Goal: Task Accomplishment & Management: Use online tool/utility

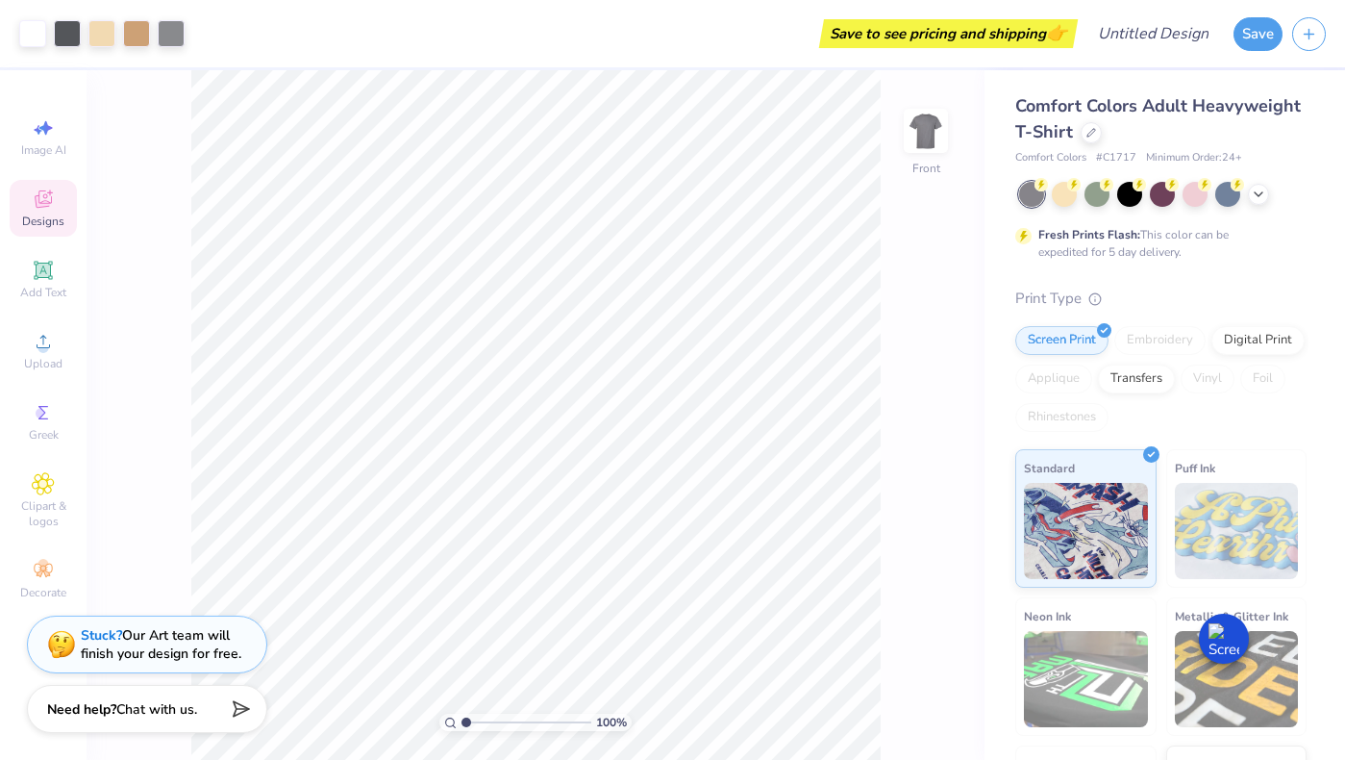
click at [38, 207] on icon at bounding box center [43, 201] width 15 height 13
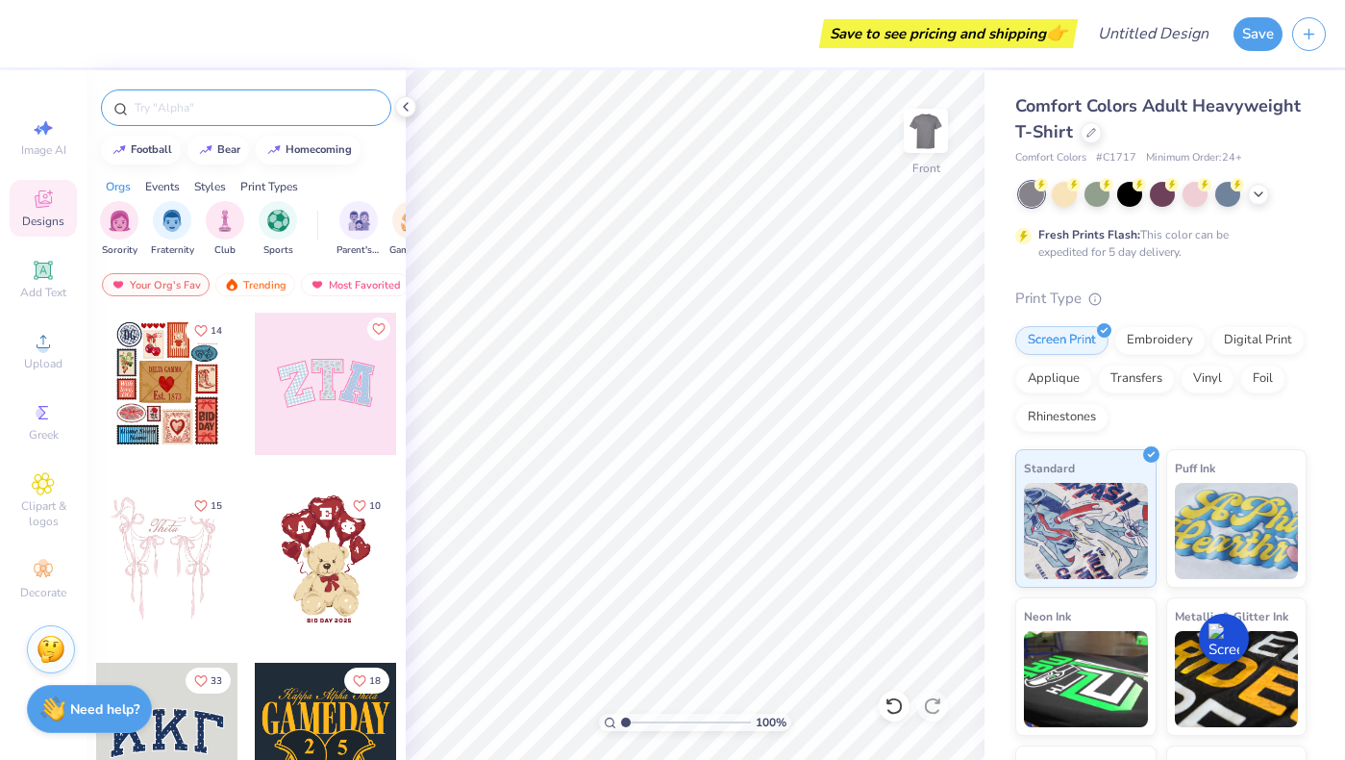
click at [173, 99] on input "text" at bounding box center [256, 107] width 246 height 19
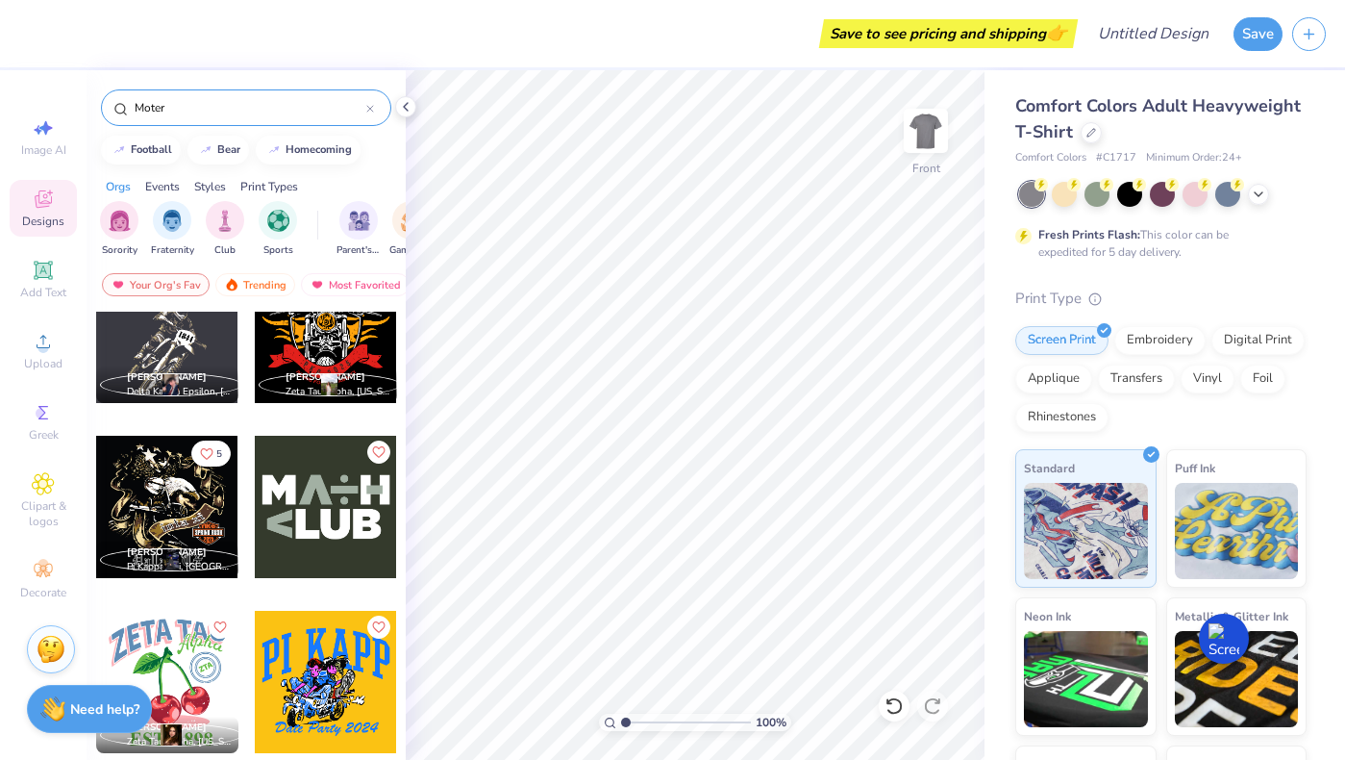
scroll to position [756, 0]
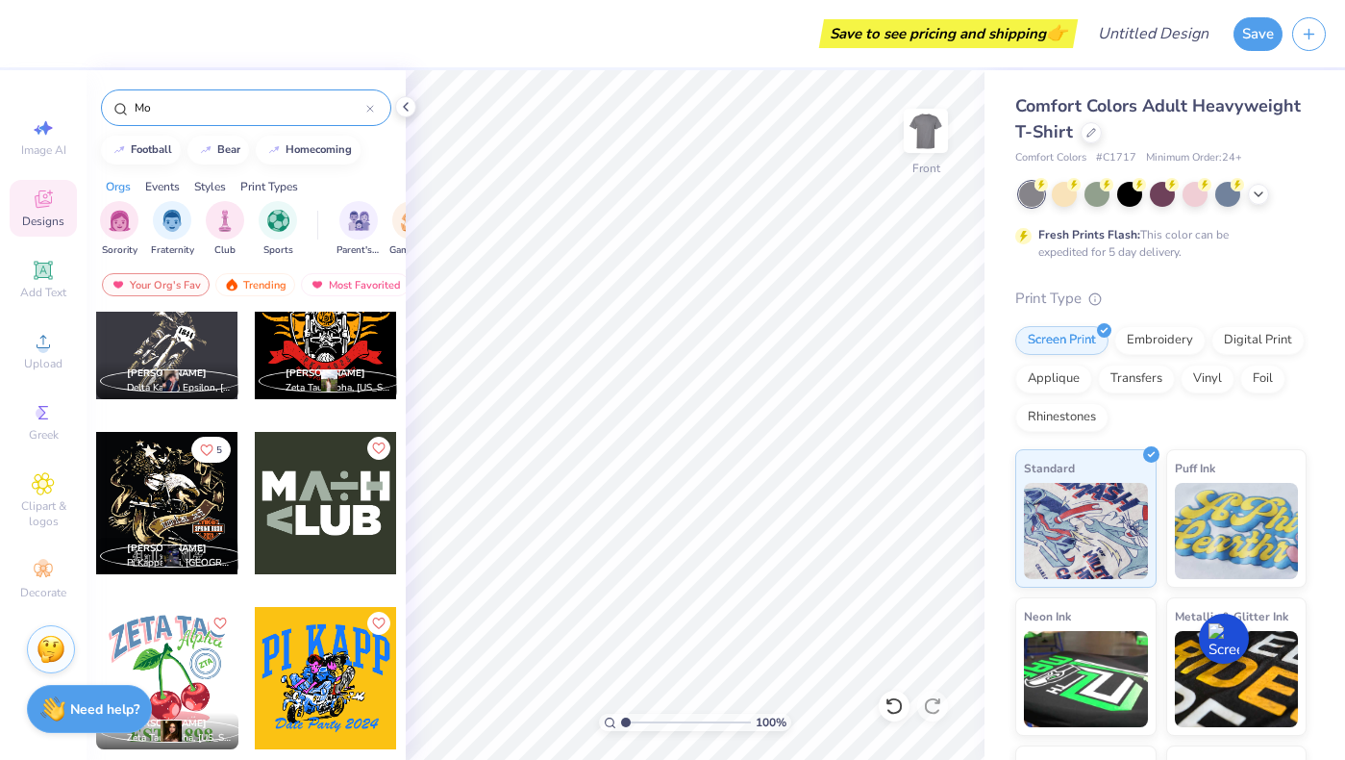
type input "M"
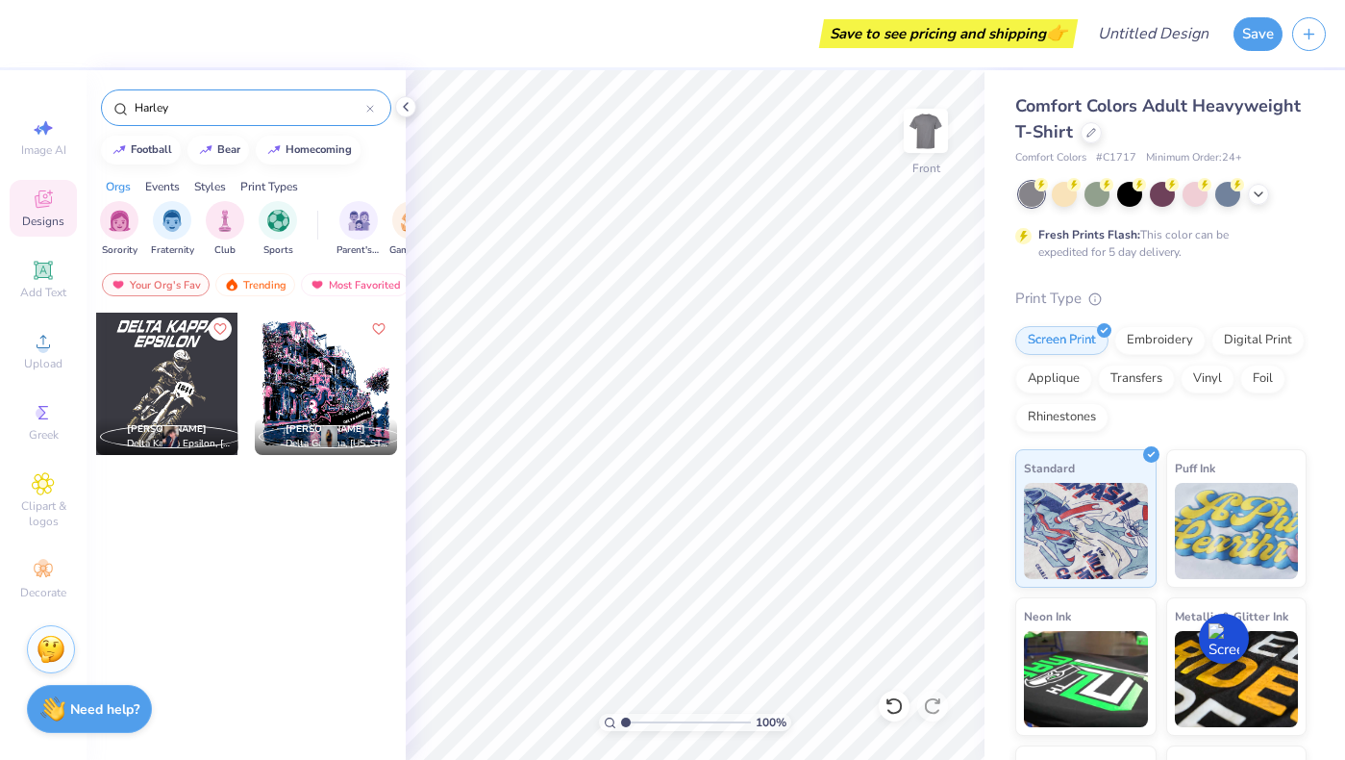
type input "Harley"
click at [177, 386] on div at bounding box center [166, 384] width 142 height 142
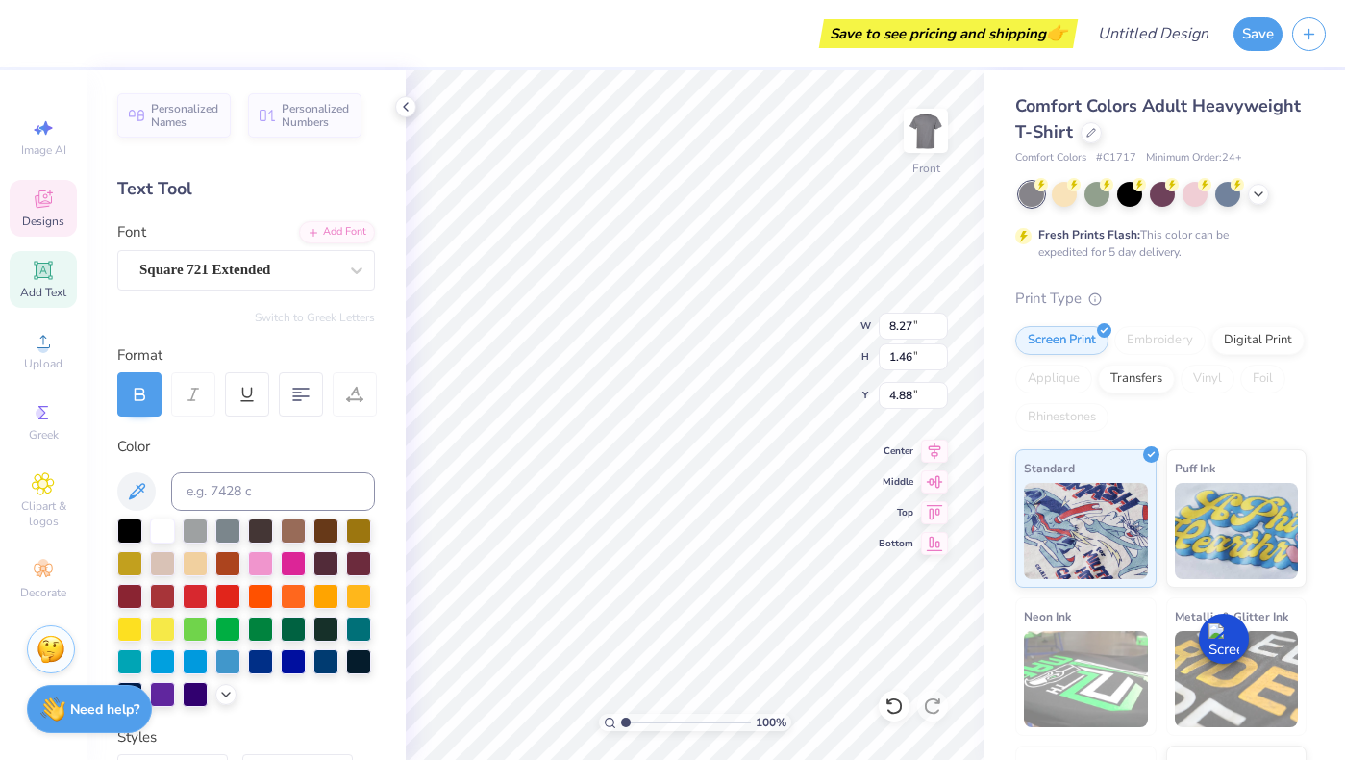
scroll to position [15, 4]
type textarea "Epsilon"
type input "12.26"
type input "1.51"
type input "3.00"
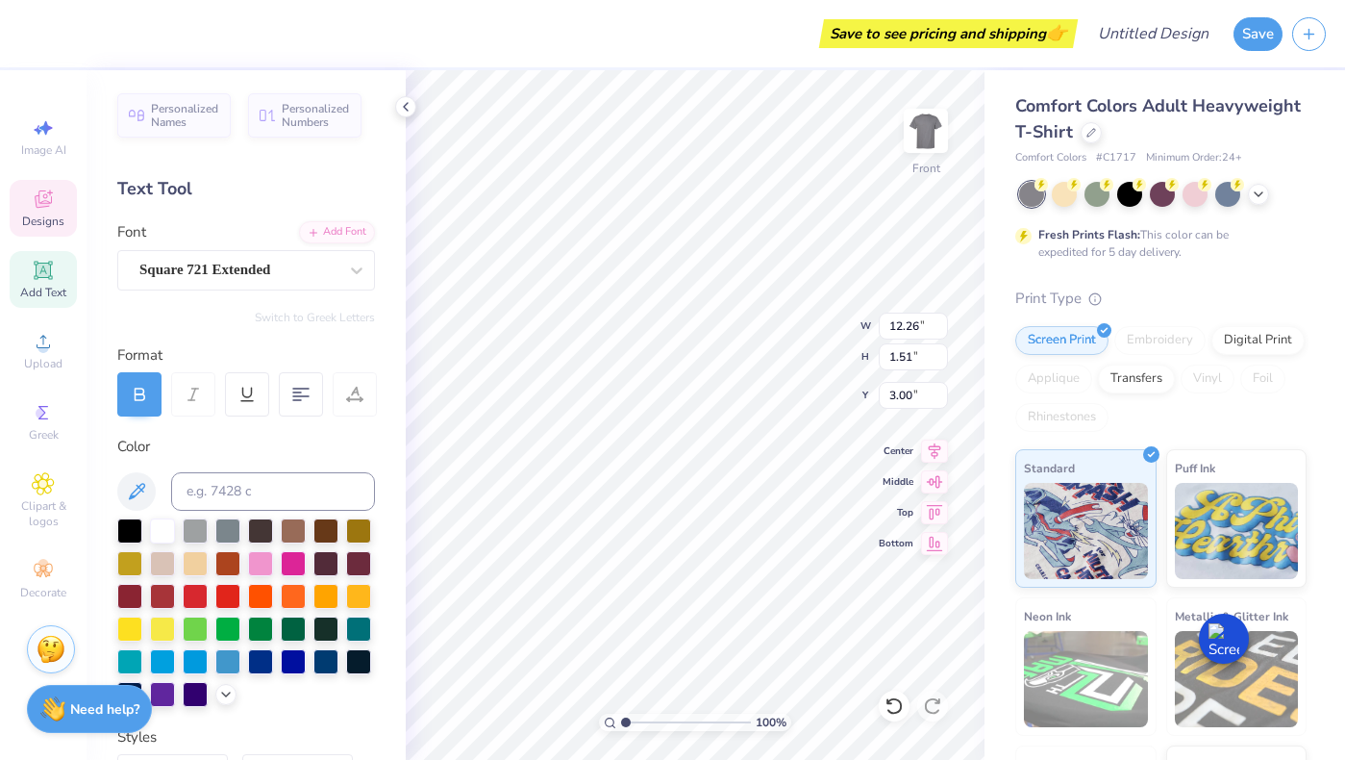
scroll to position [15, 2]
type textarea "D"
type textarea "Sigma Alpha"
click at [767, 331] on div "100 % Front W 12.32 12.32 " H 1.61 1.61 " Y 2.95 2.95 " Center Middle Top Bottom" at bounding box center [695, 415] width 579 height 690
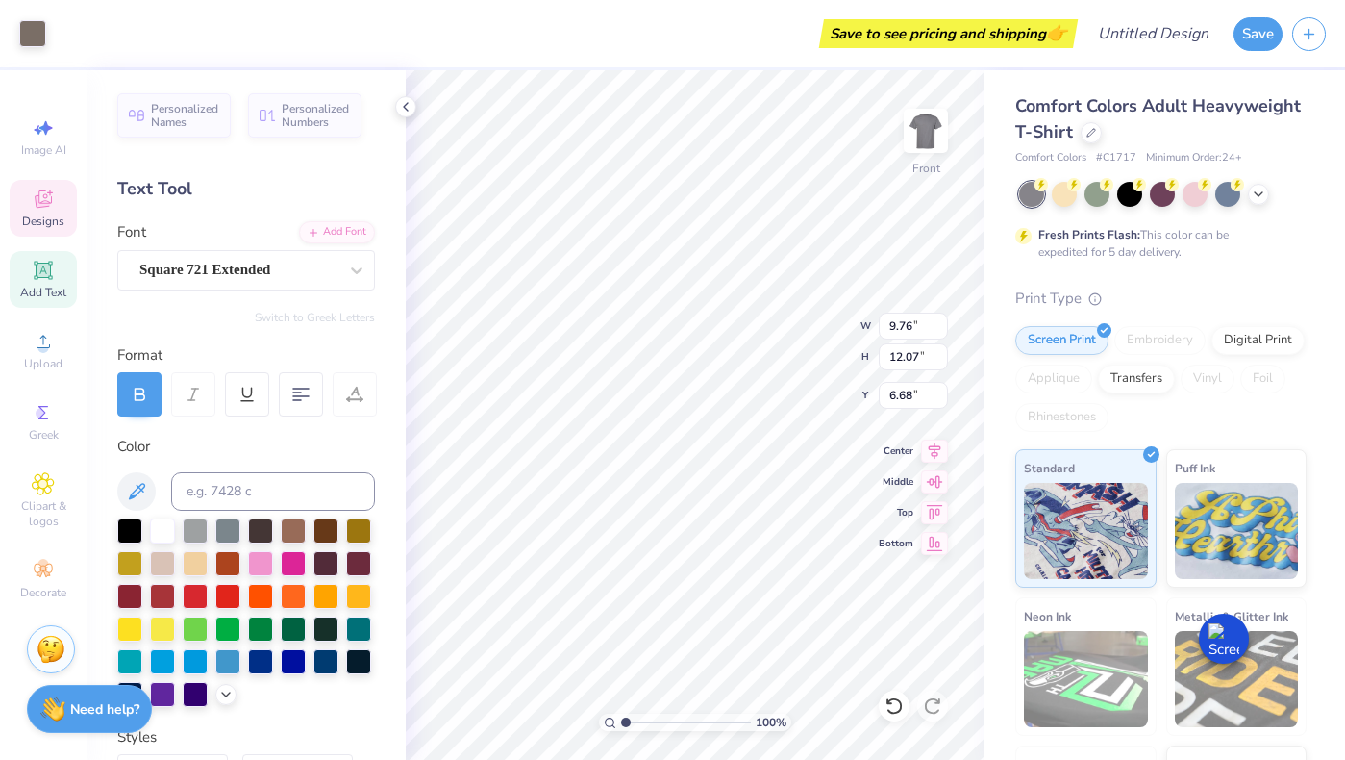
type input "2.14"
type input "2.82"
type input "6.63"
type textarea "1856"
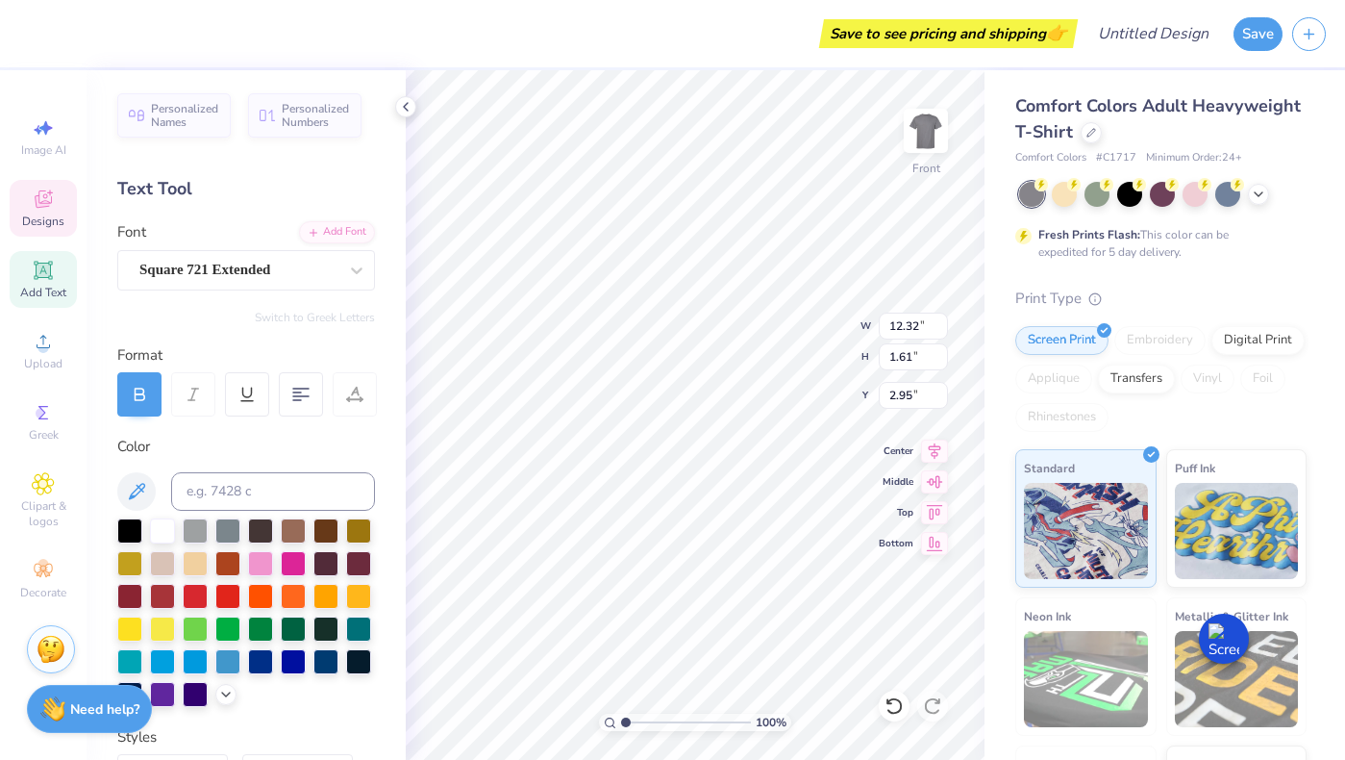
type input "12.32"
type input "1.61"
type input "2.95"
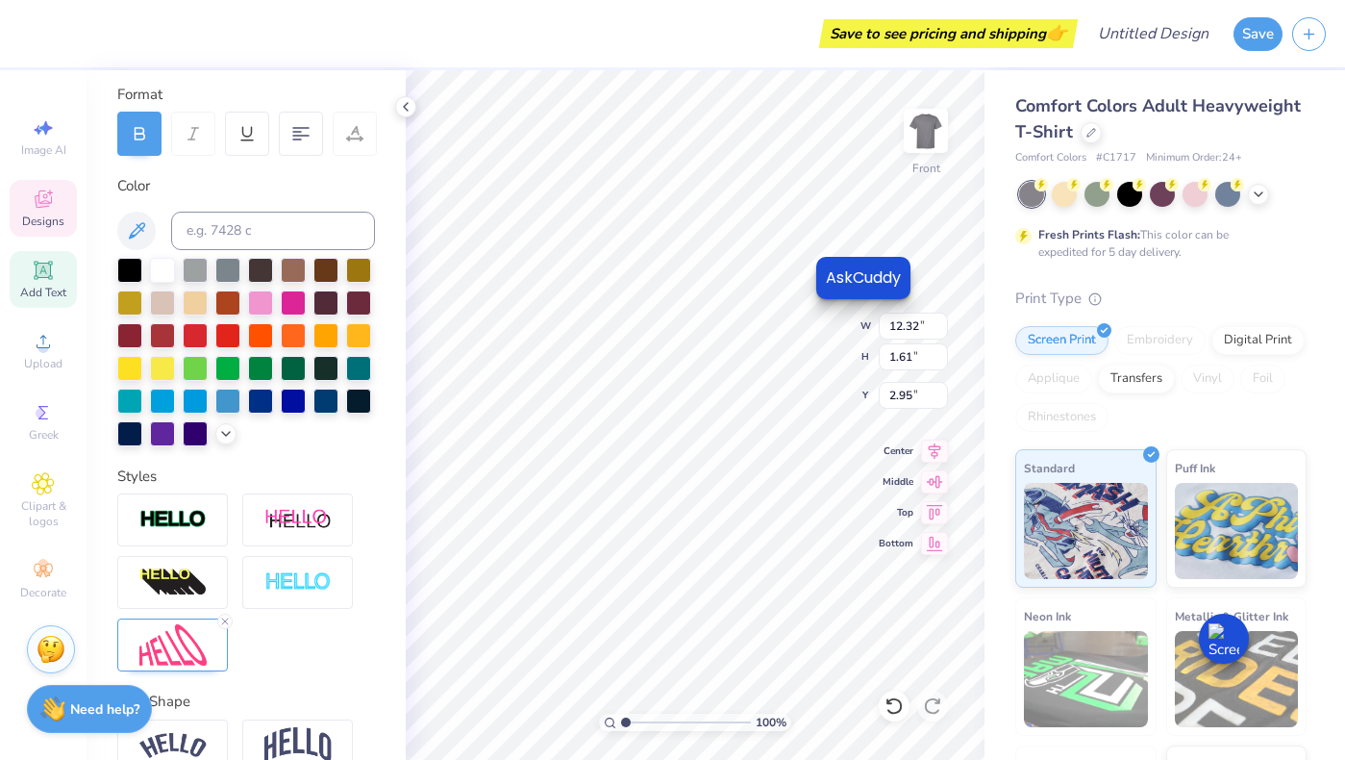
scroll to position [262, 0]
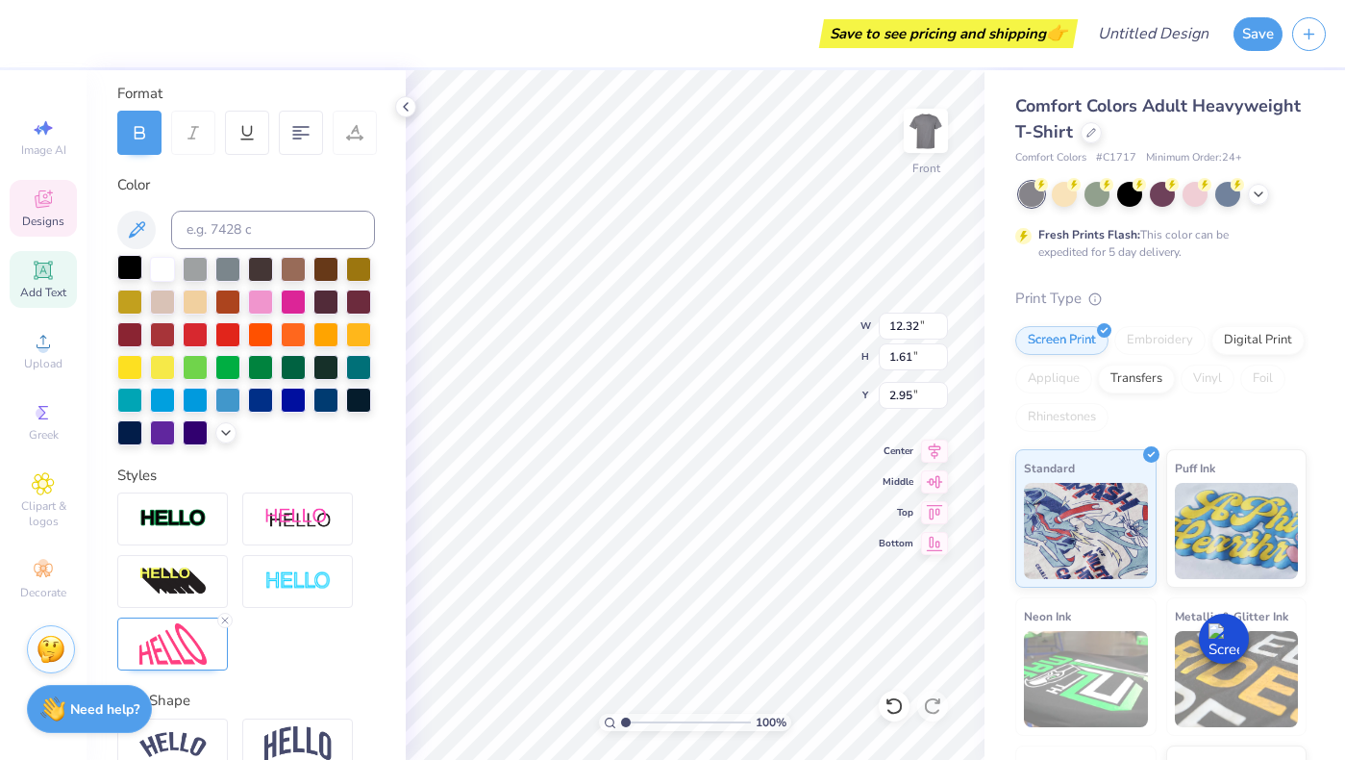
click at [128, 264] on div at bounding box center [129, 267] width 25 height 25
type input "7.91"
type input "1.46"
type input "4.89"
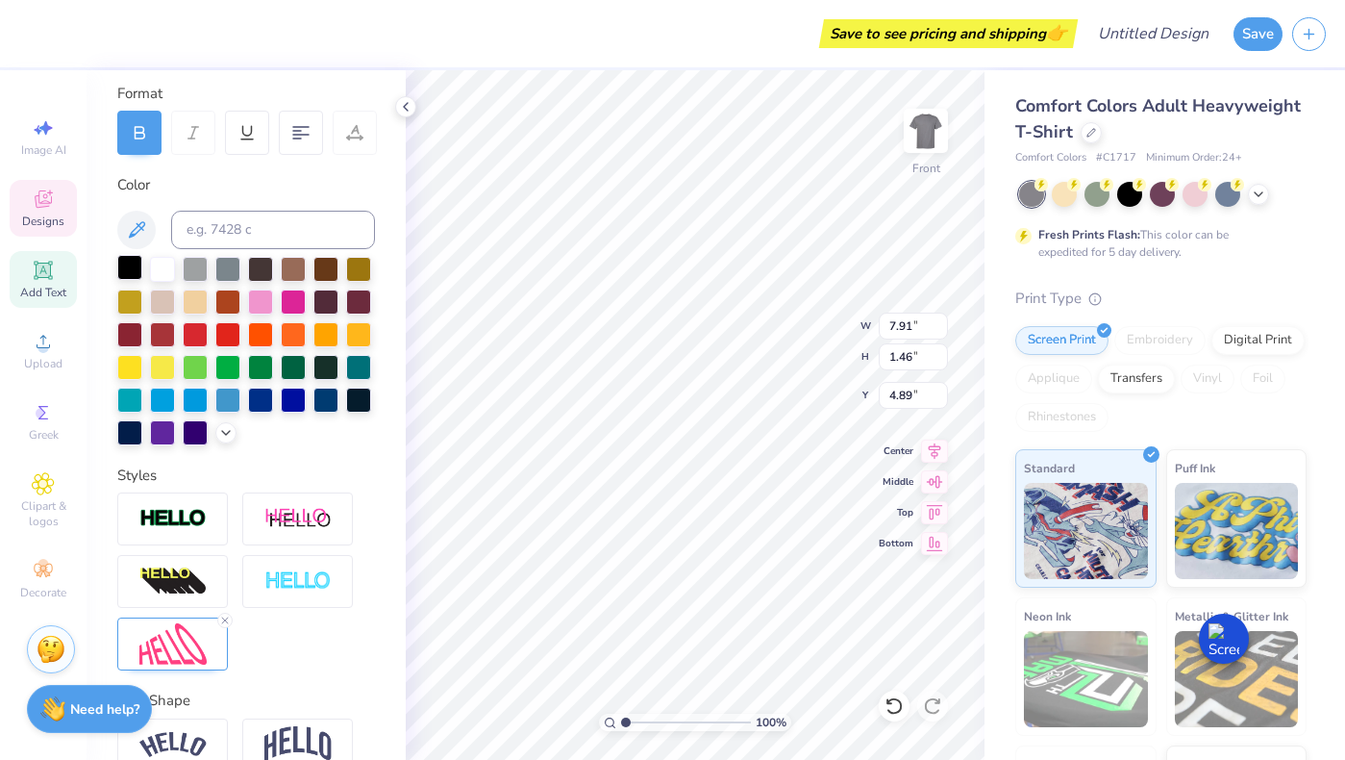
click at [126, 263] on div at bounding box center [129, 267] width 25 height 25
click at [178, 597] on img at bounding box center [172, 581] width 67 height 31
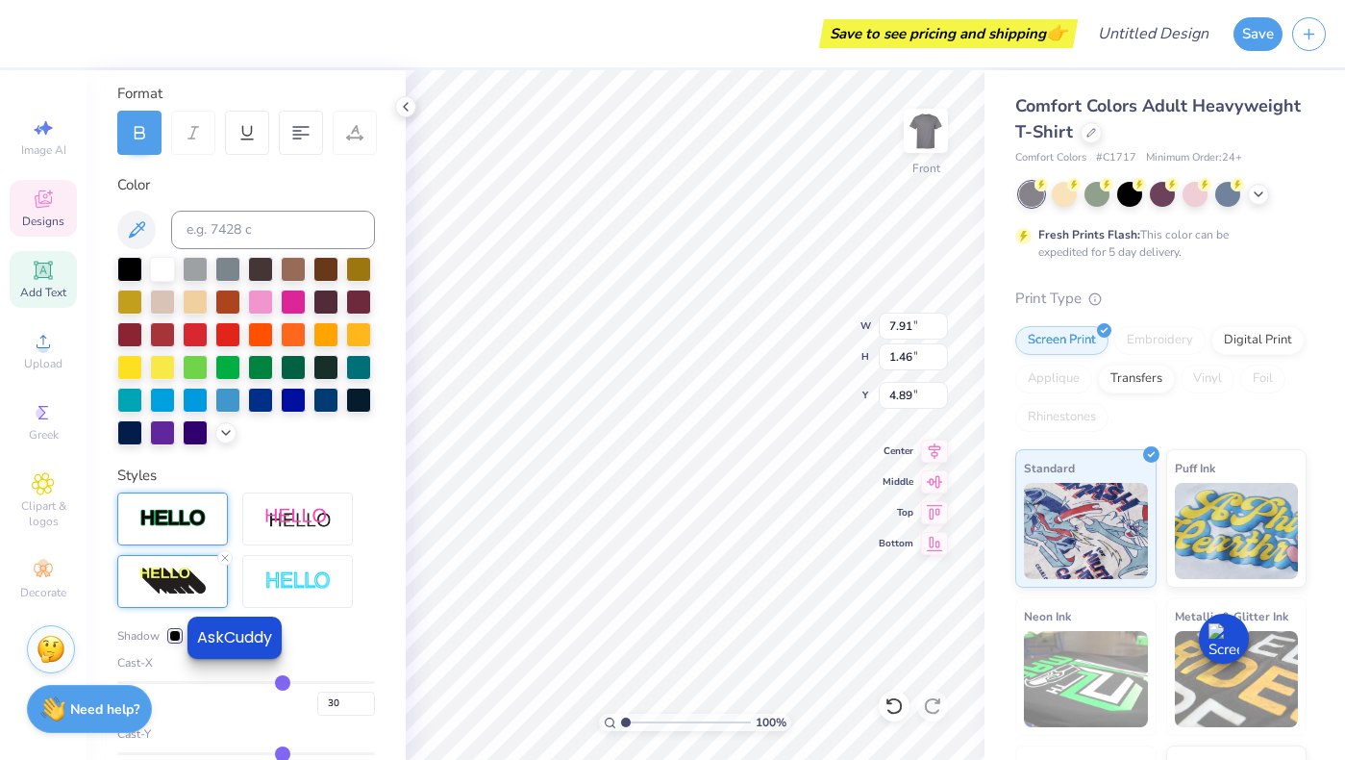
click at [186, 530] on img at bounding box center [172, 519] width 67 height 22
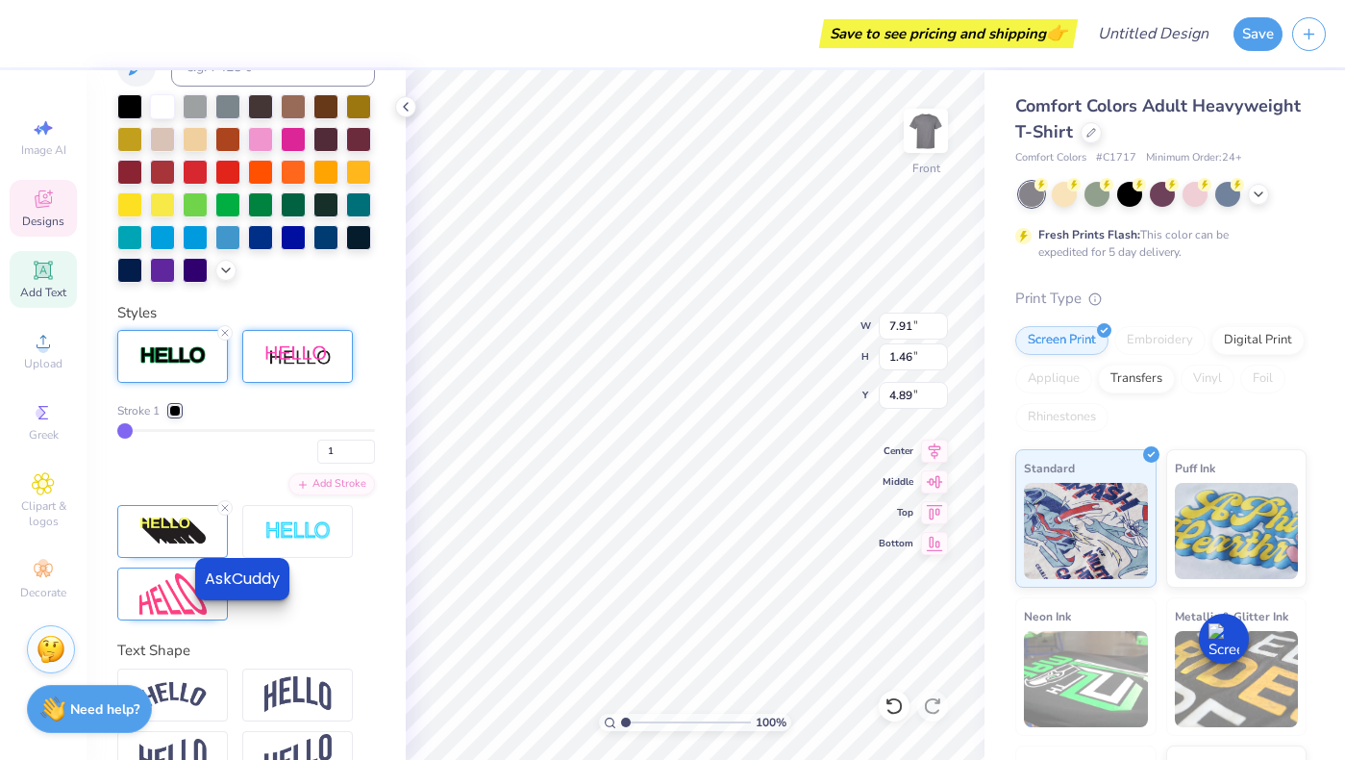
scroll to position [423, 0]
click at [290, 369] on img at bounding box center [297, 357] width 67 height 24
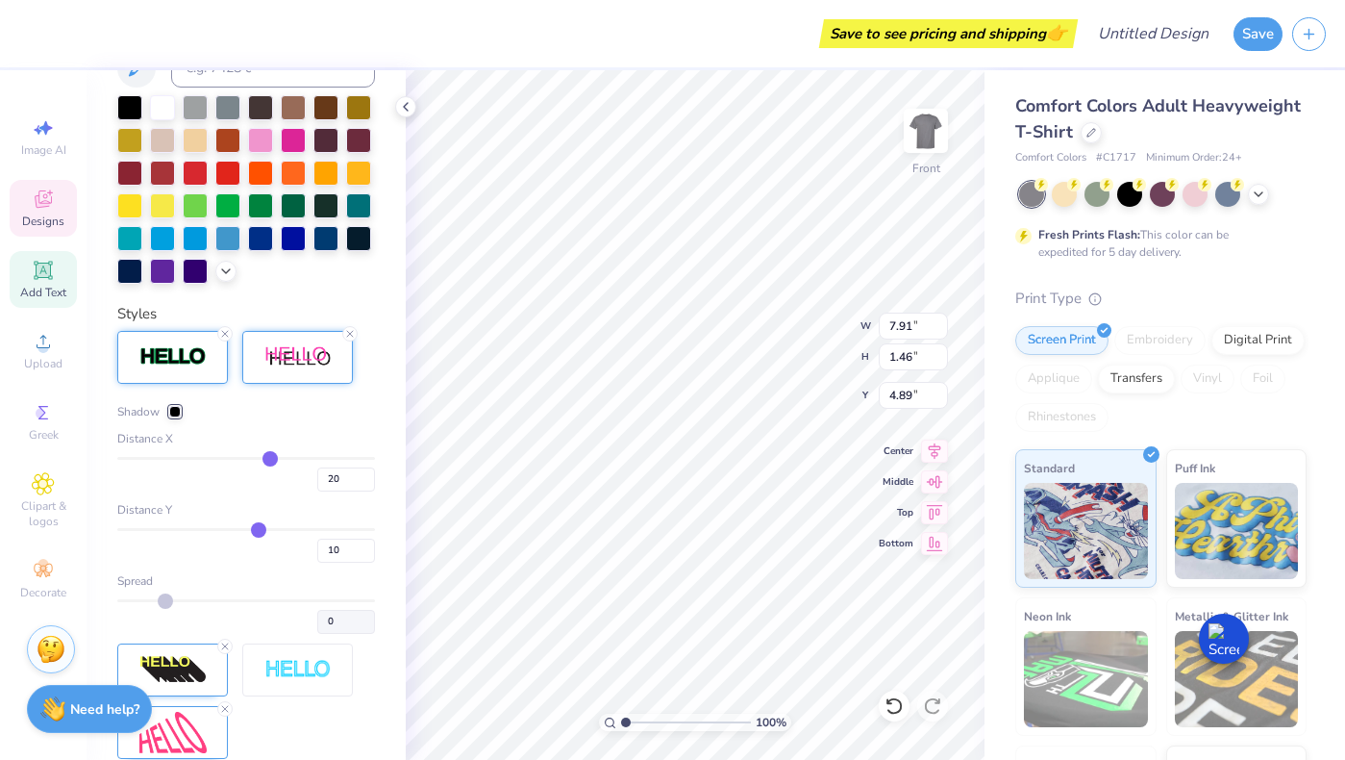
click at [222, 384] on div at bounding box center [172, 357] width 111 height 53
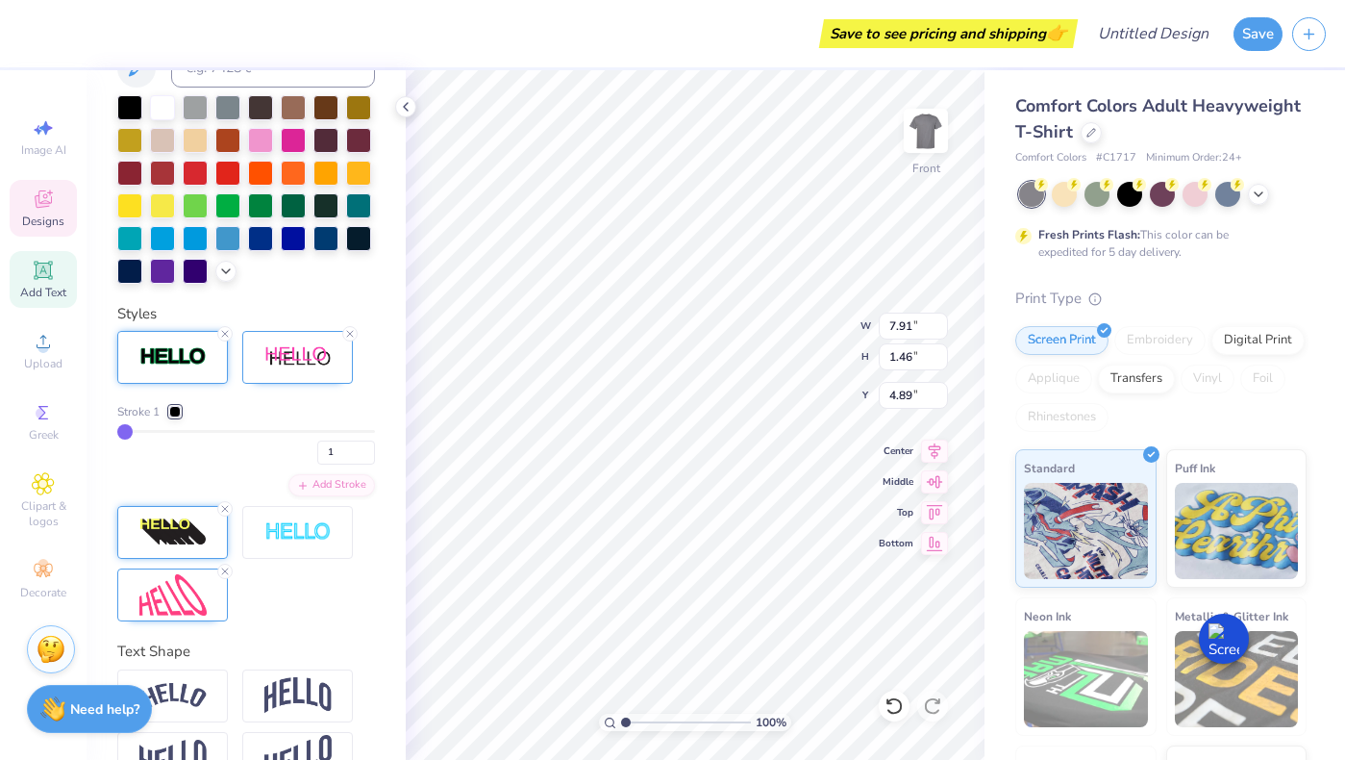
click at [175, 548] on img at bounding box center [172, 532] width 67 height 31
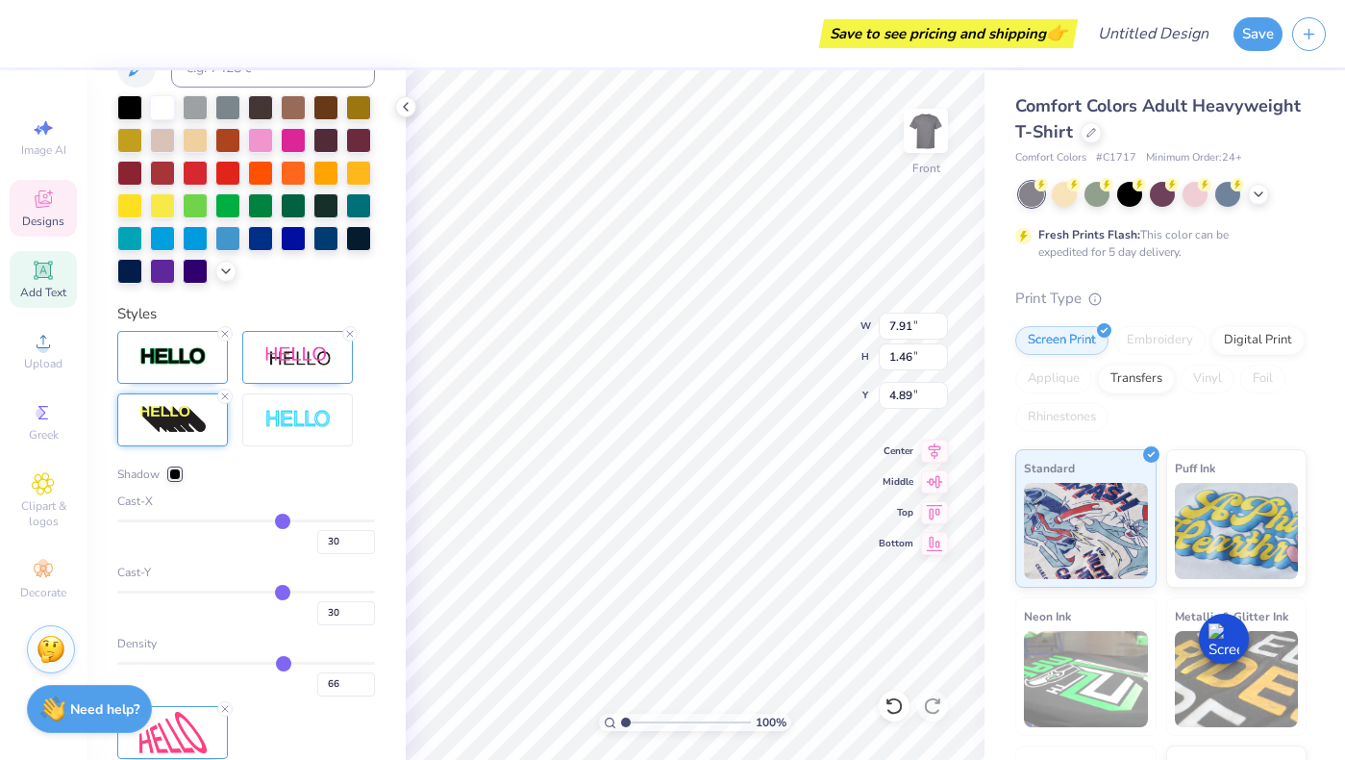
click at [161, 446] on div at bounding box center [172, 419] width 111 height 53
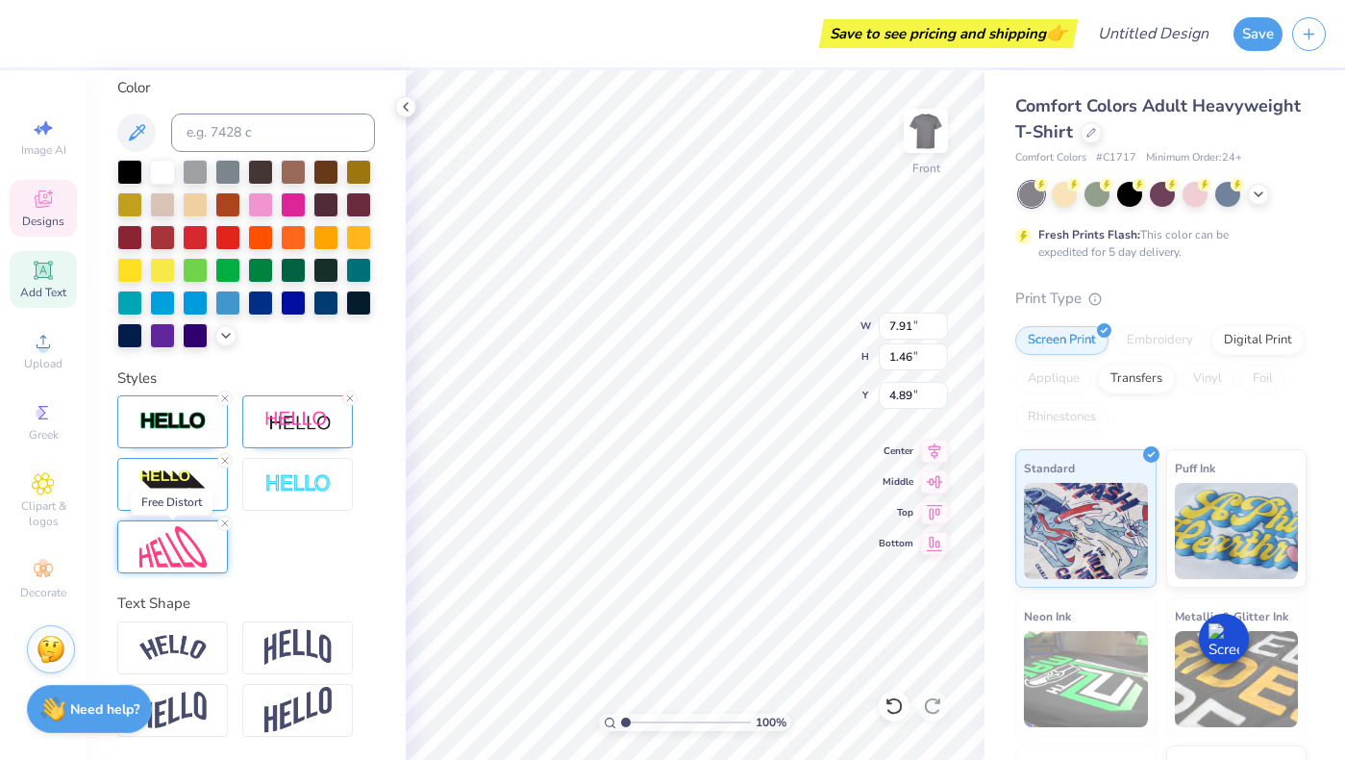
click at [189, 535] on img at bounding box center [172, 546] width 67 height 41
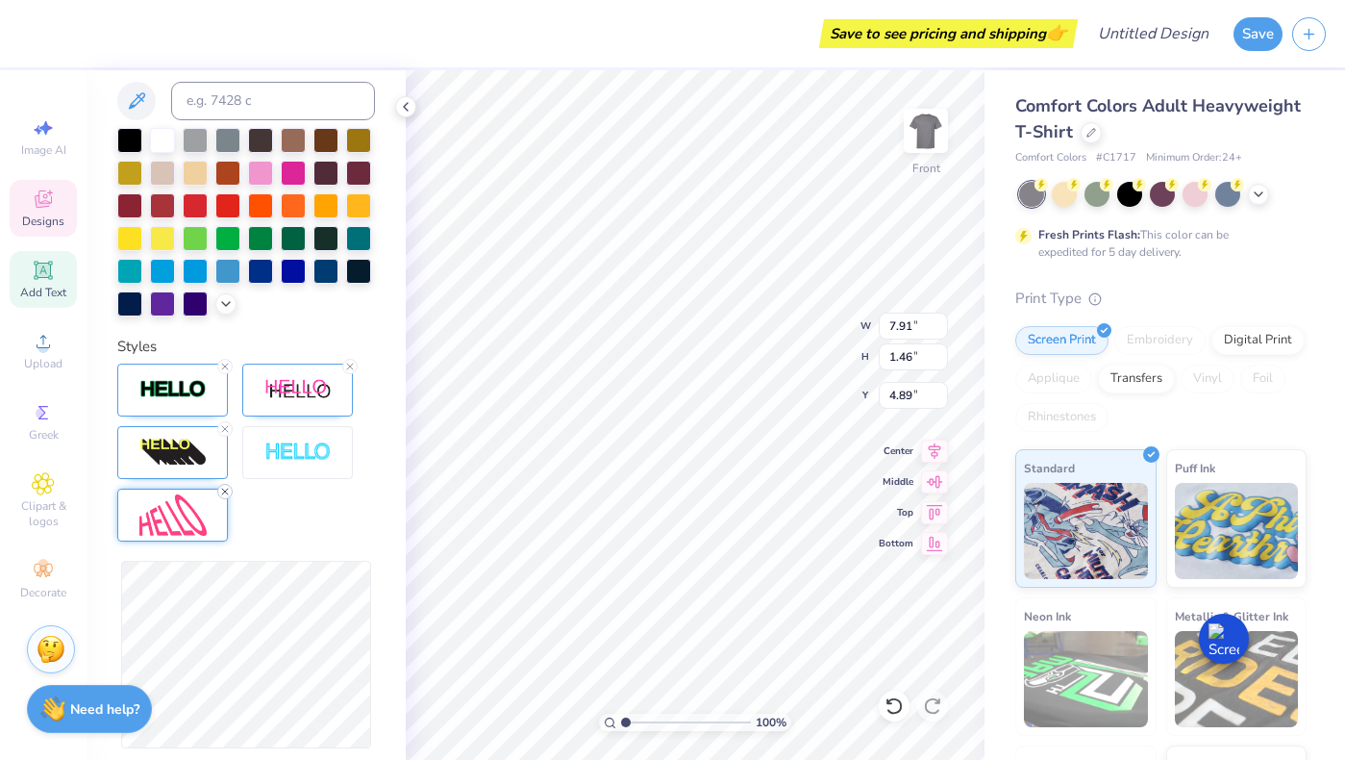
click at [223, 494] on line at bounding box center [225, 492] width 6 height 6
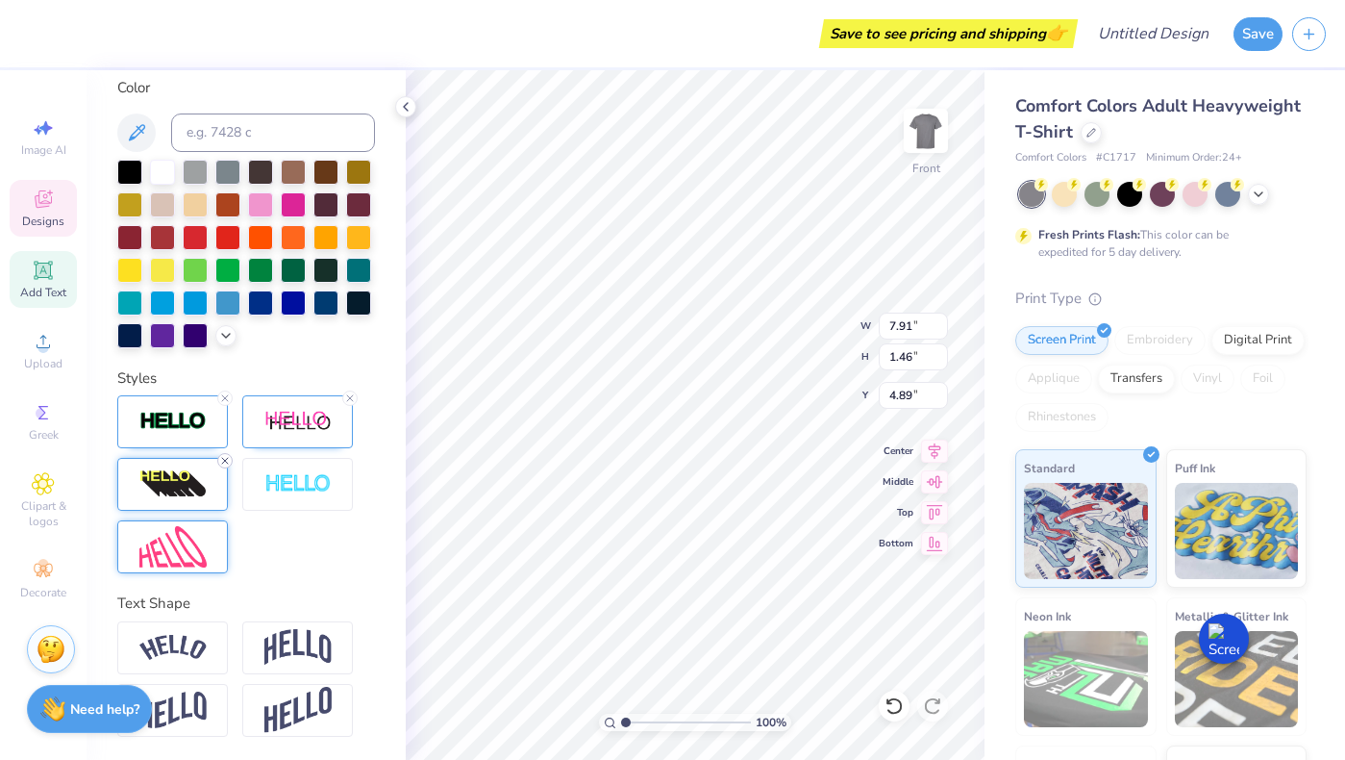
click at [223, 464] on icon at bounding box center [225, 461] width 12 height 12
click at [224, 395] on icon at bounding box center [225, 398] width 12 height 12
click at [352, 400] on icon at bounding box center [350, 398] width 12 height 12
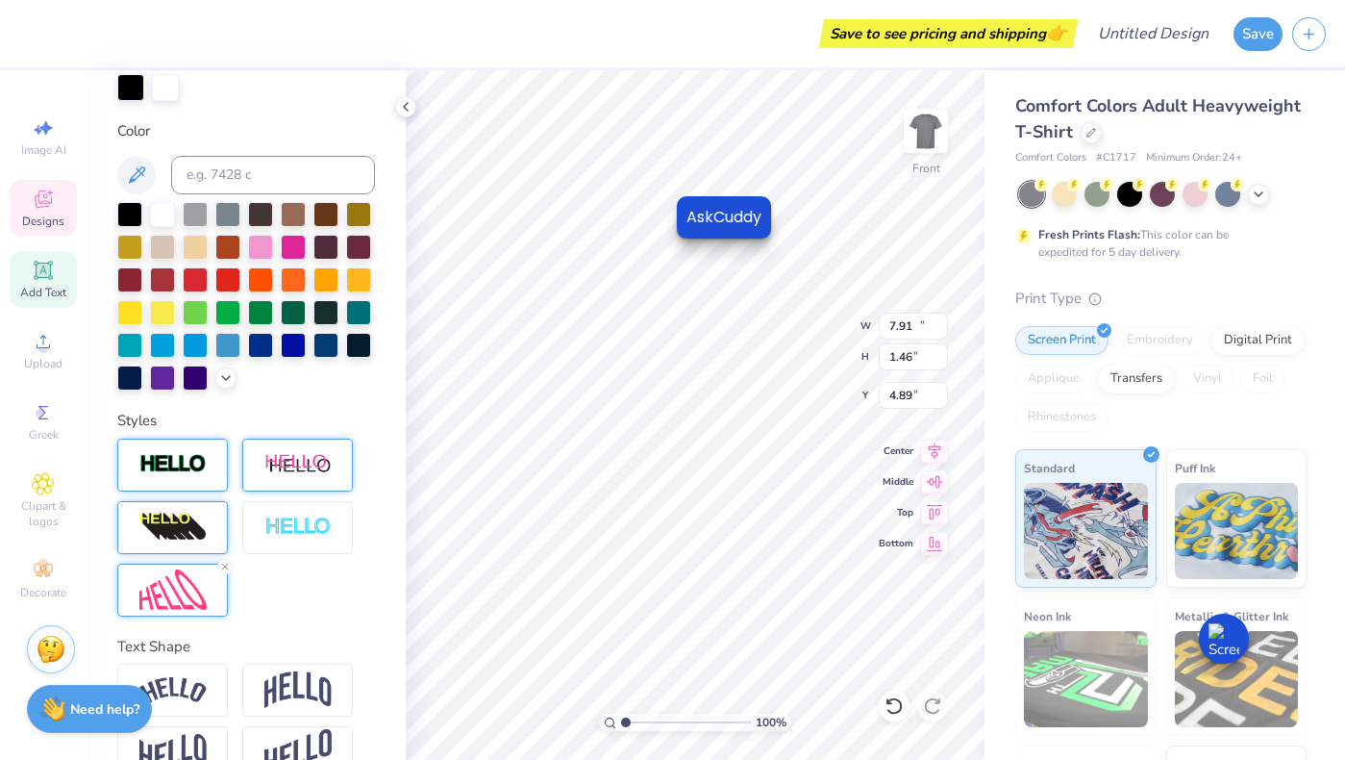
type input "12.32"
type input "1.61"
type input "2.95"
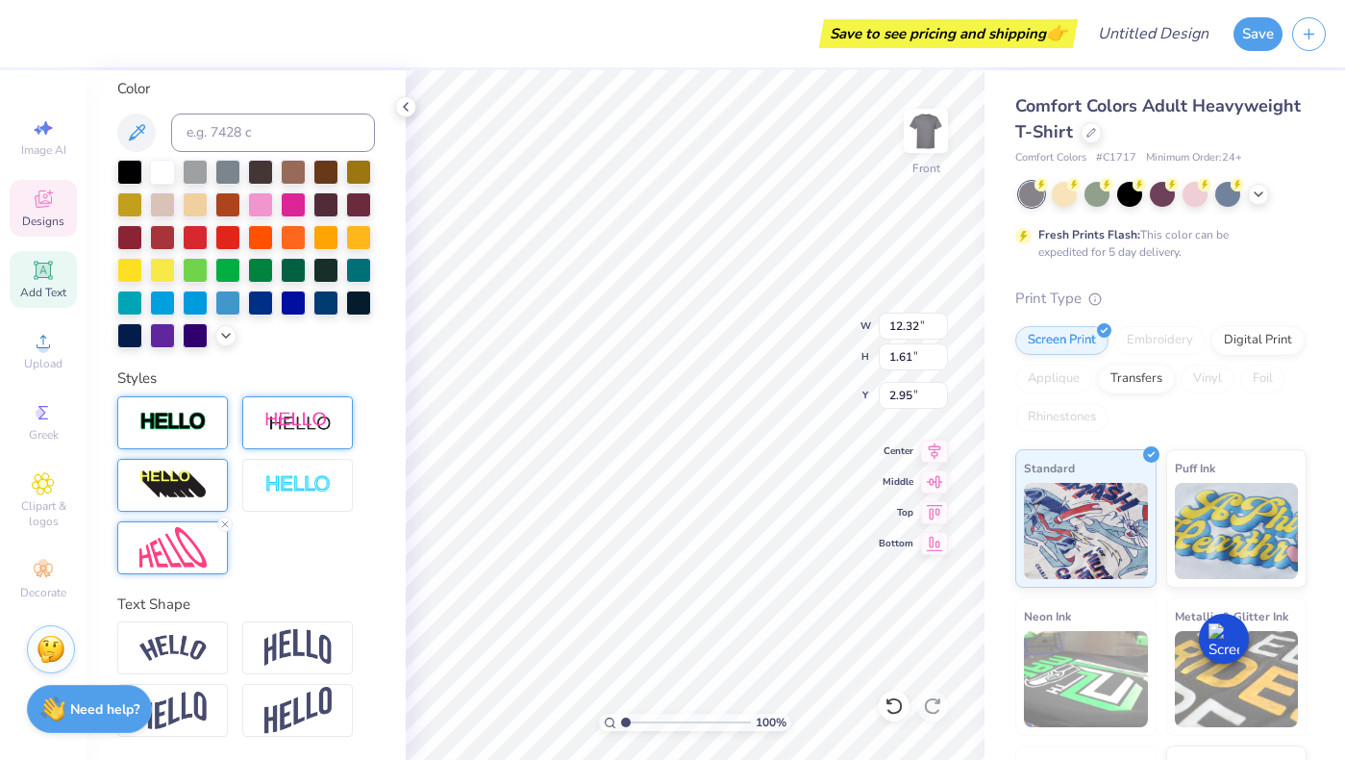
scroll to position [15, 2]
click at [192, 645] on img at bounding box center [172, 648] width 67 height 26
type input "4.03"
click at [160, 661] on div at bounding box center [172, 647] width 111 height 53
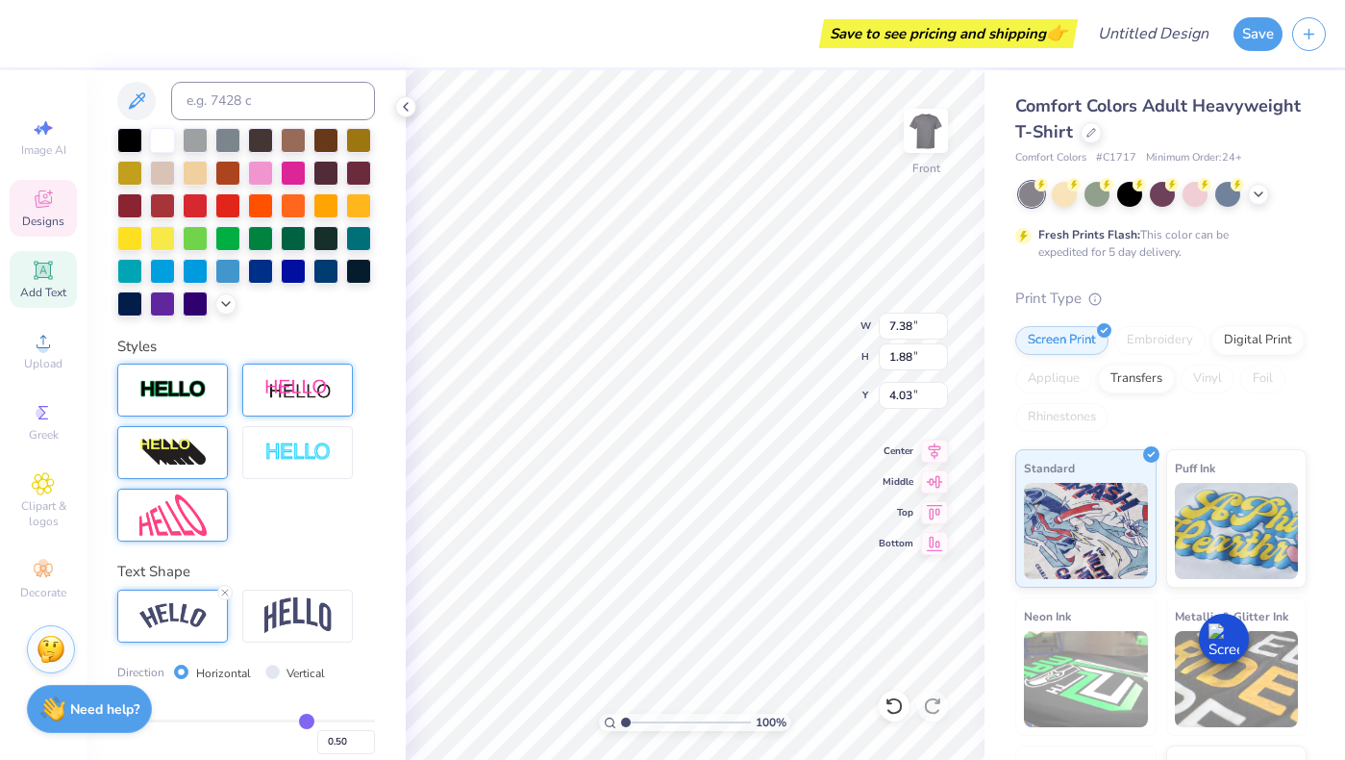
type input "7.38"
type input "1.88"
type input "3.67"
click at [227, 598] on icon at bounding box center [225, 593] width 12 height 12
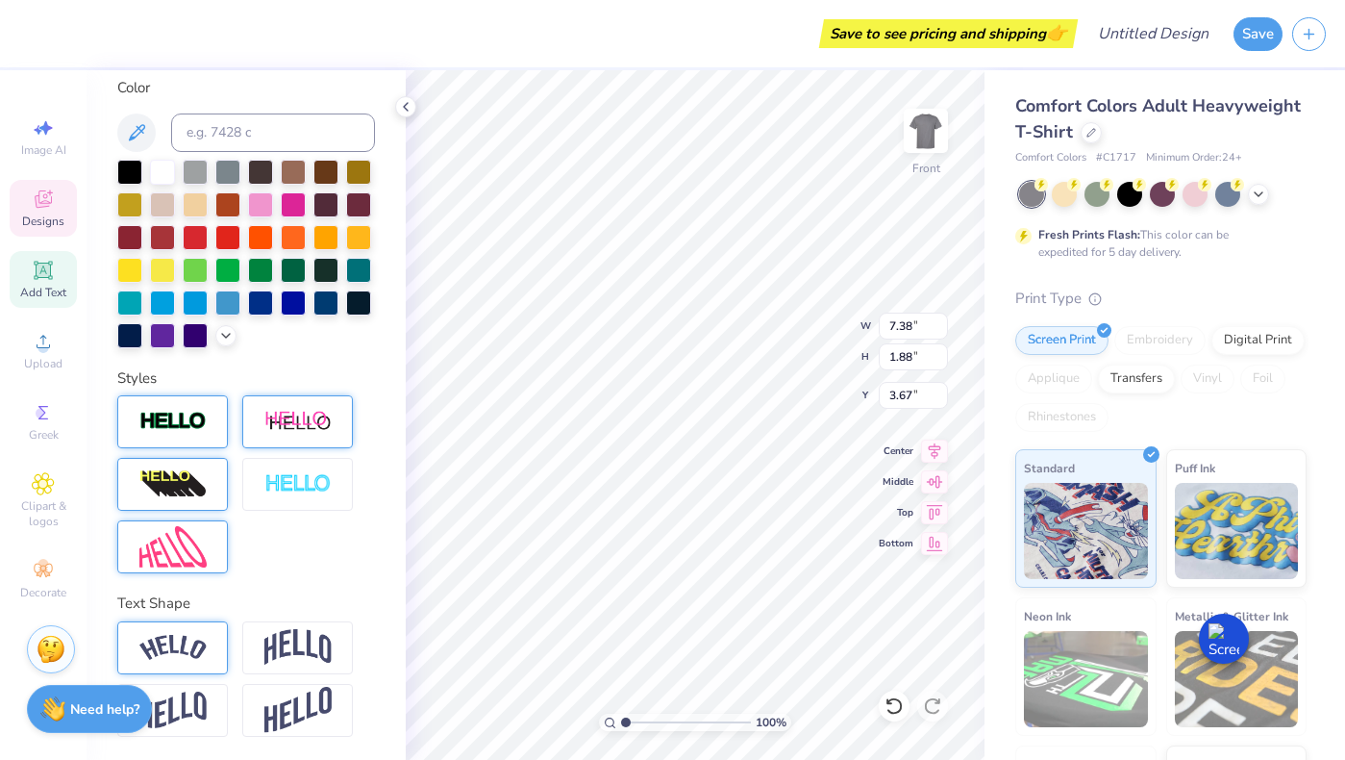
type input "6.03"
type input "1.16"
type input "4.03"
type input "12.12"
type input "1.95"
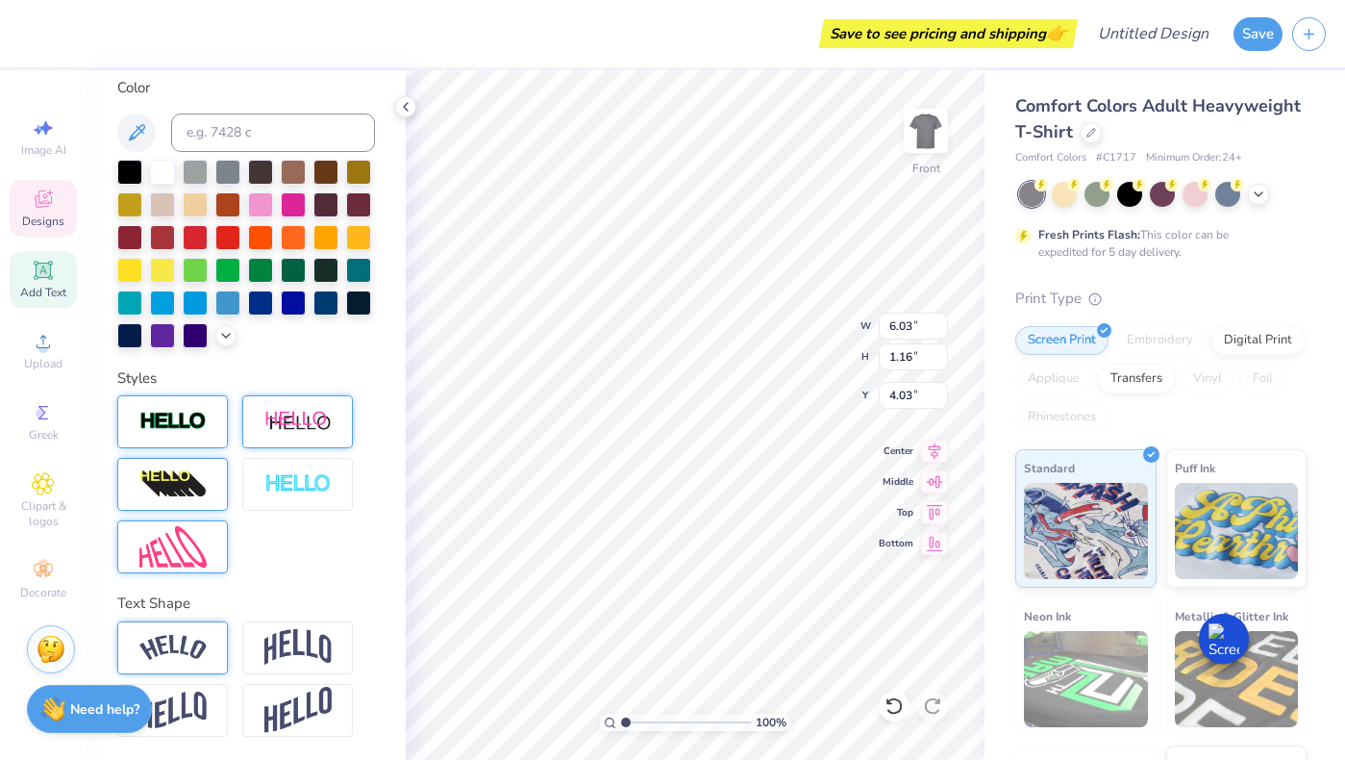
type input "2.08"
click at [222, 624] on icon at bounding box center [225, 624] width 12 height 12
type input "4.91"
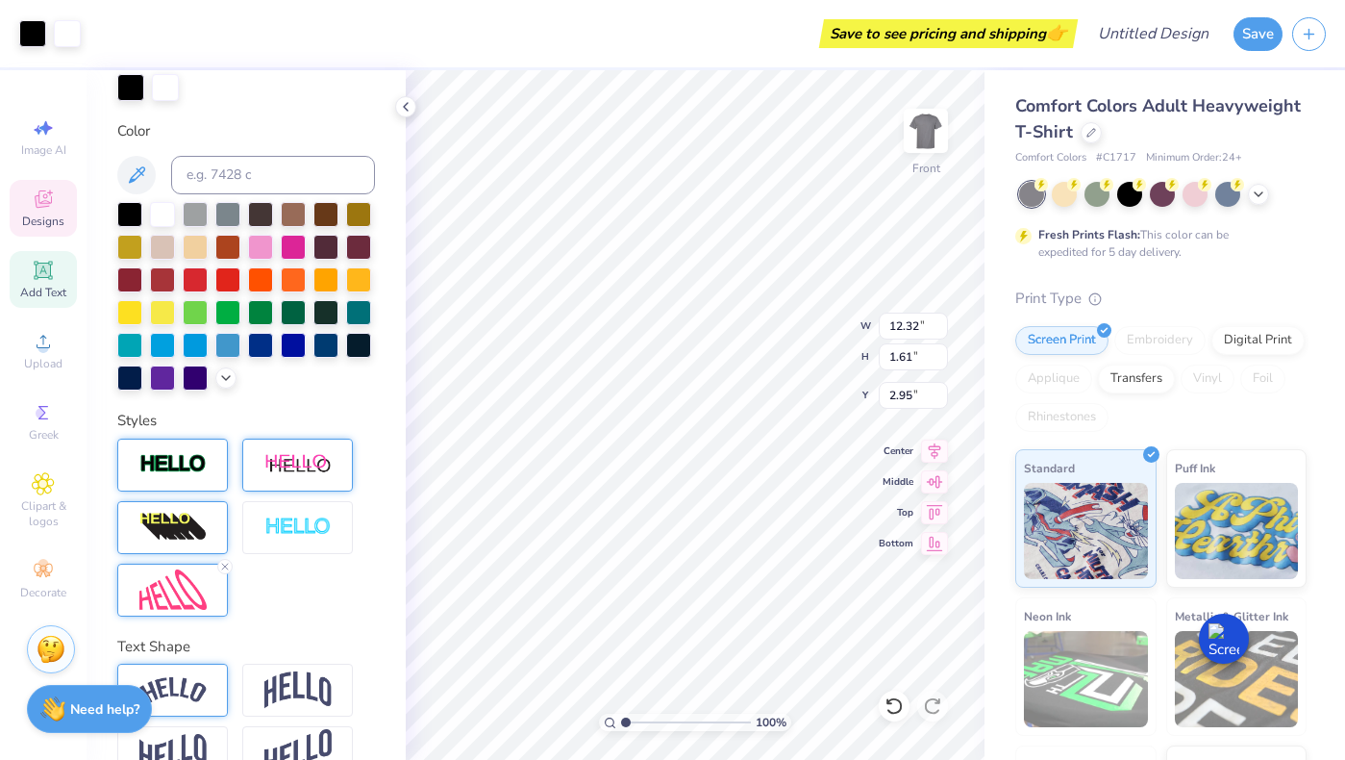
scroll to position [465, 0]
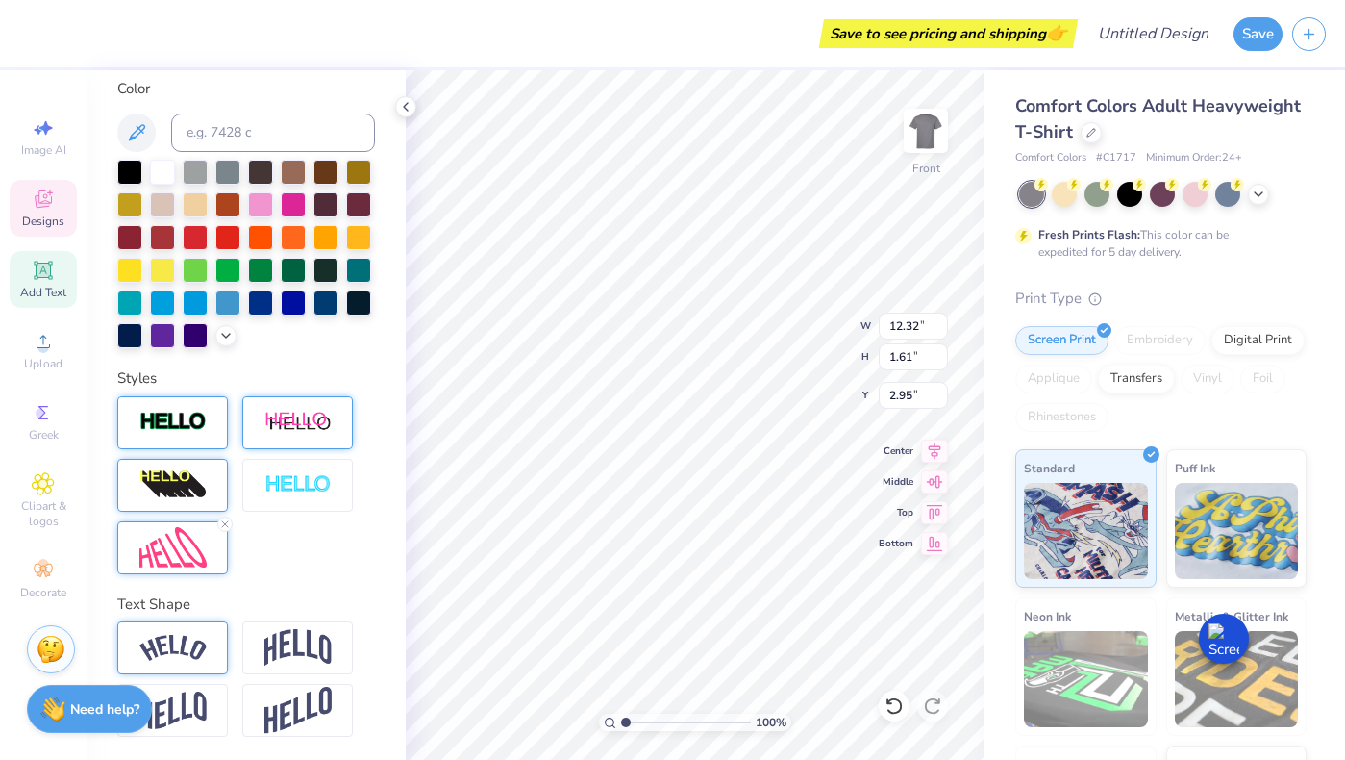
type input "3.00"
type input "20.03"
type textarea "Penn Psi-Eta"
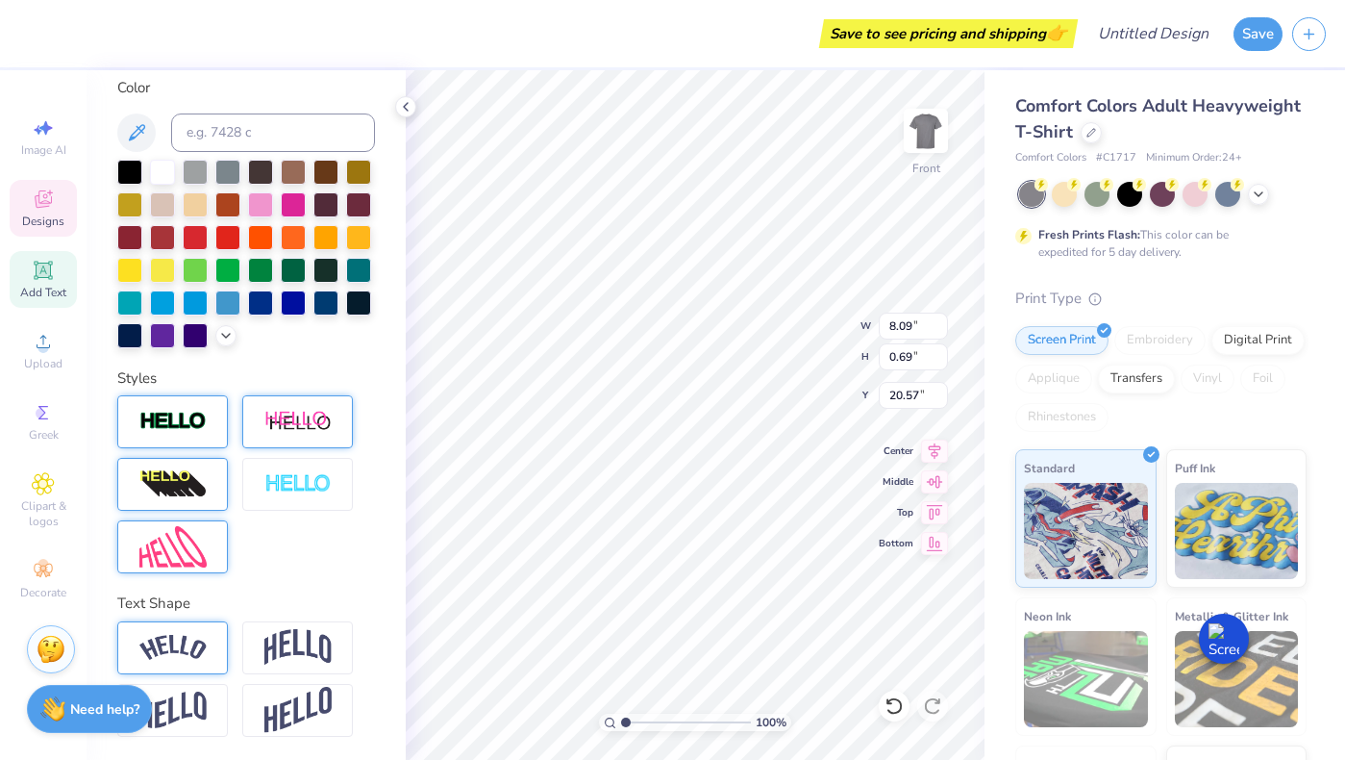
type input "8.09"
type input "0.69"
type input "20.57"
type input "6.63"
click at [807, 318] on div "100 % Front W 8.09 H 0.69 Y 6.63 Center Middle Top Bottom" at bounding box center [695, 415] width 579 height 690
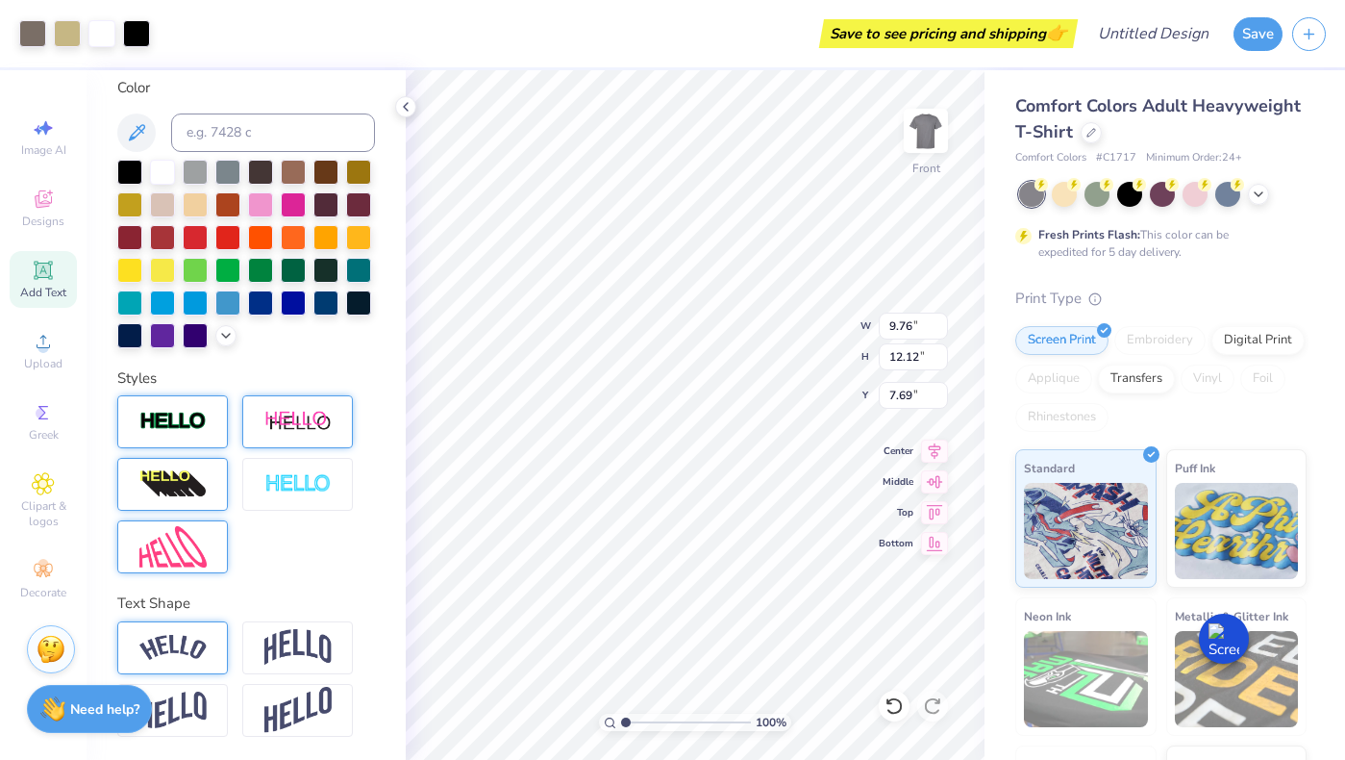
type input "7.97"
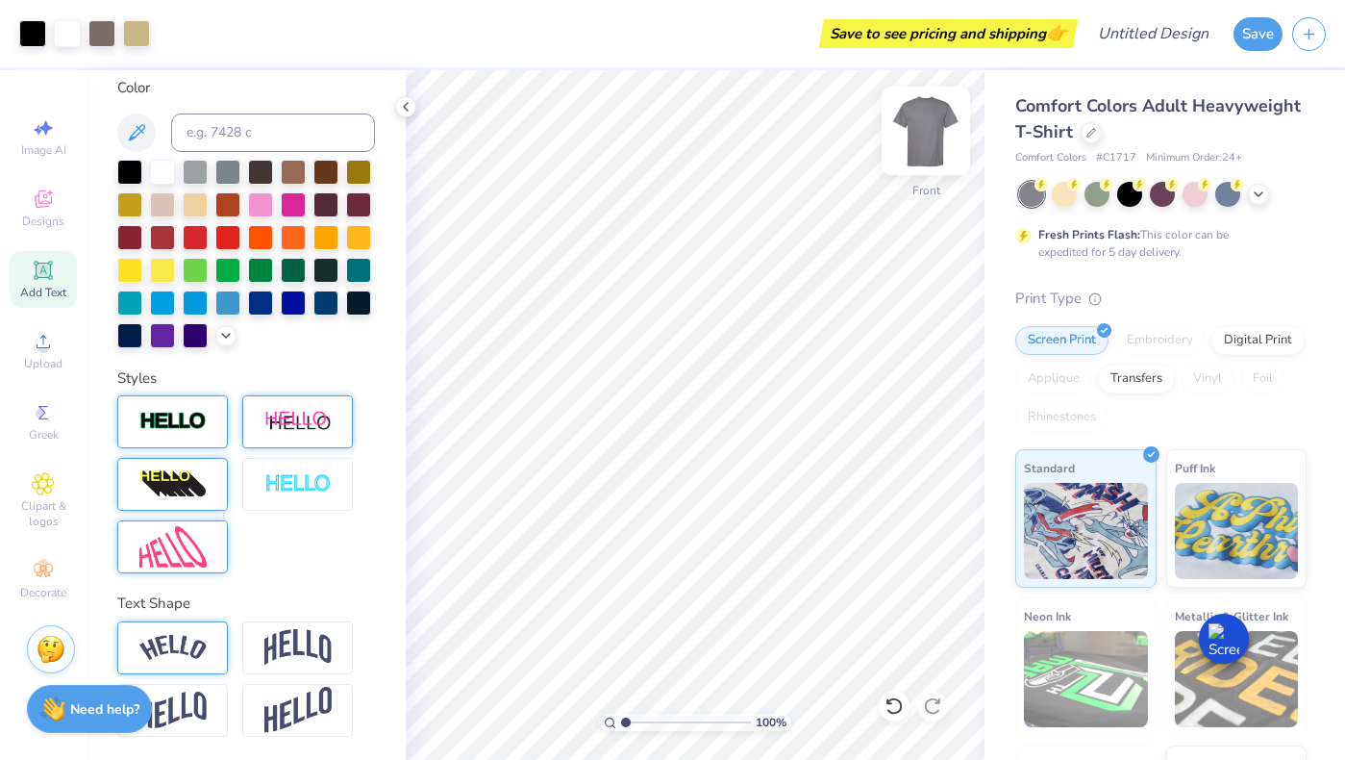
click at [931, 132] on img at bounding box center [926, 130] width 77 height 77
click at [34, 422] on icon at bounding box center [43, 412] width 23 height 23
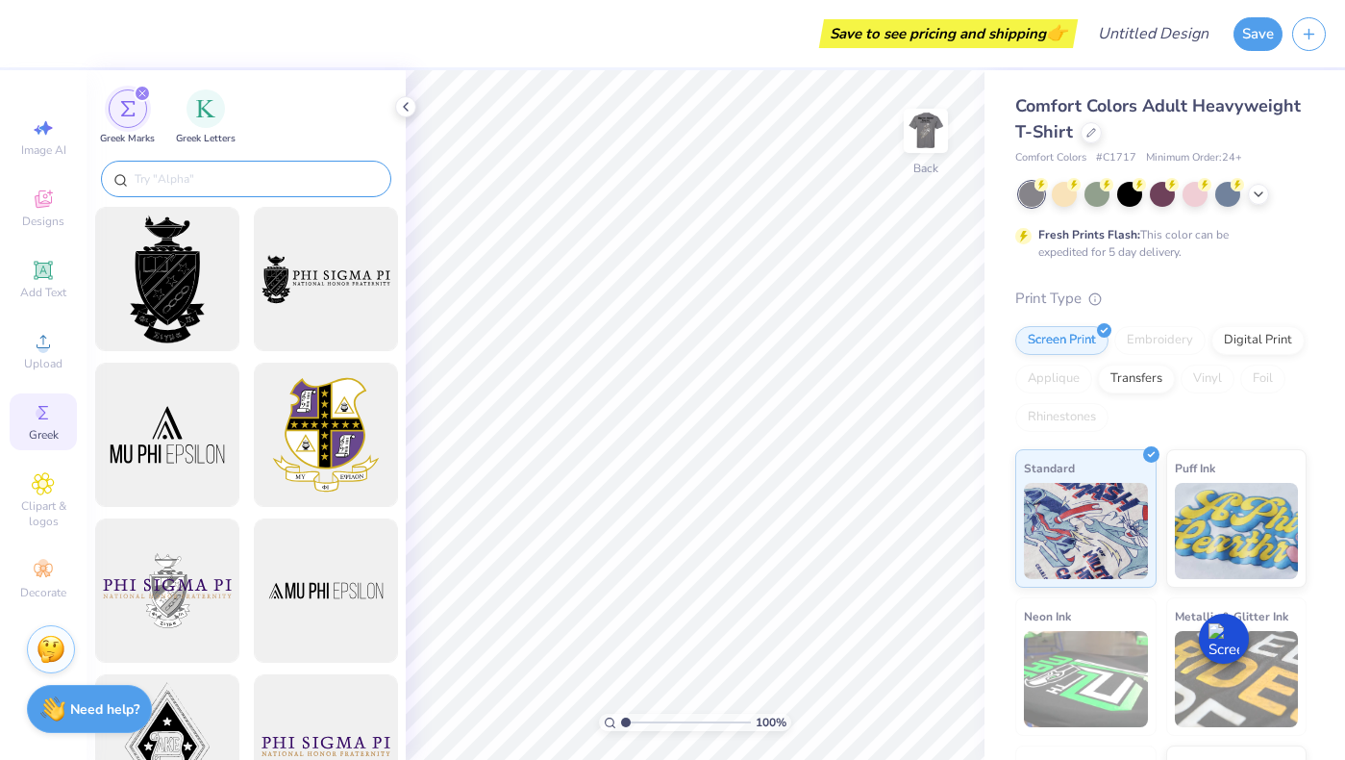
click at [210, 170] on input "text" at bounding box center [256, 178] width 246 height 19
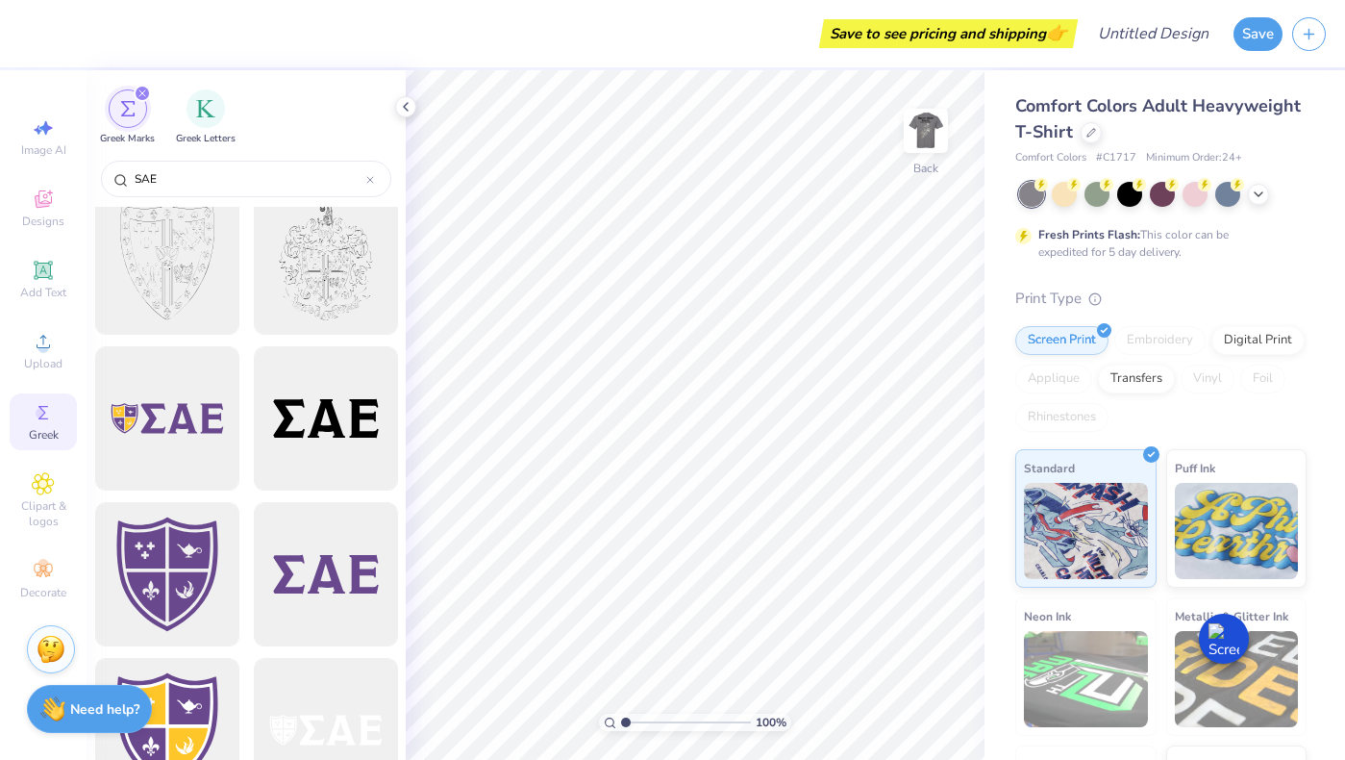
scroll to position [197, 0]
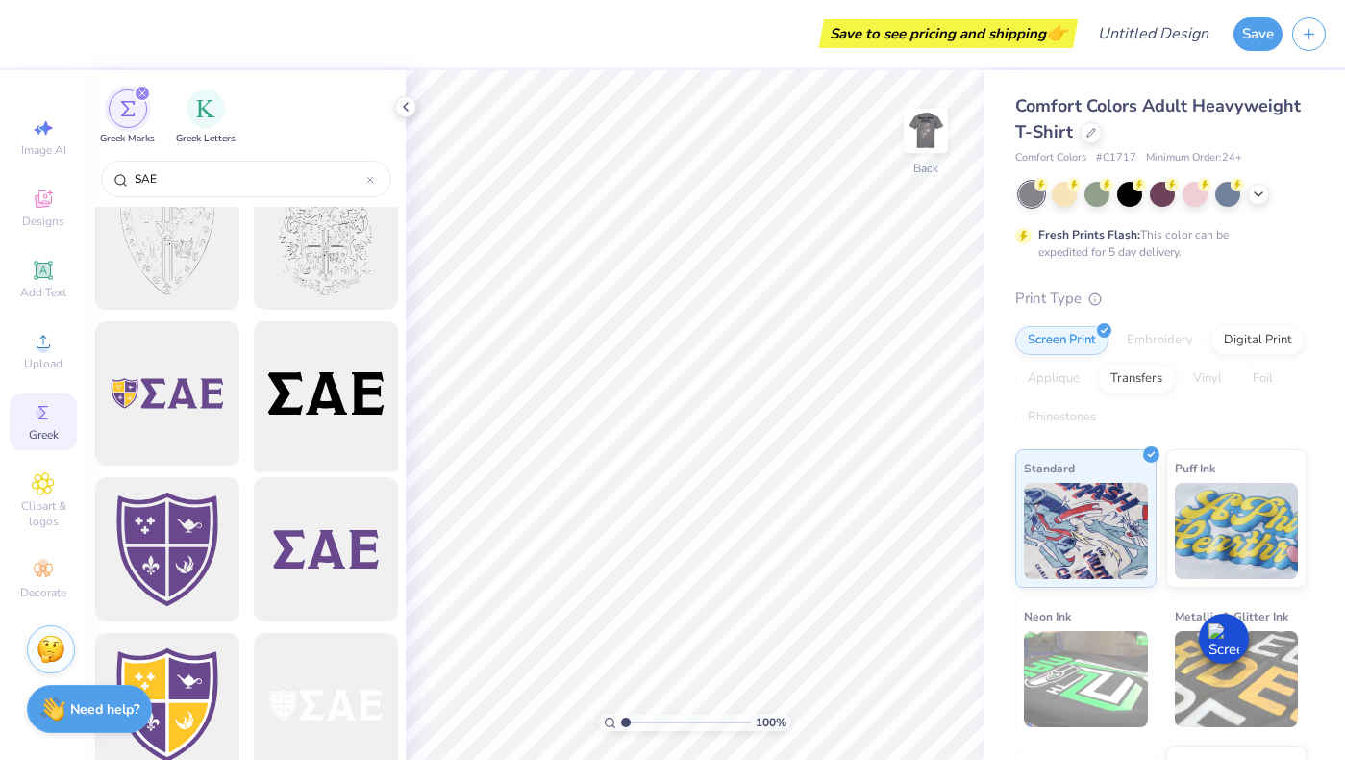
type input "SAE"
click at [332, 413] on div at bounding box center [325, 393] width 159 height 159
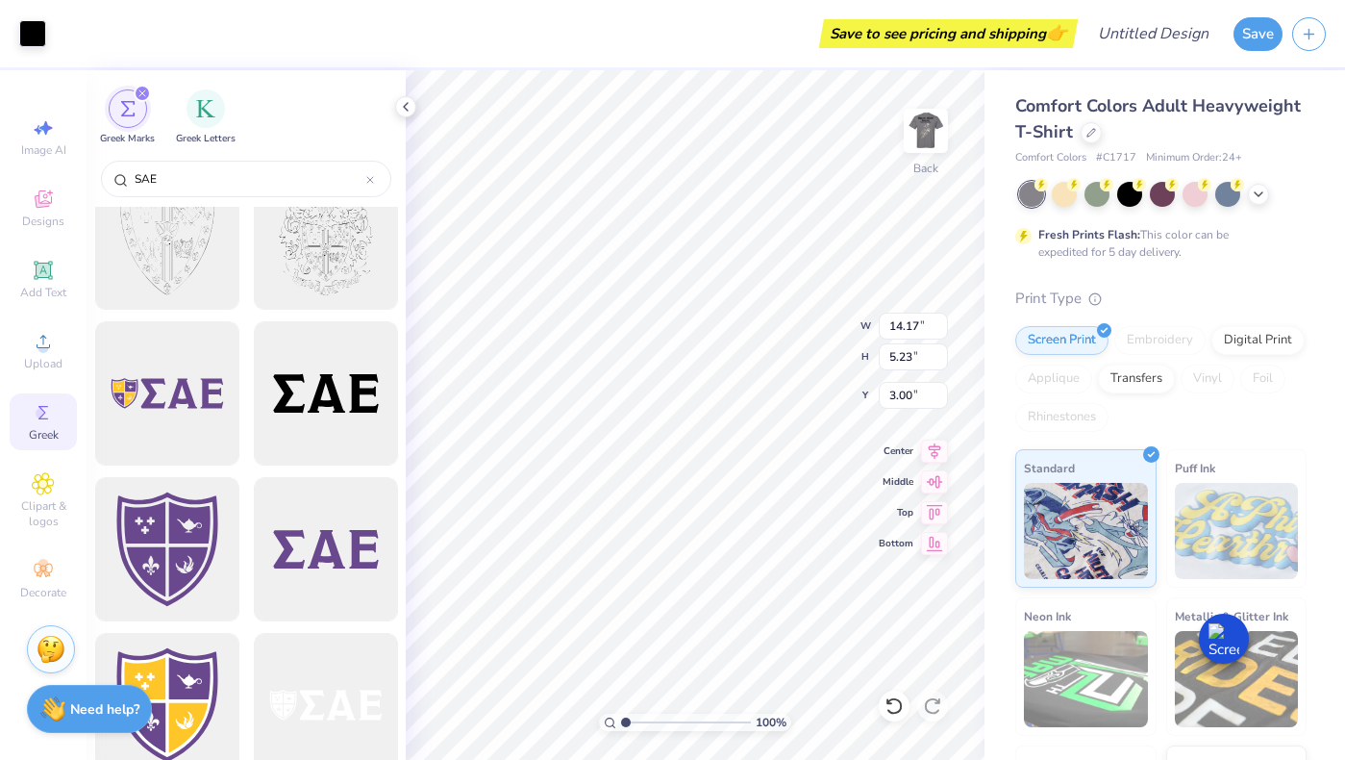
type input "4.11"
type input "1.52"
type input "2.79"
type input "3.00"
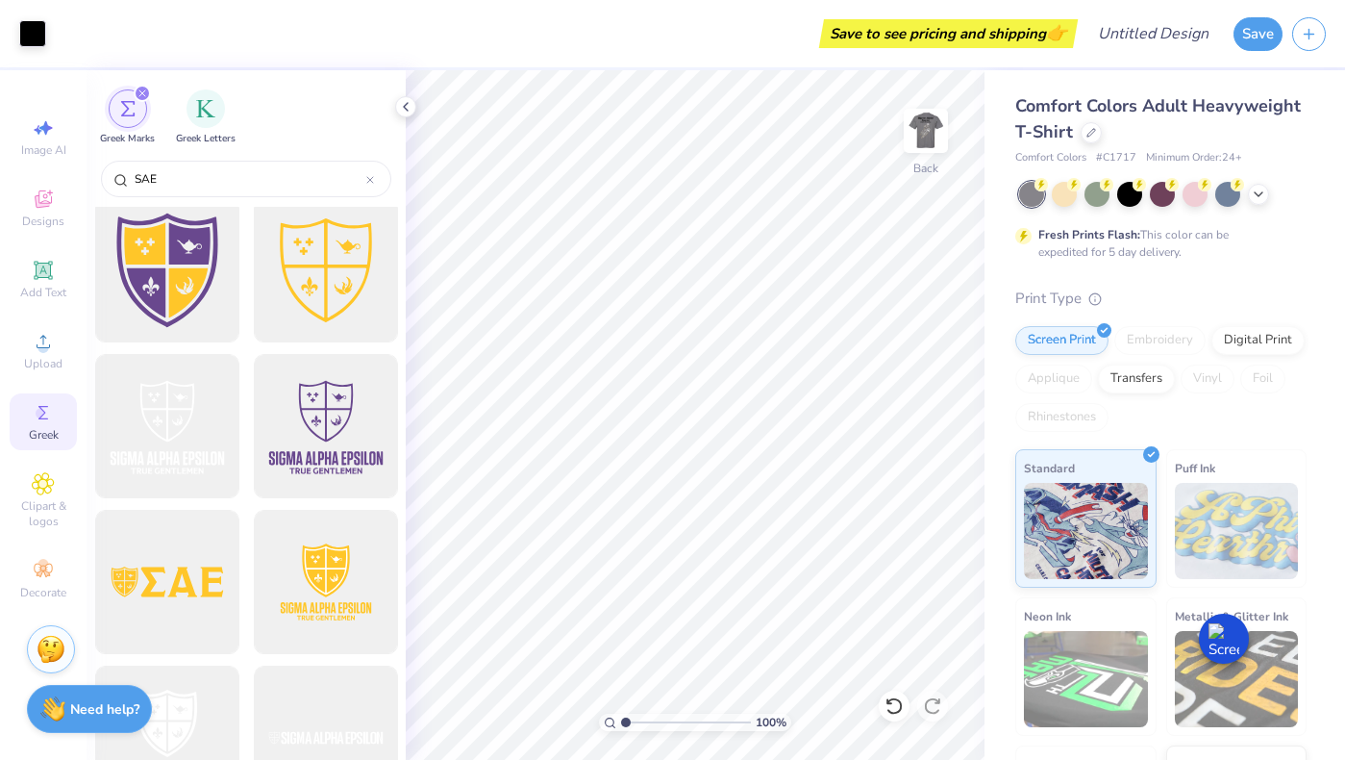
scroll to position [1055, 0]
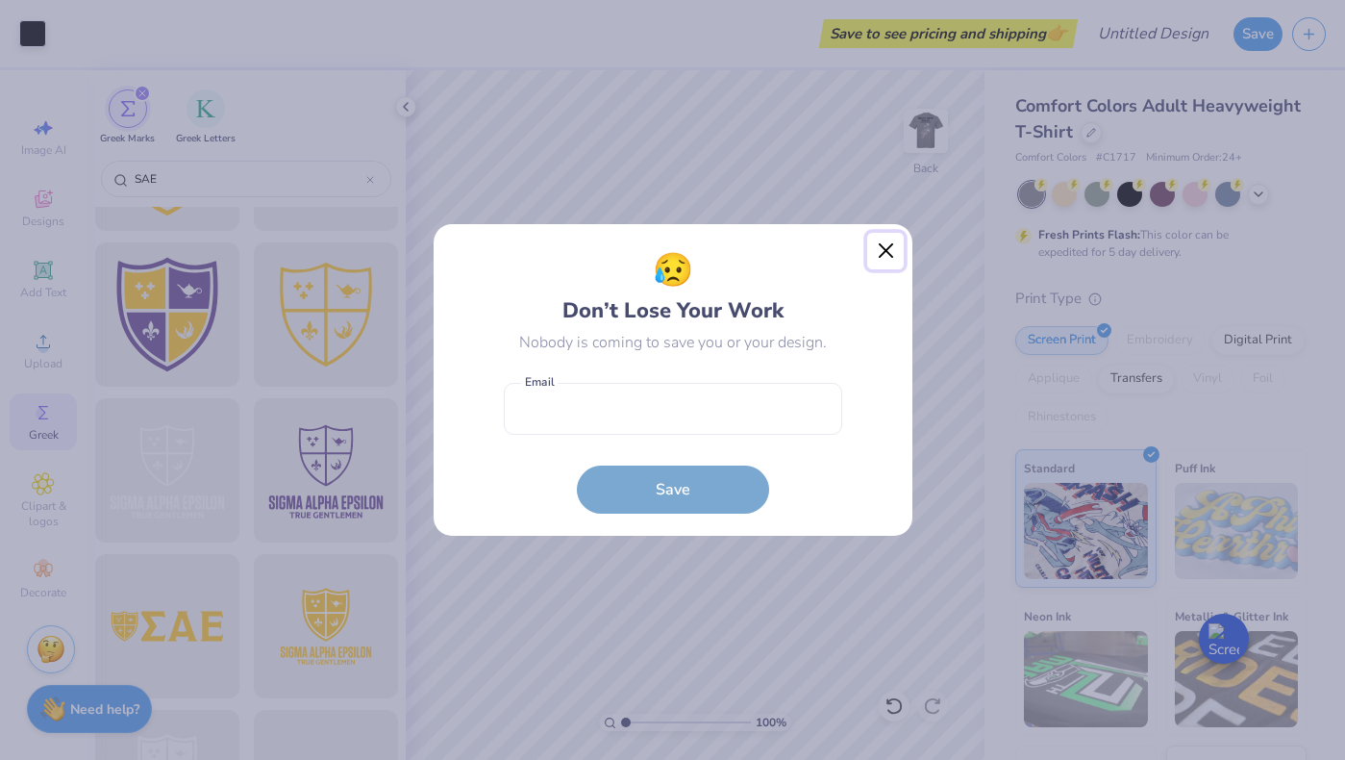
click at [880, 248] on button "Close" at bounding box center [885, 251] width 37 height 37
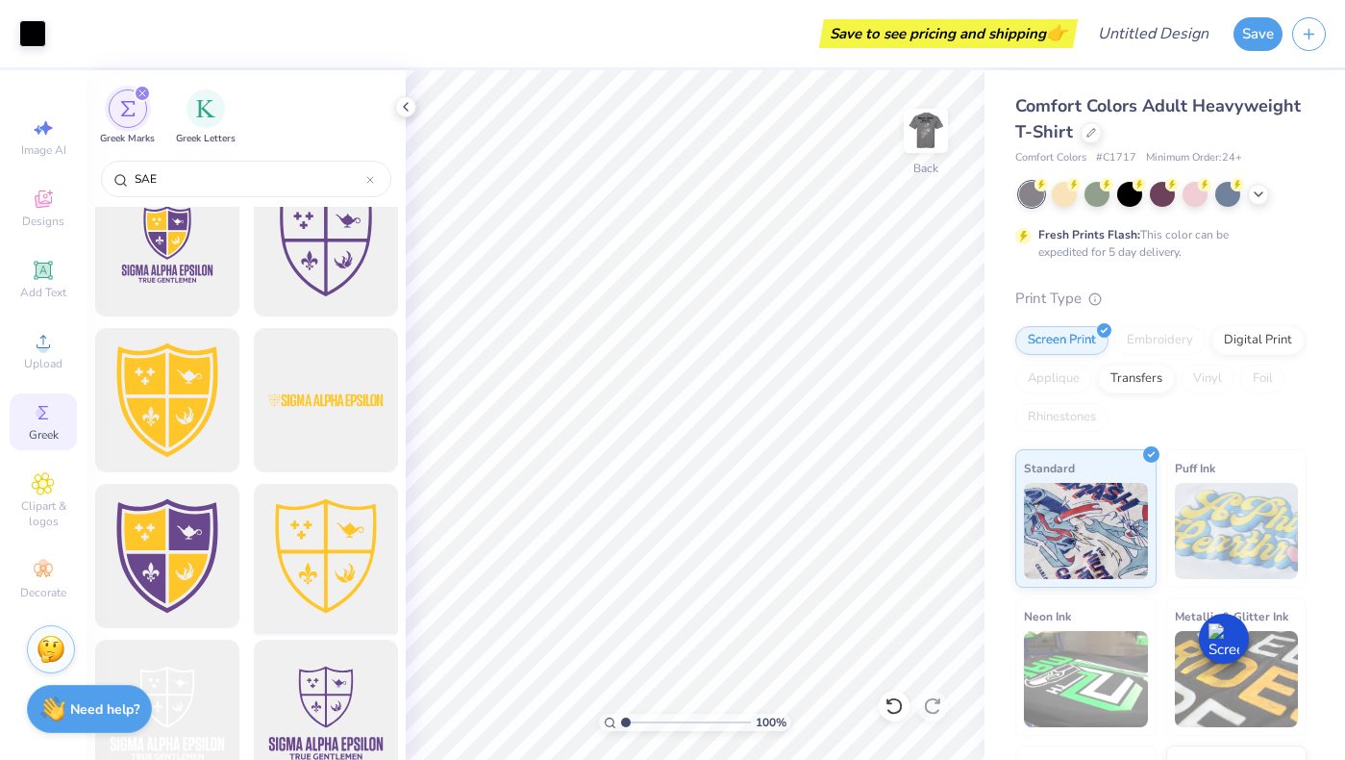
scroll to position [786, 0]
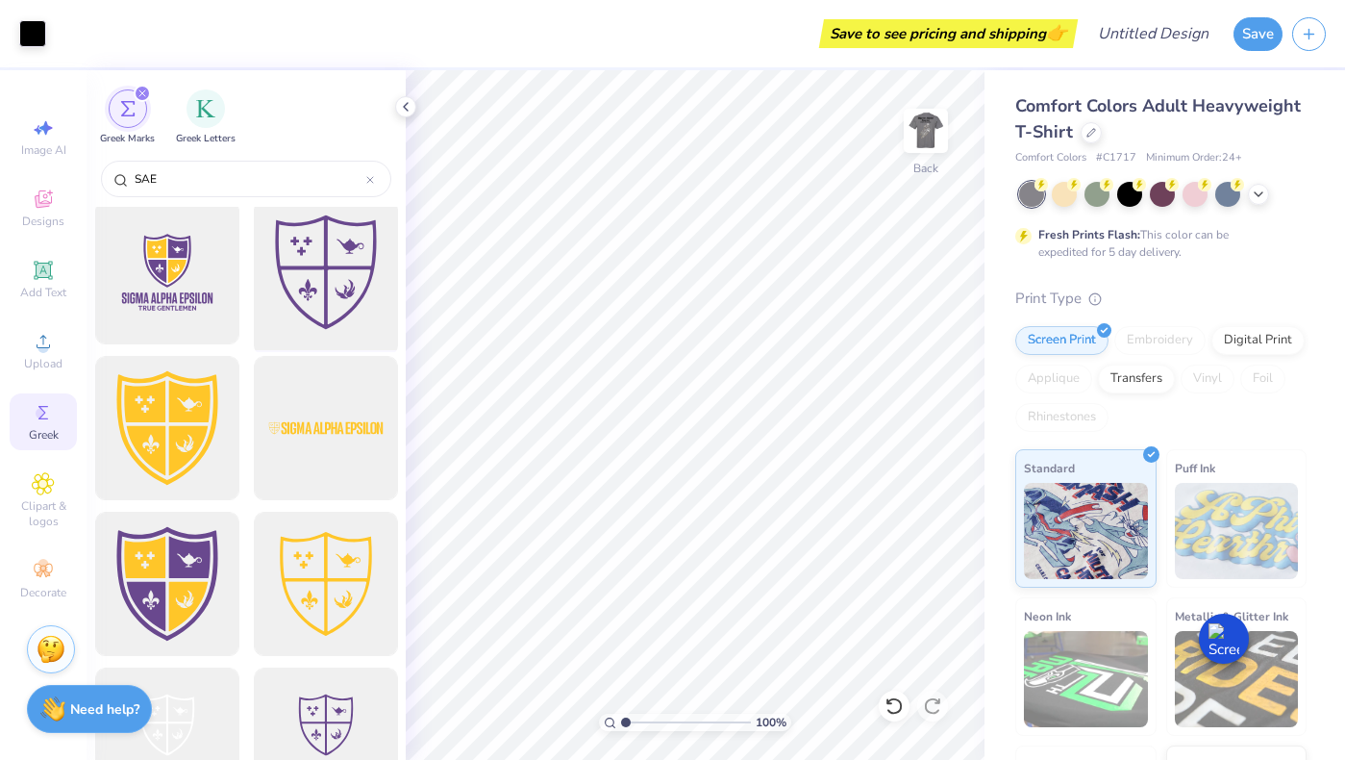
click at [316, 260] on div at bounding box center [325, 272] width 159 height 159
type input "5.56"
type input "6.28"
type input "0.84"
type input "4.58"
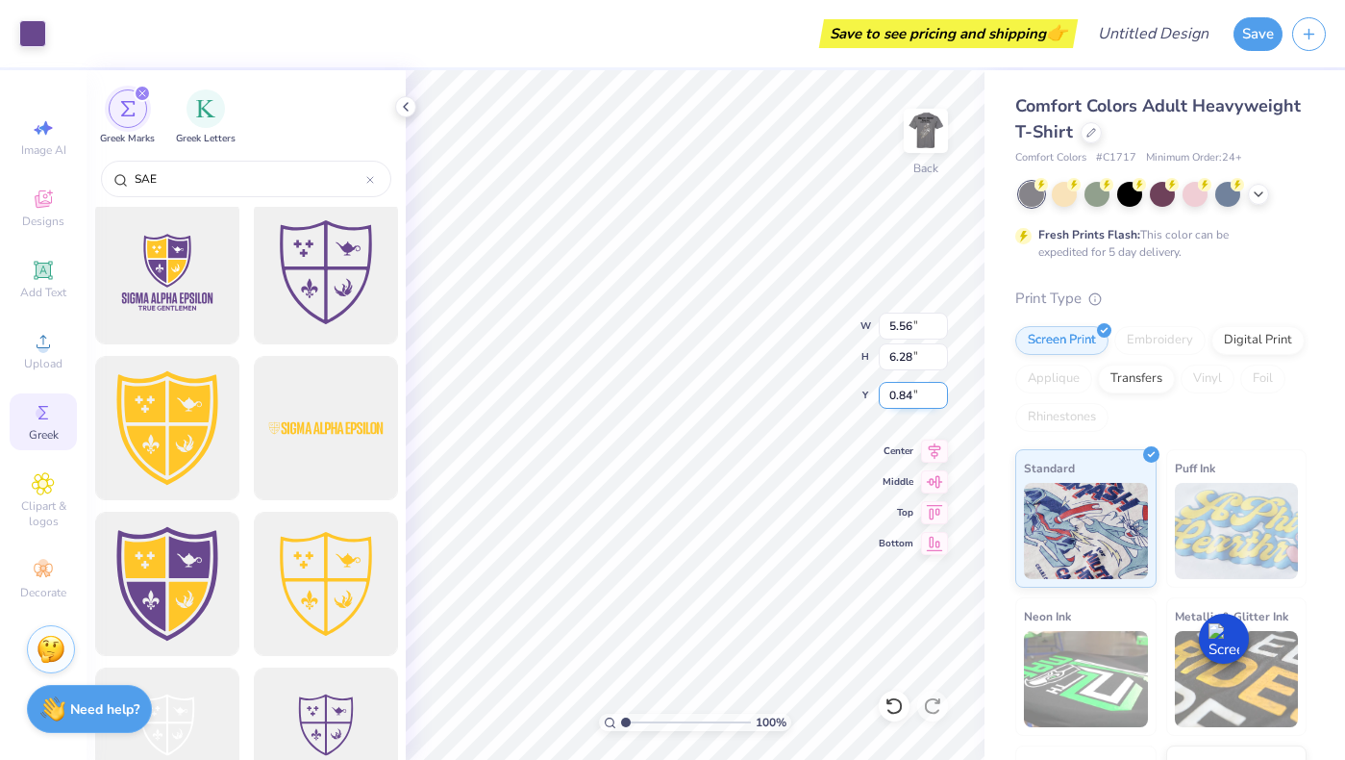
type input "5.17"
type input "1.18"
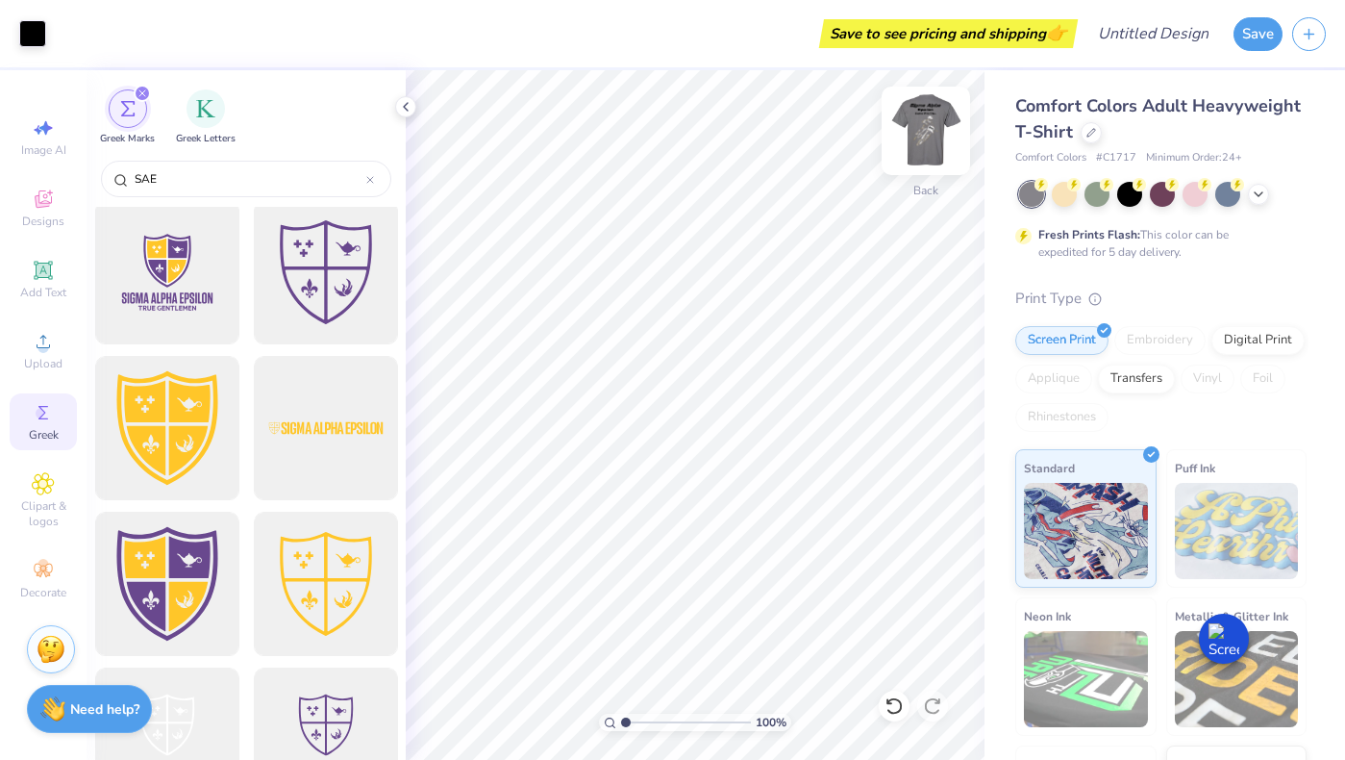
click at [936, 123] on img at bounding box center [926, 130] width 77 height 77
click at [936, 123] on img at bounding box center [926, 131] width 38 height 38
click at [1255, 32] on button "Save" at bounding box center [1258, 31] width 49 height 34
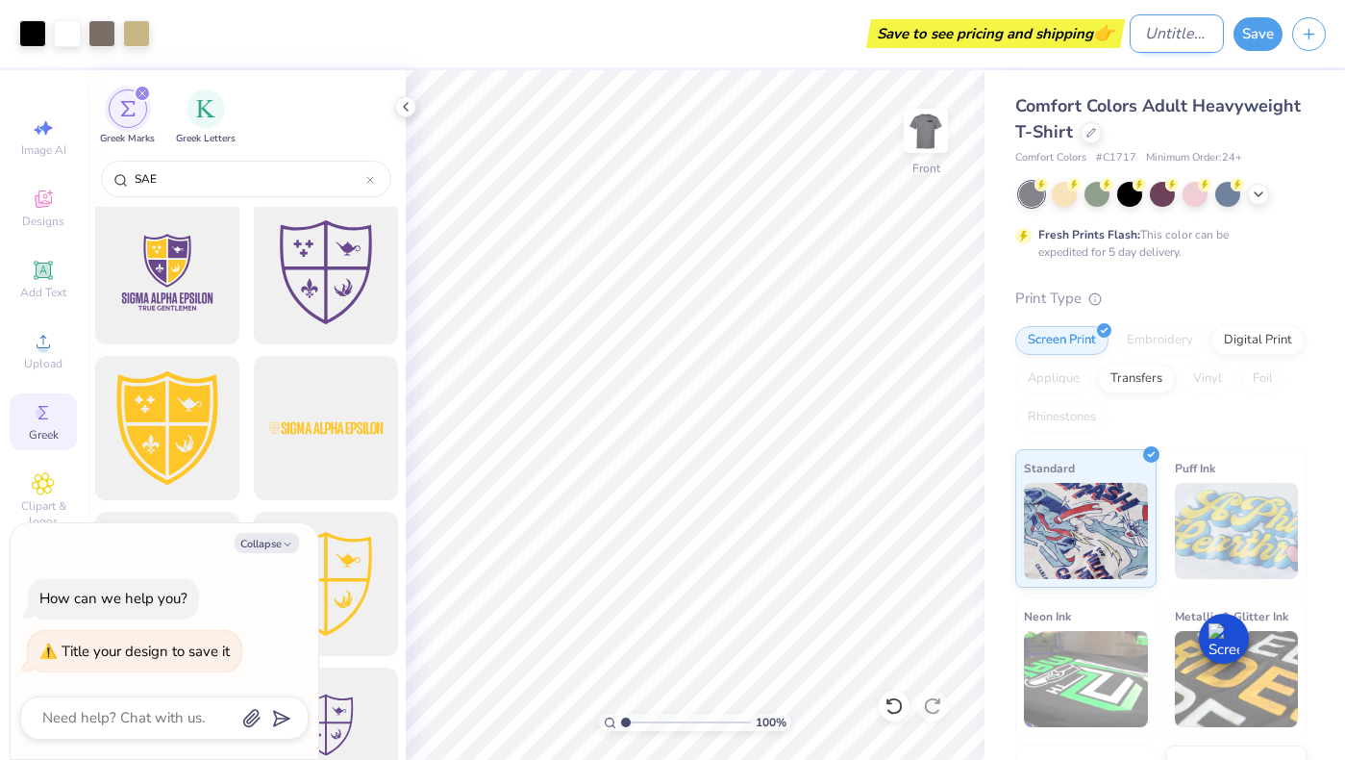
type textarea "x"
click at [1149, 40] on input "Design Title" at bounding box center [1177, 33] width 94 height 38
type input "Fall rush 2025"
type textarea "x"
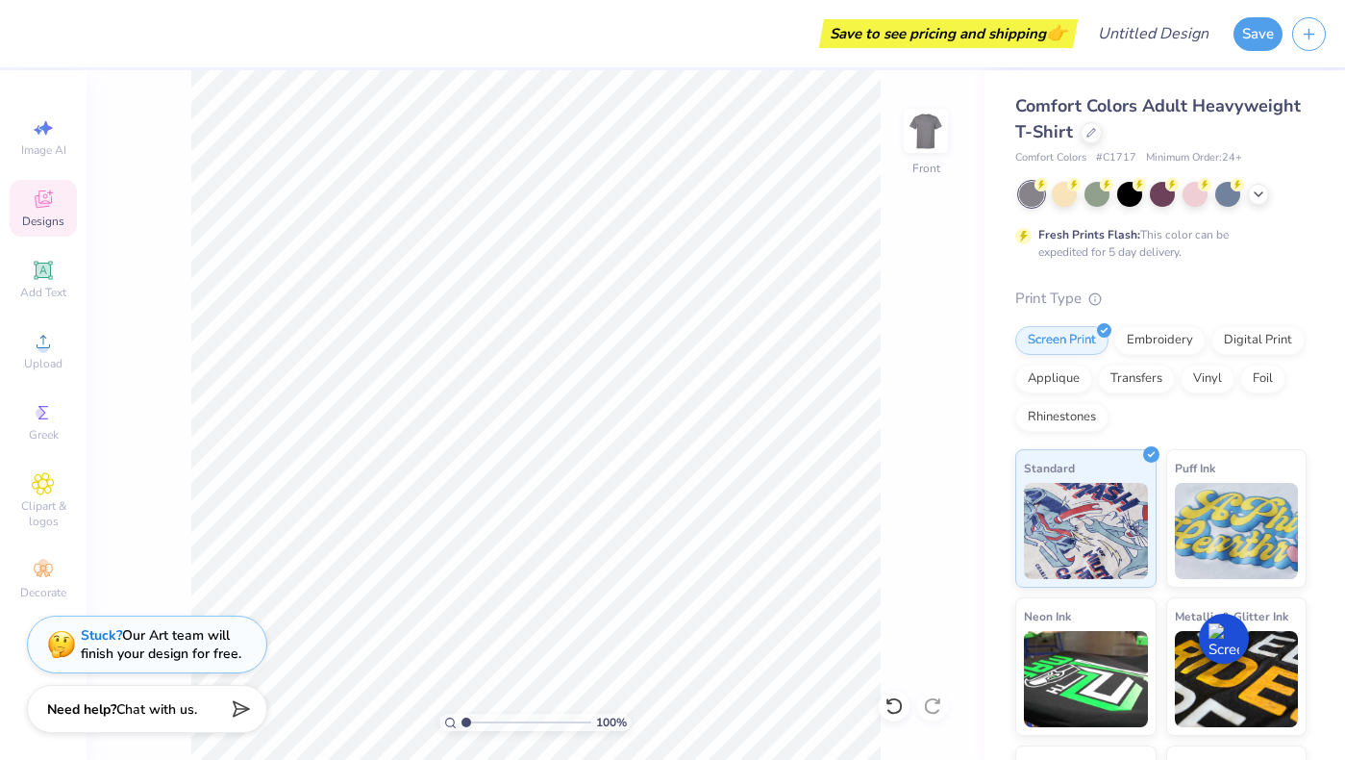
click at [39, 201] on icon at bounding box center [43, 198] width 17 height 17
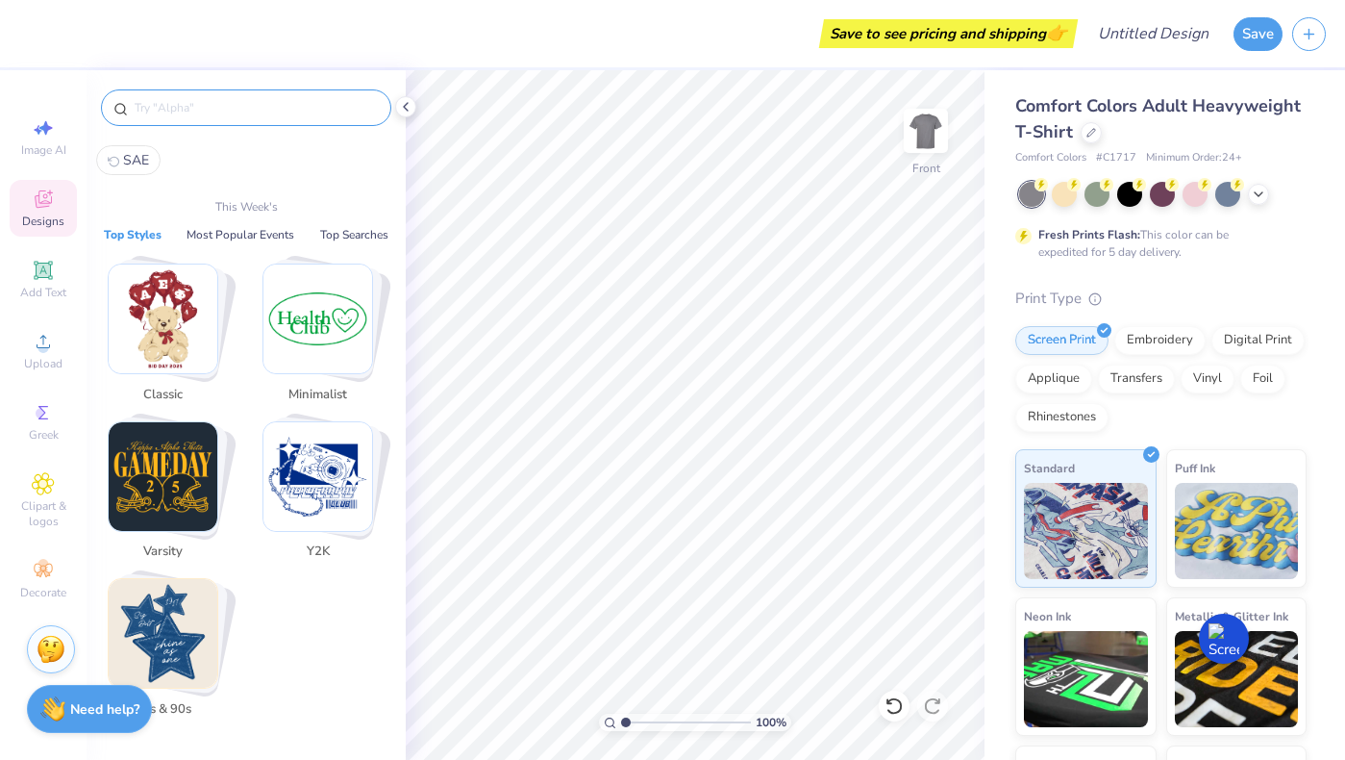
click at [233, 108] on input "text" at bounding box center [256, 107] width 246 height 19
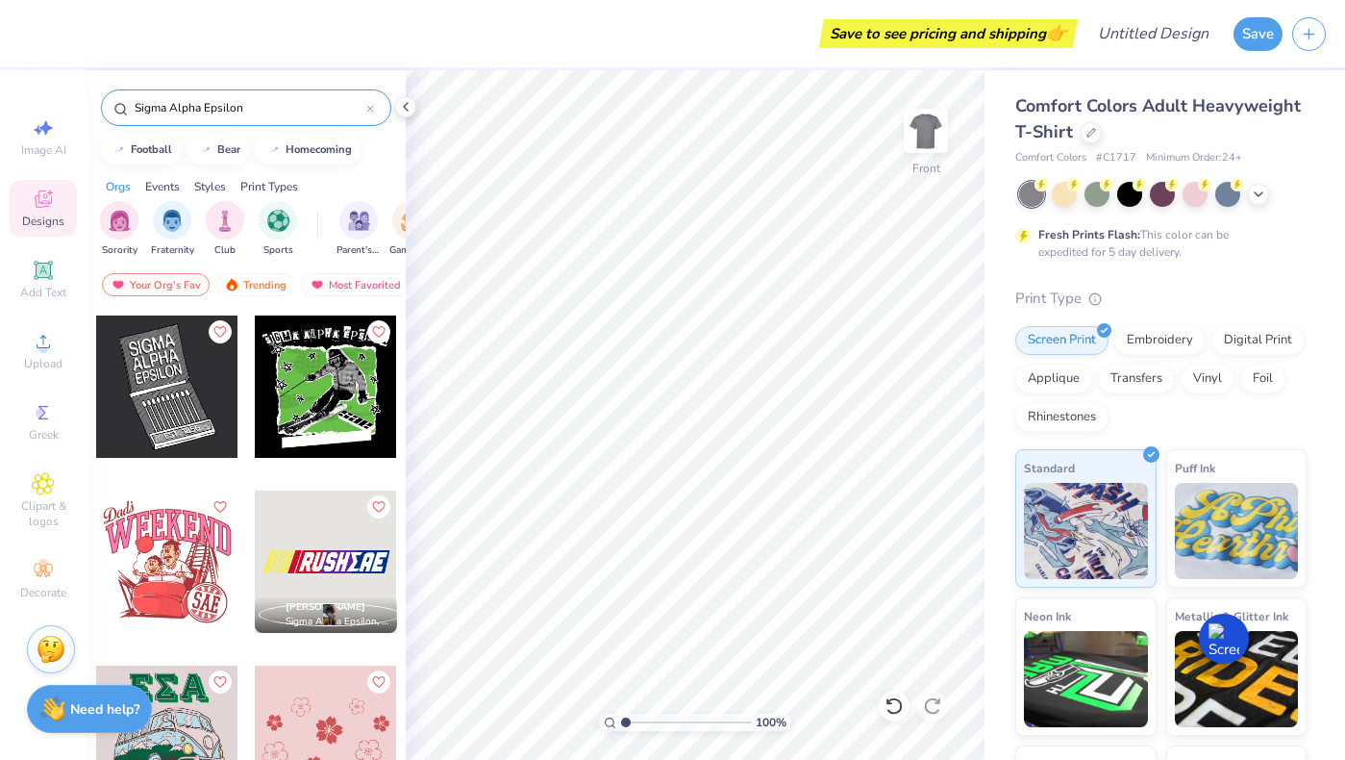
scroll to position [4549, 0]
type input "Sigma Alpha Epsilon"
click at [183, 409] on div at bounding box center [167, 385] width 142 height 142
click at [917, 128] on img at bounding box center [926, 130] width 77 height 77
click at [188, 416] on div at bounding box center [167, 385] width 142 height 142
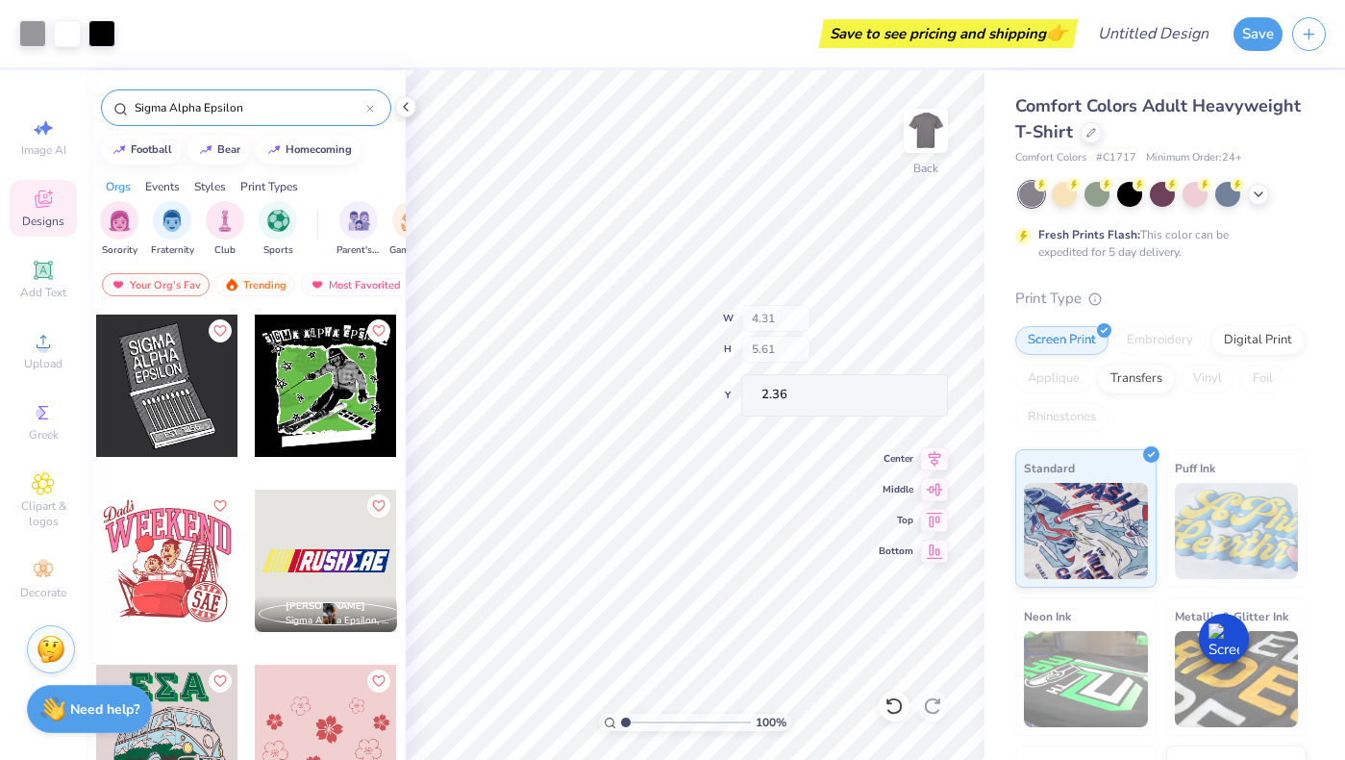
type input "2.09"
type input "2.00"
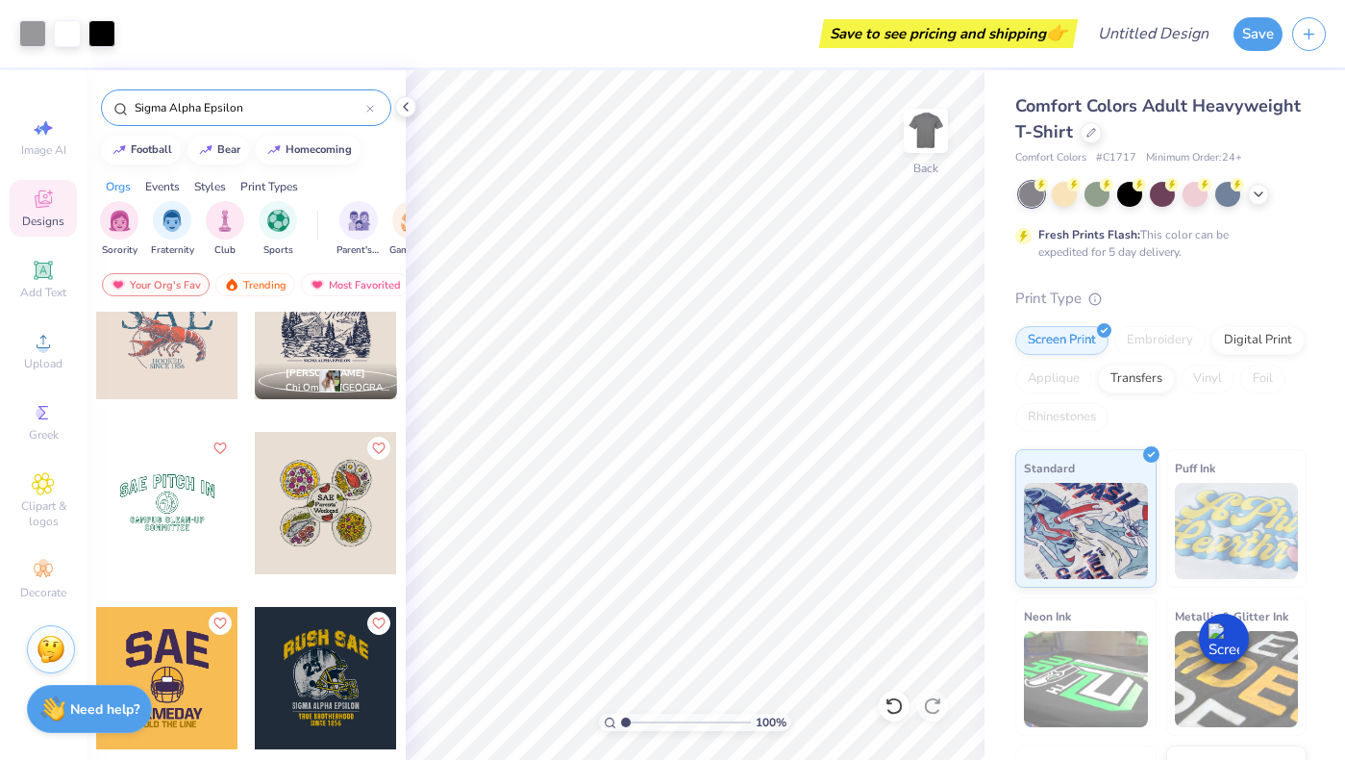
scroll to position [3555, 0]
click at [244, 106] on input "Sigma Alpha Epsilon" at bounding box center [250, 107] width 234 height 19
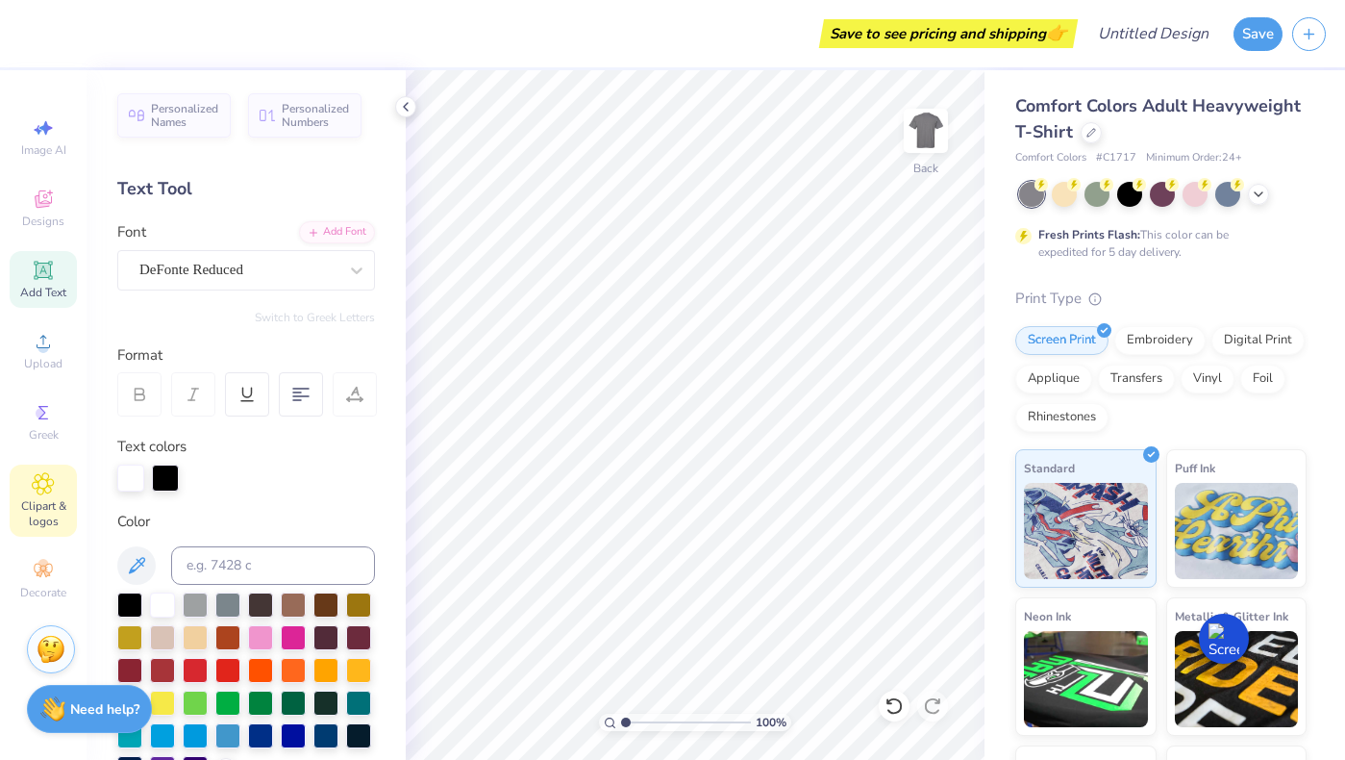
click at [50, 489] on icon at bounding box center [43, 483] width 22 height 23
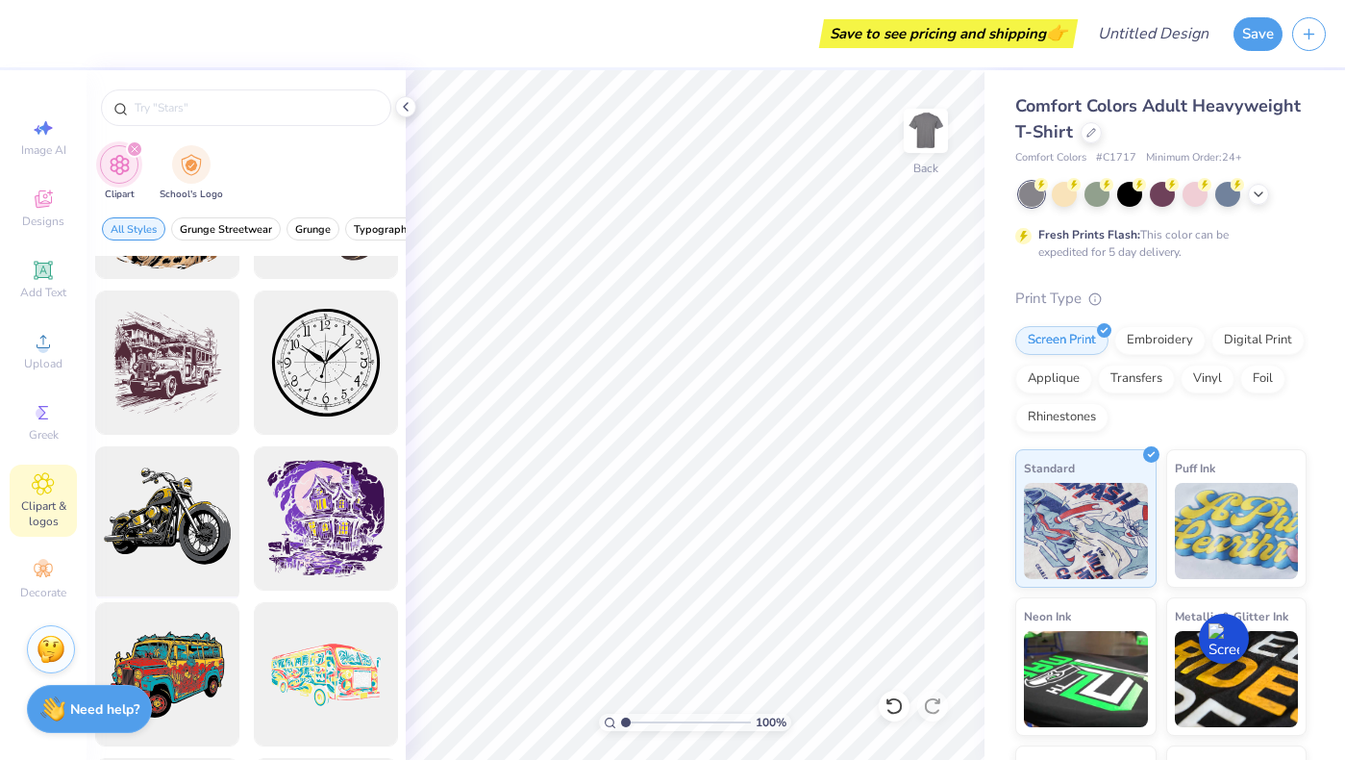
scroll to position [877, 0]
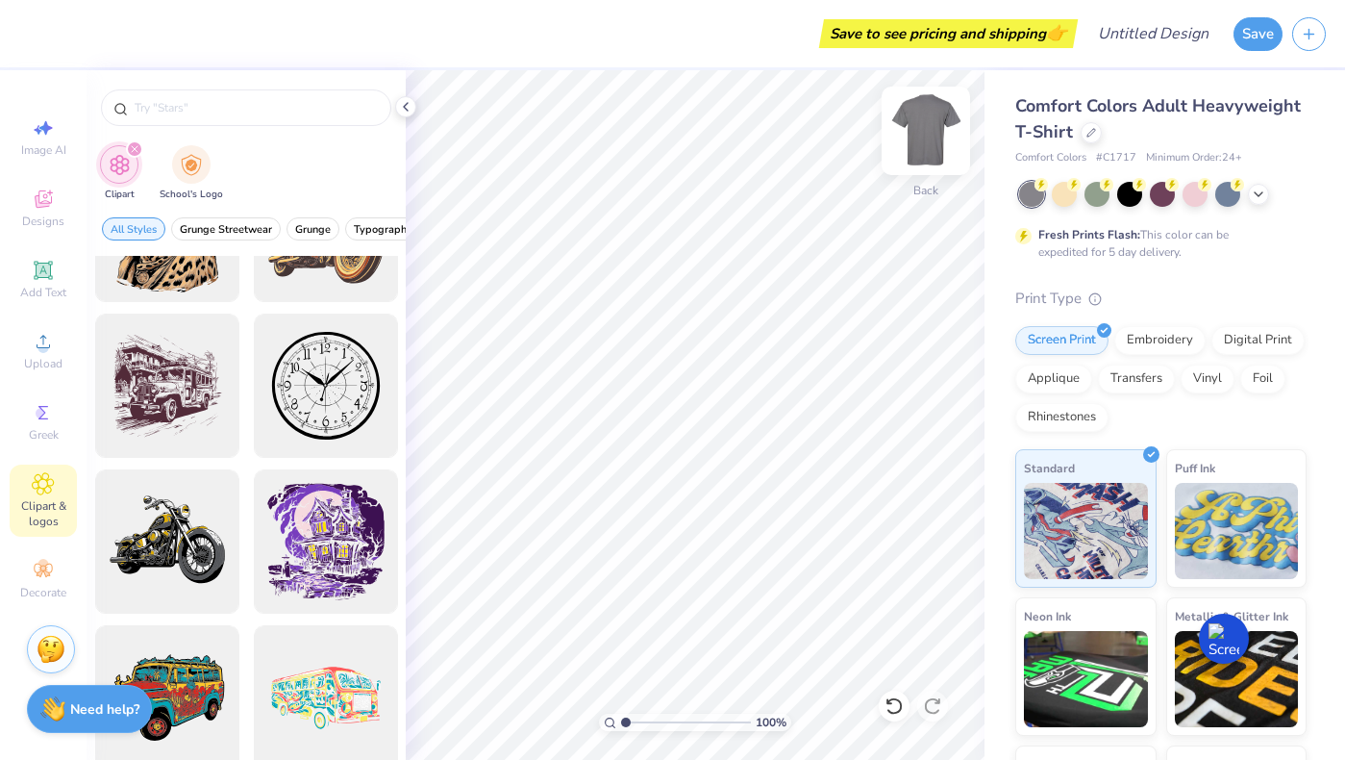
click at [931, 141] on img at bounding box center [926, 130] width 77 height 77
click at [191, 550] on div at bounding box center [167, 542] width 159 height 159
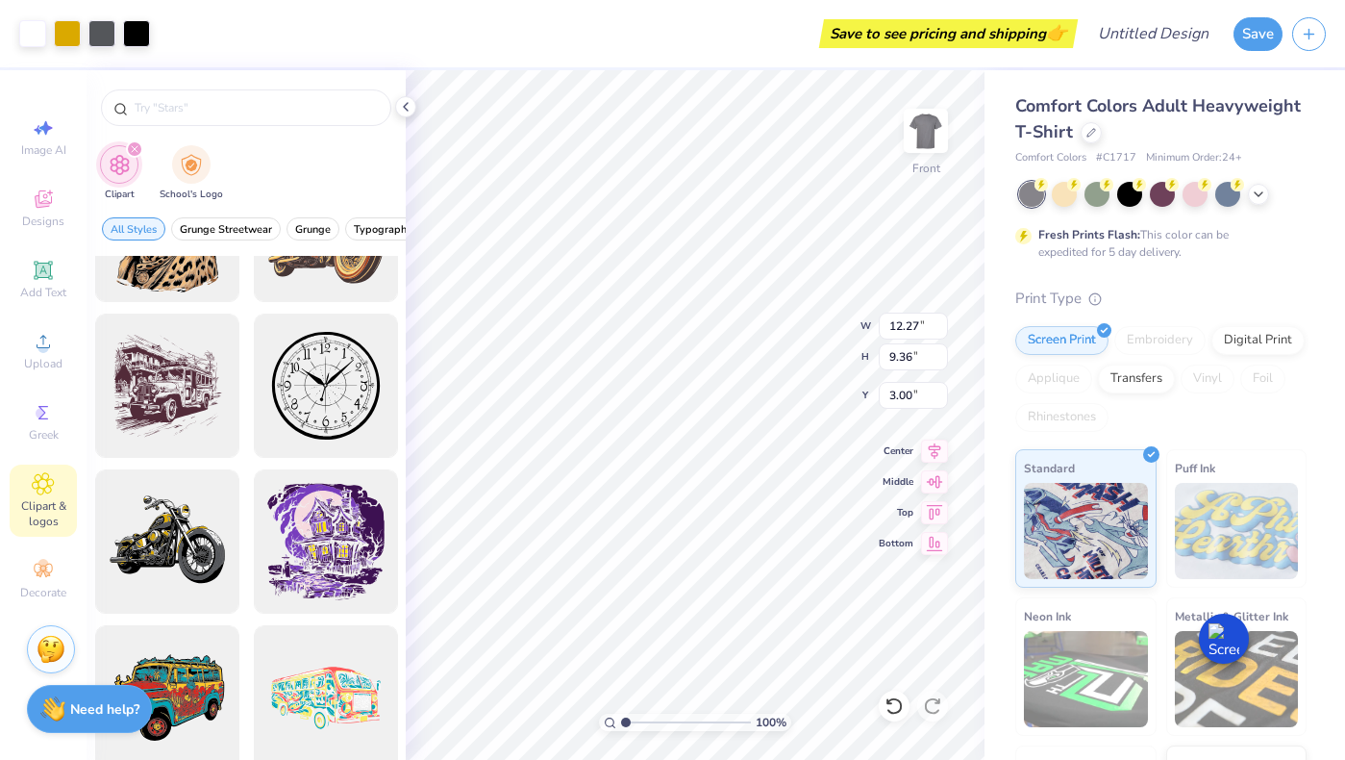
type input "12.27"
type input "9.36"
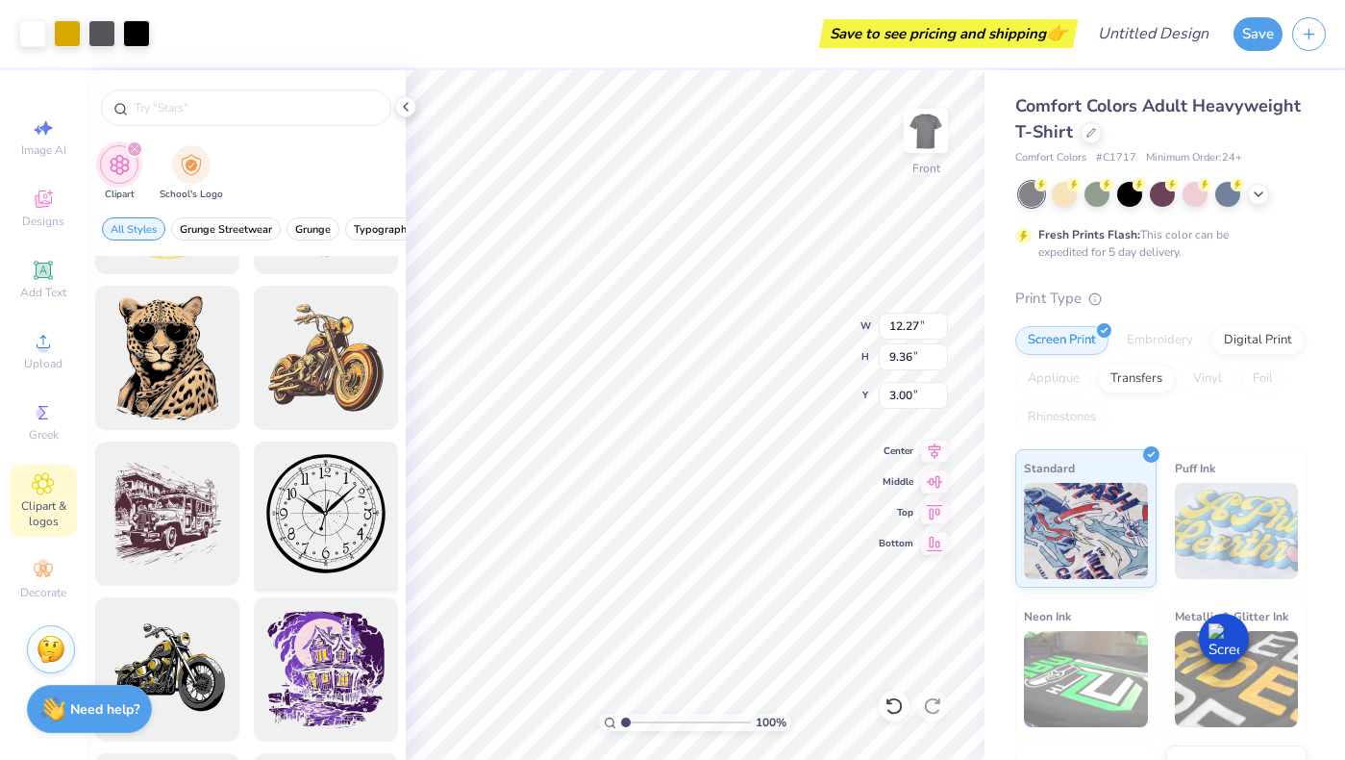
scroll to position [749, 0]
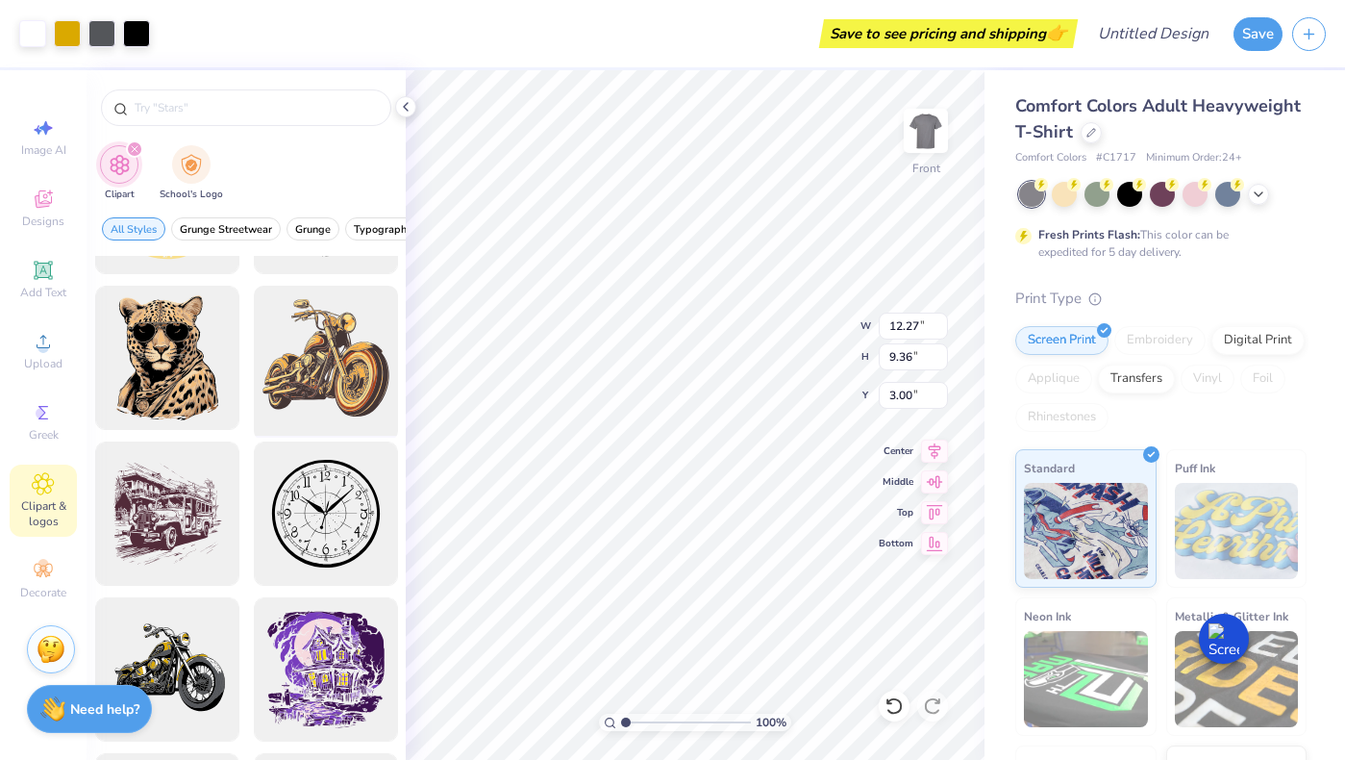
click at [358, 364] on div at bounding box center [325, 358] width 159 height 159
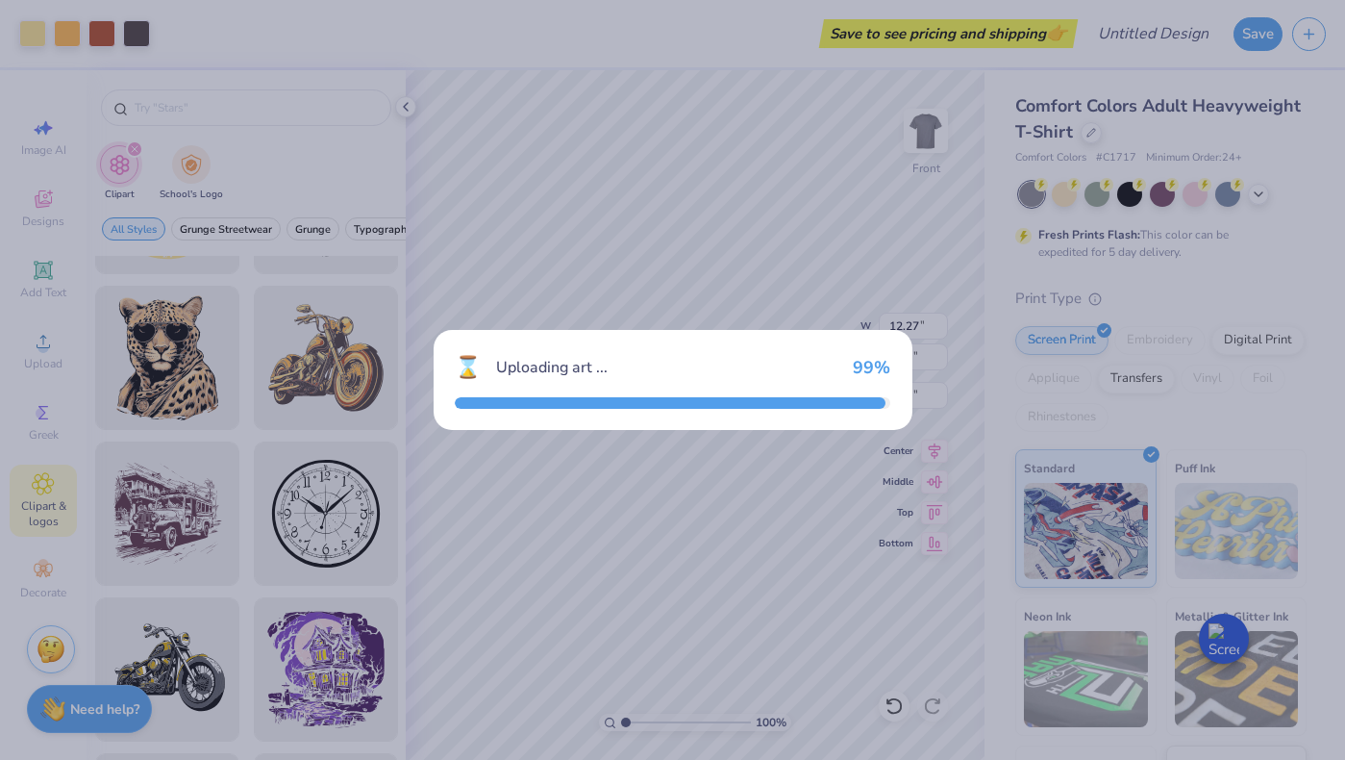
type input "14.53"
type input "13.53"
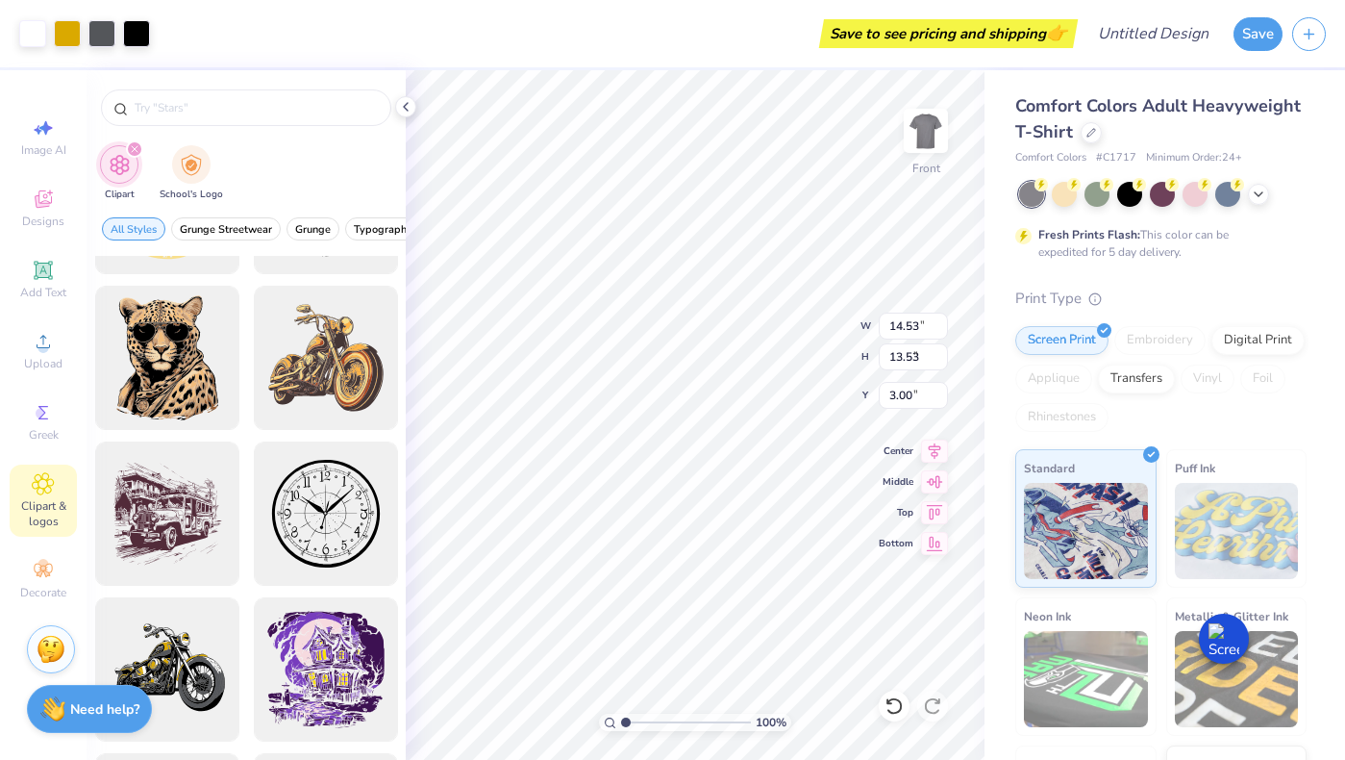
type input "12.27"
type input "9.36"
type input "2.67"
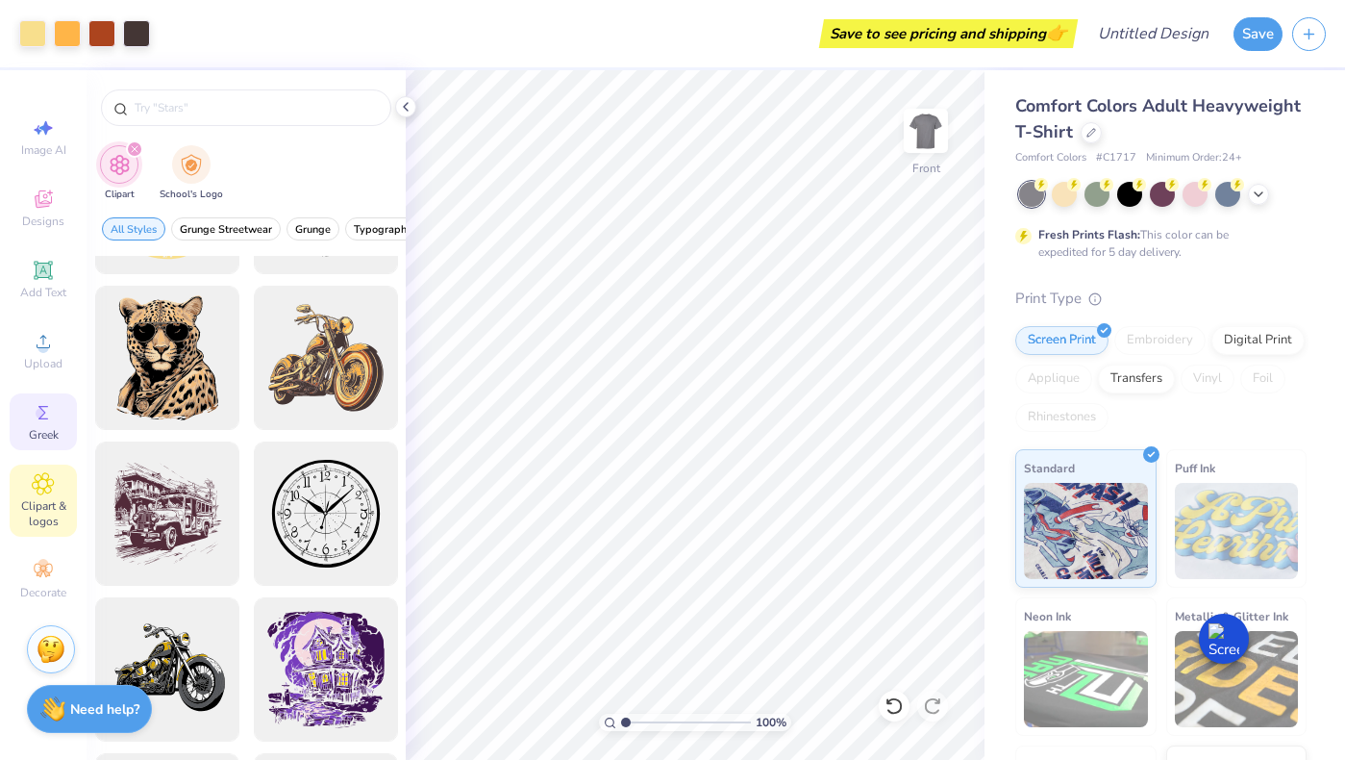
click at [40, 414] on circle at bounding box center [41, 413] width 11 height 11
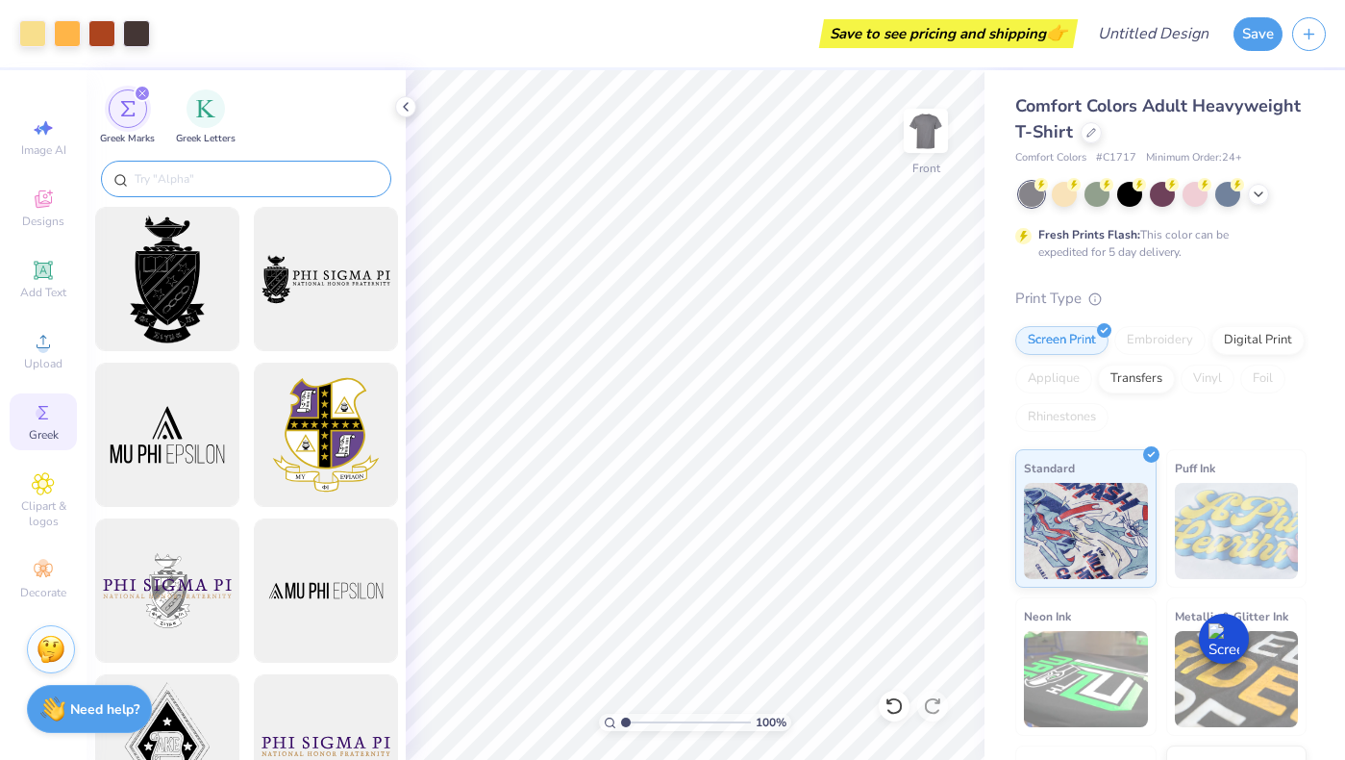
click at [301, 183] on input "text" at bounding box center [256, 178] width 246 height 19
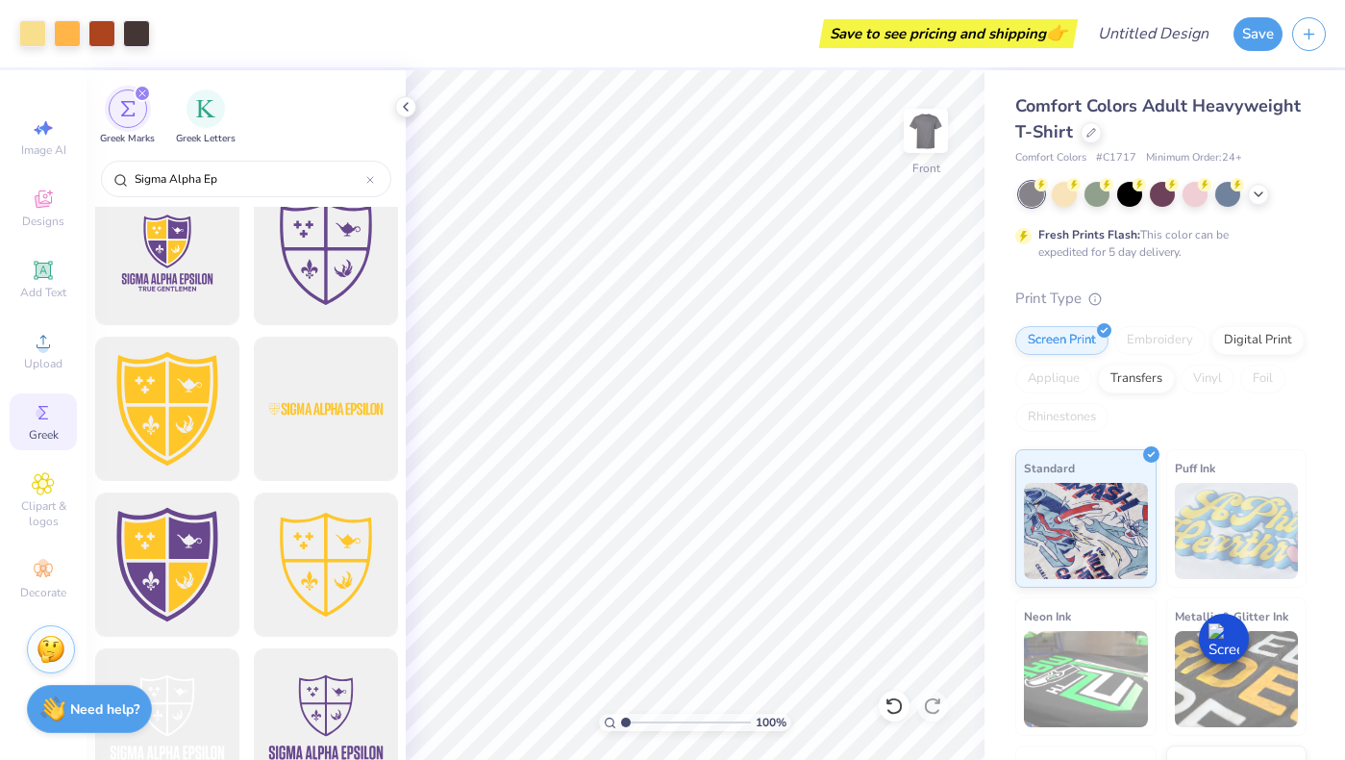
scroll to position [806, 0]
type input "Sigma Alpha Ep"
click at [349, 429] on div at bounding box center [325, 408] width 159 height 159
type input "12.69"
type input "11.81"
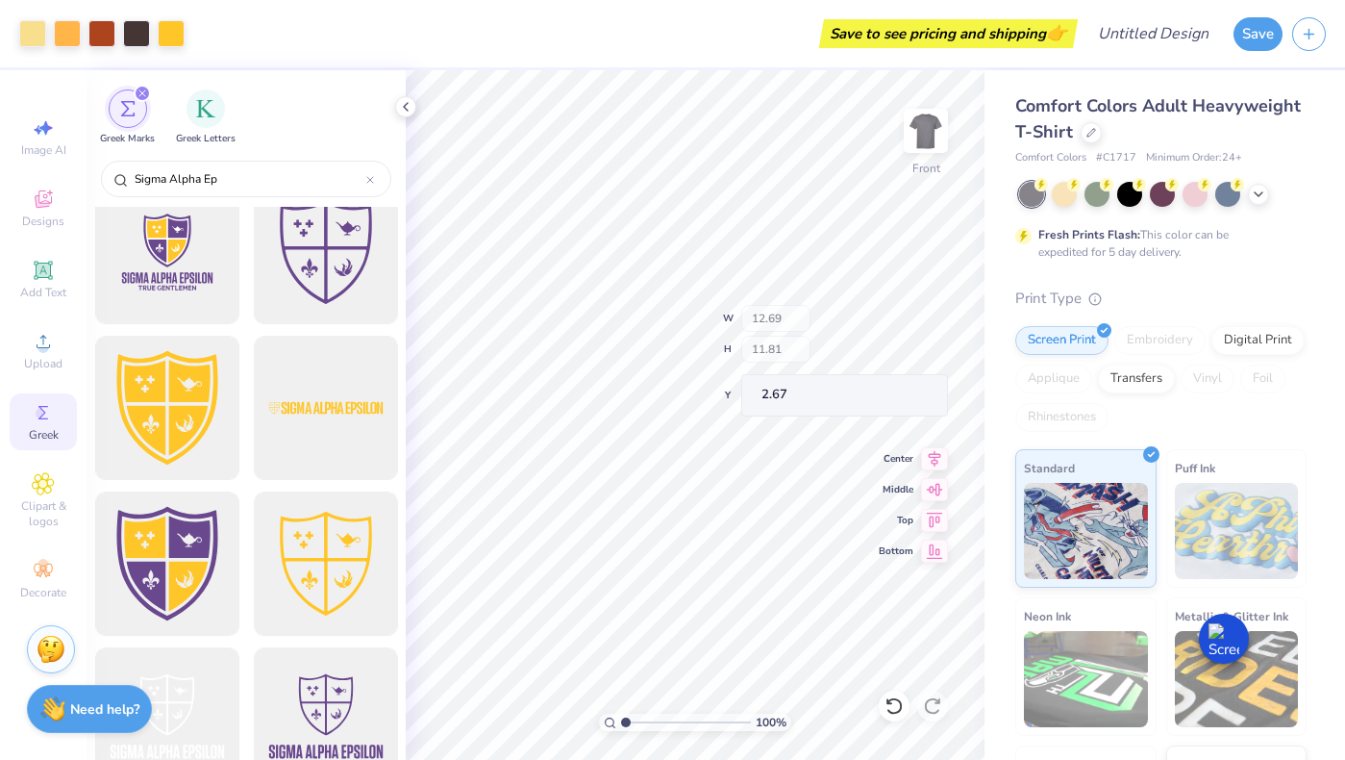
type input "5.13"
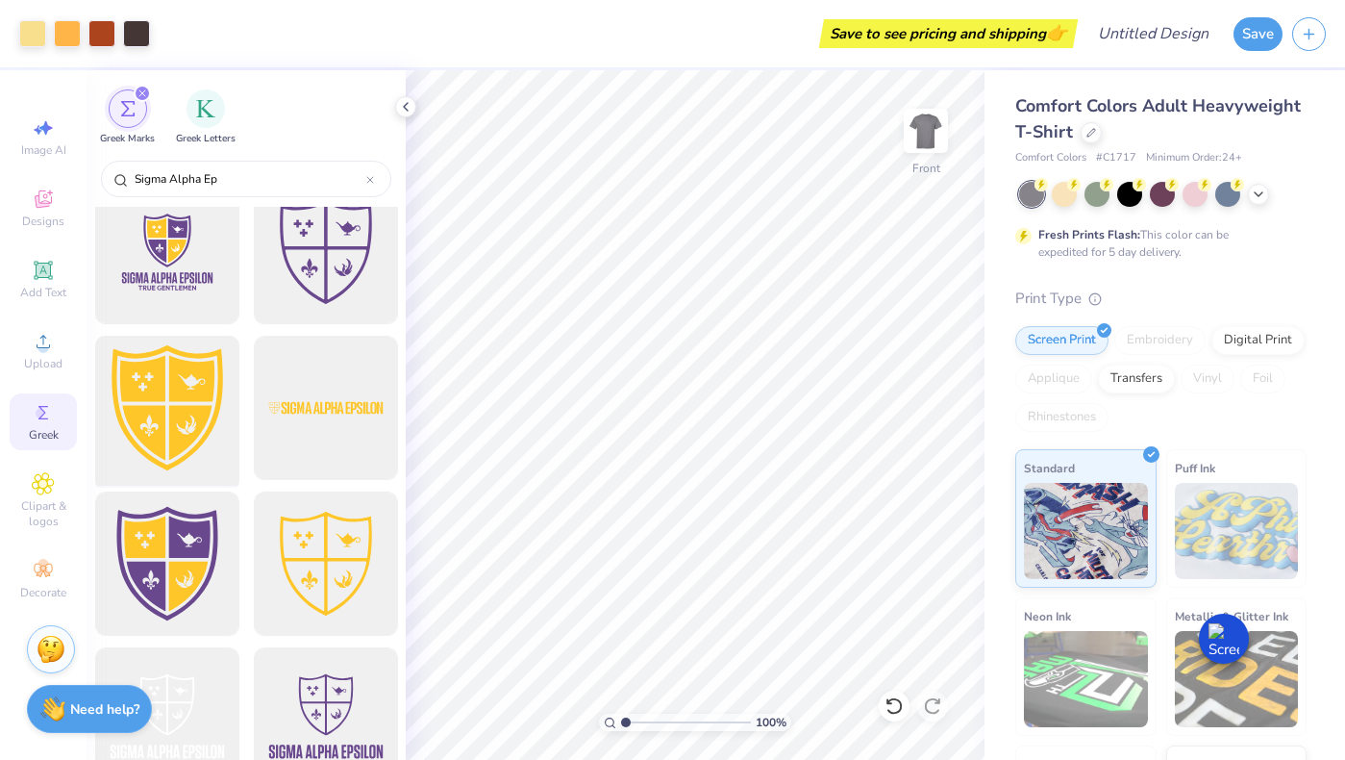
click at [206, 436] on div at bounding box center [167, 408] width 159 height 159
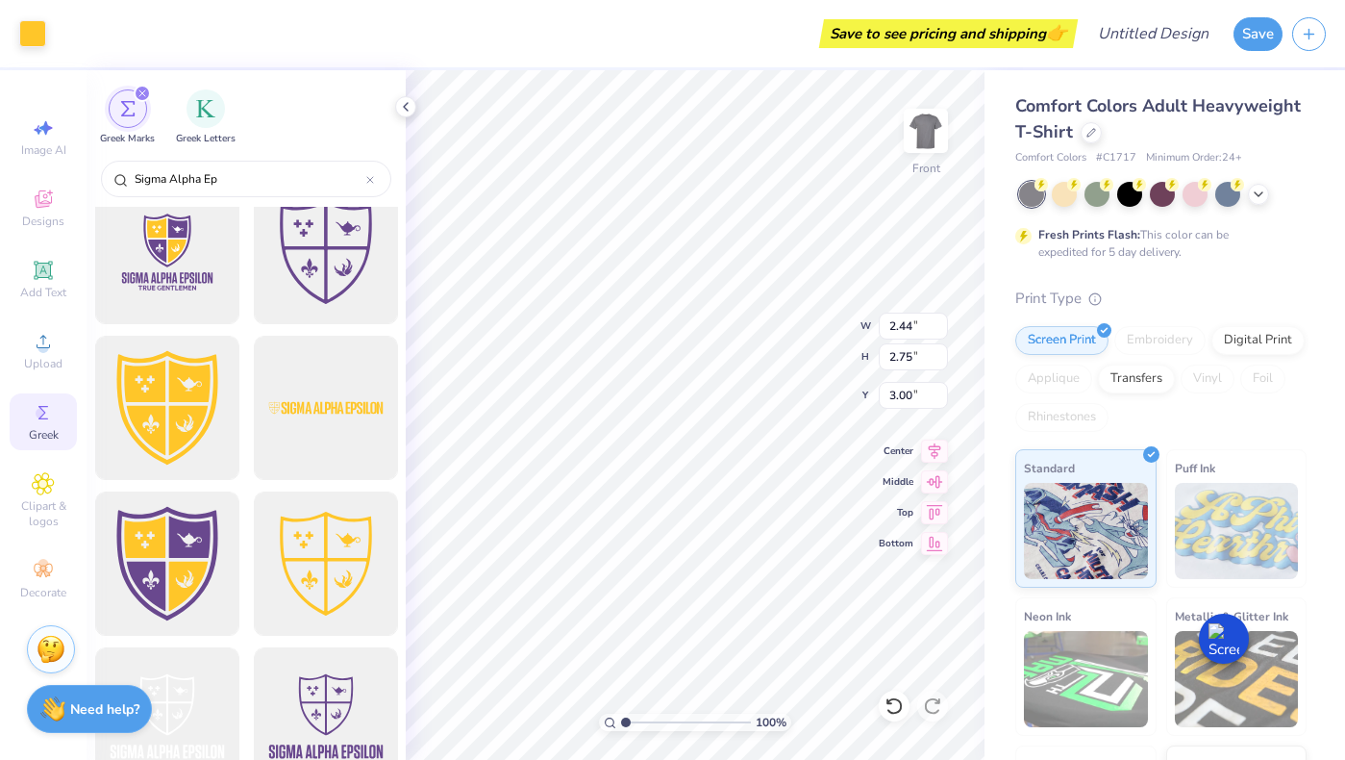
type input "2.44"
type input "2.75"
type input "16.93"
drag, startPoint x: 270, startPoint y: 175, endPoint x: 136, endPoint y: 173, distance: 134.6
click at [136, 173] on input "Sigma Alpha Ep" at bounding box center [250, 178] width 234 height 19
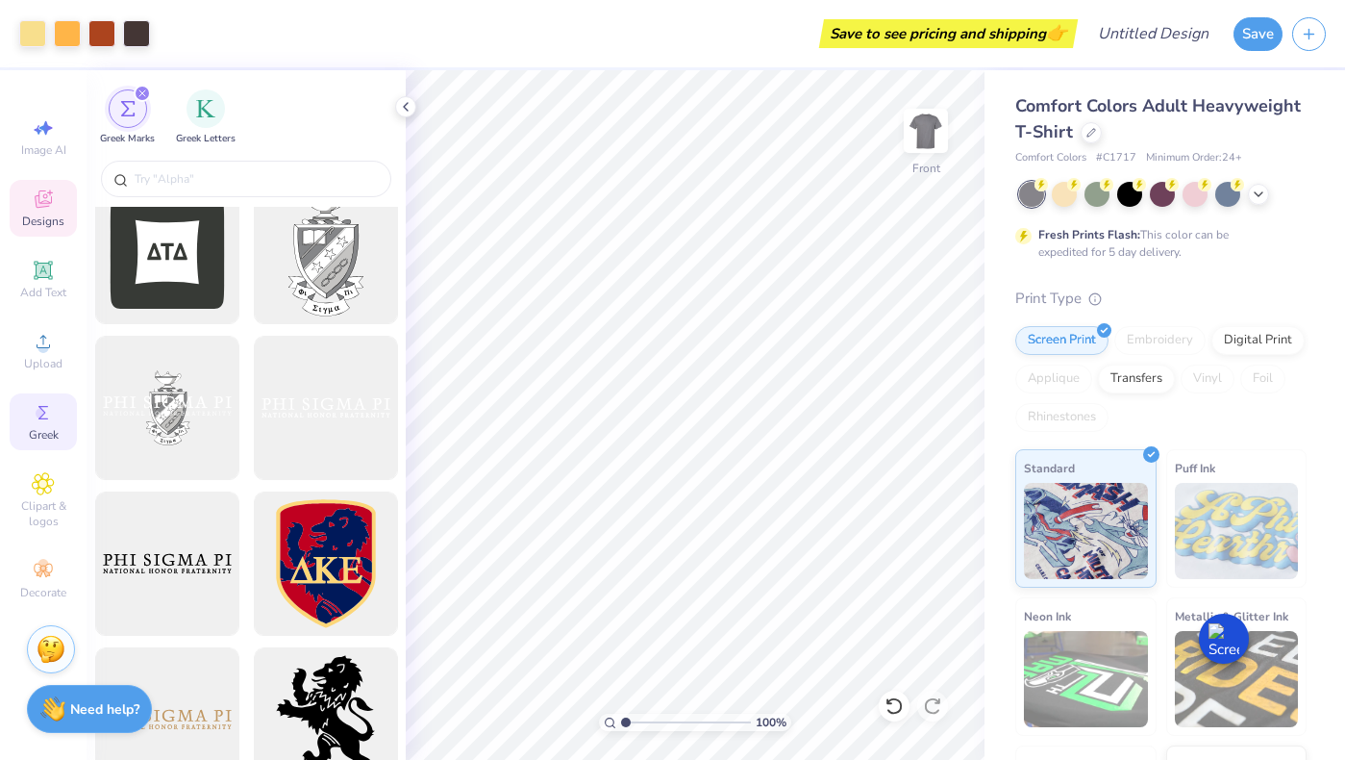
click at [50, 200] on icon at bounding box center [43, 199] width 23 height 23
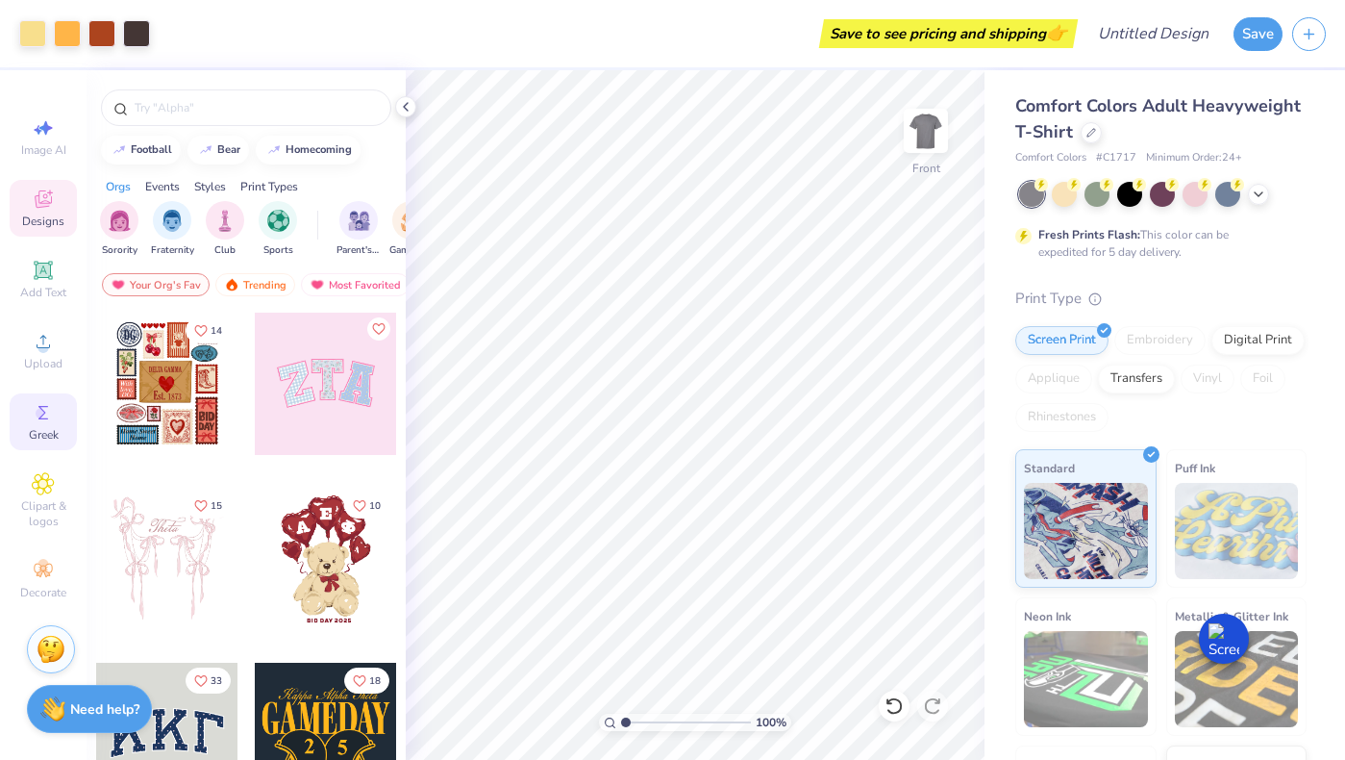
click at [44, 414] on icon at bounding box center [43, 412] width 10 height 13
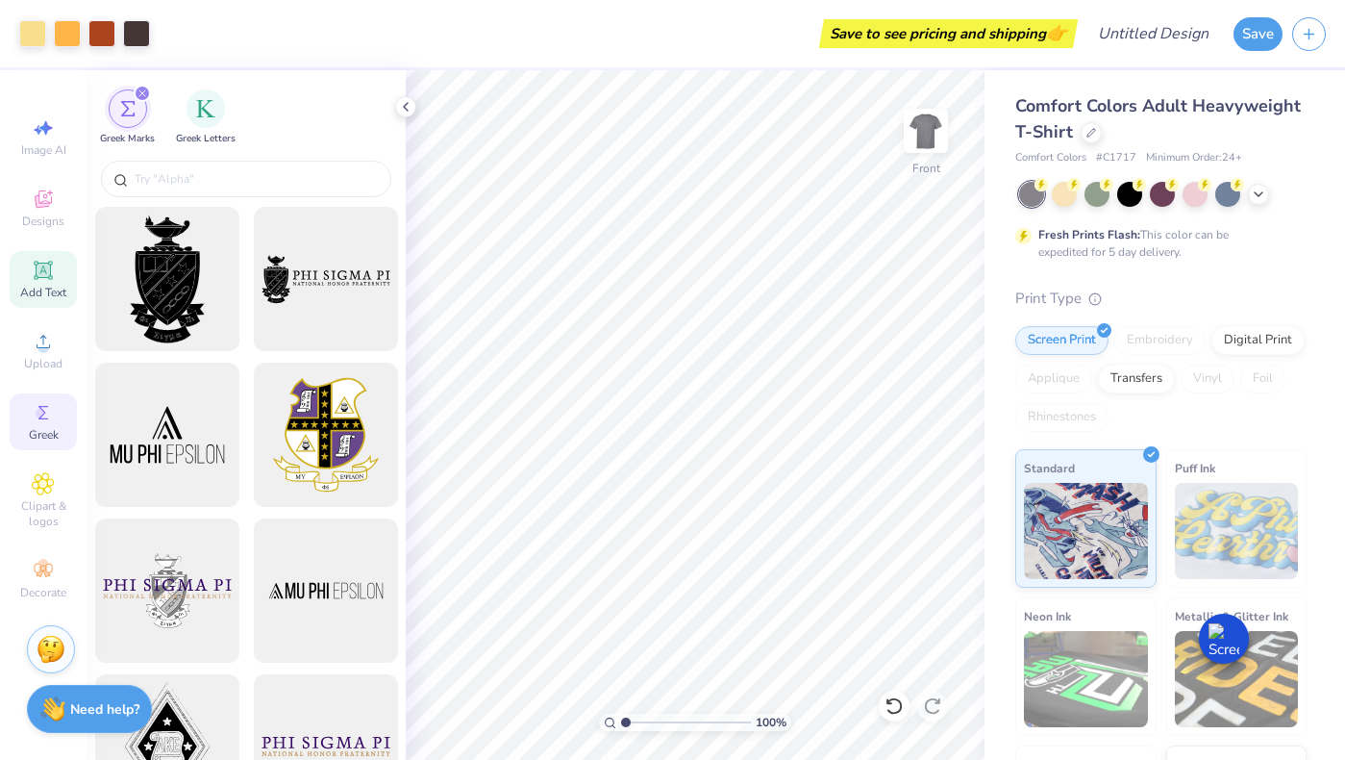
click at [58, 270] on div "Add Text" at bounding box center [43, 279] width 67 height 57
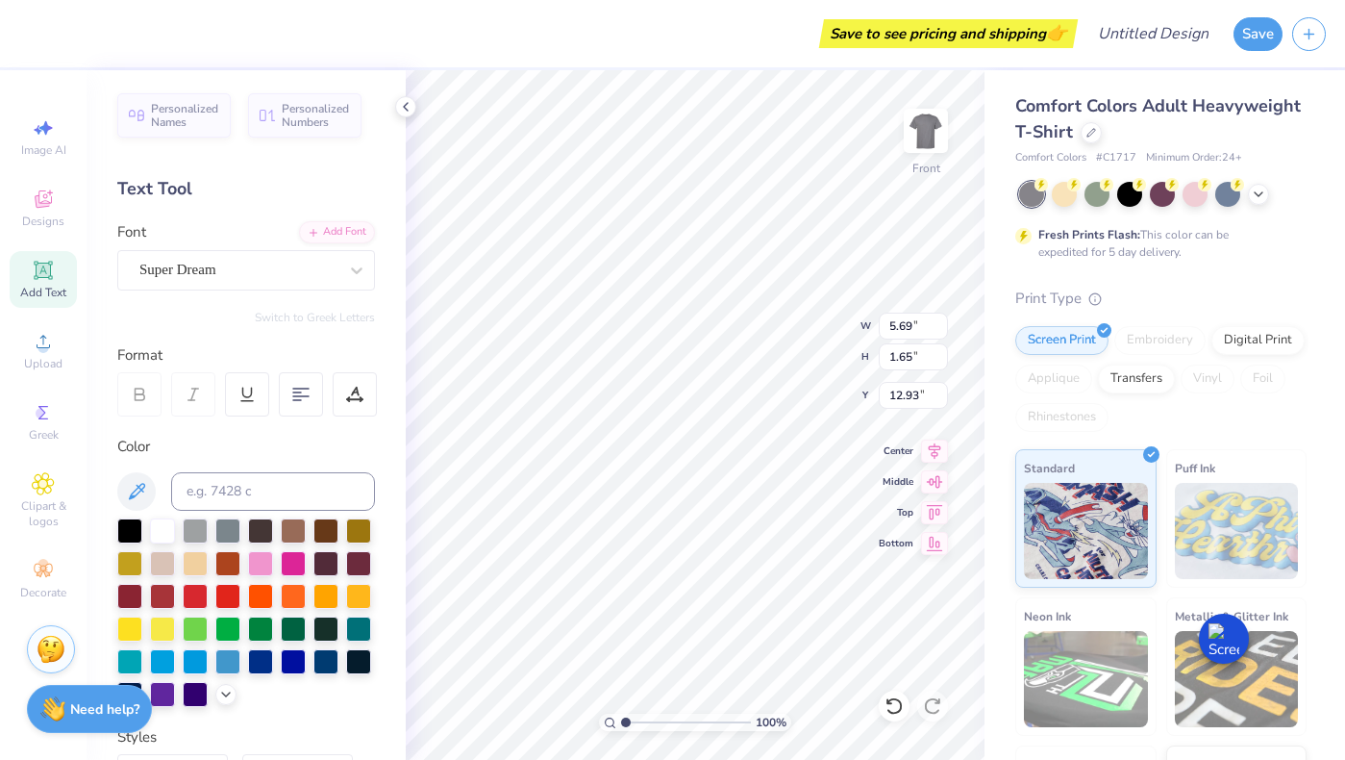
type input "2.18"
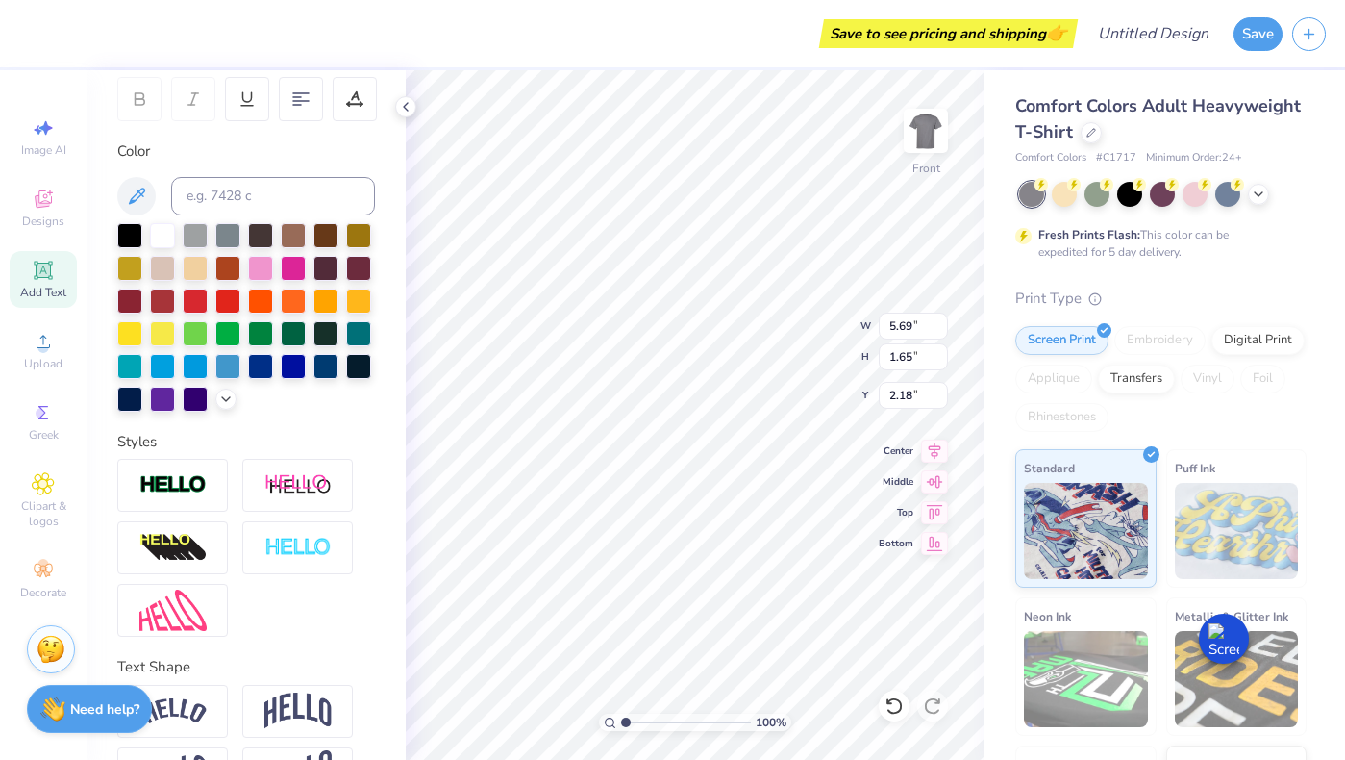
scroll to position [390, 0]
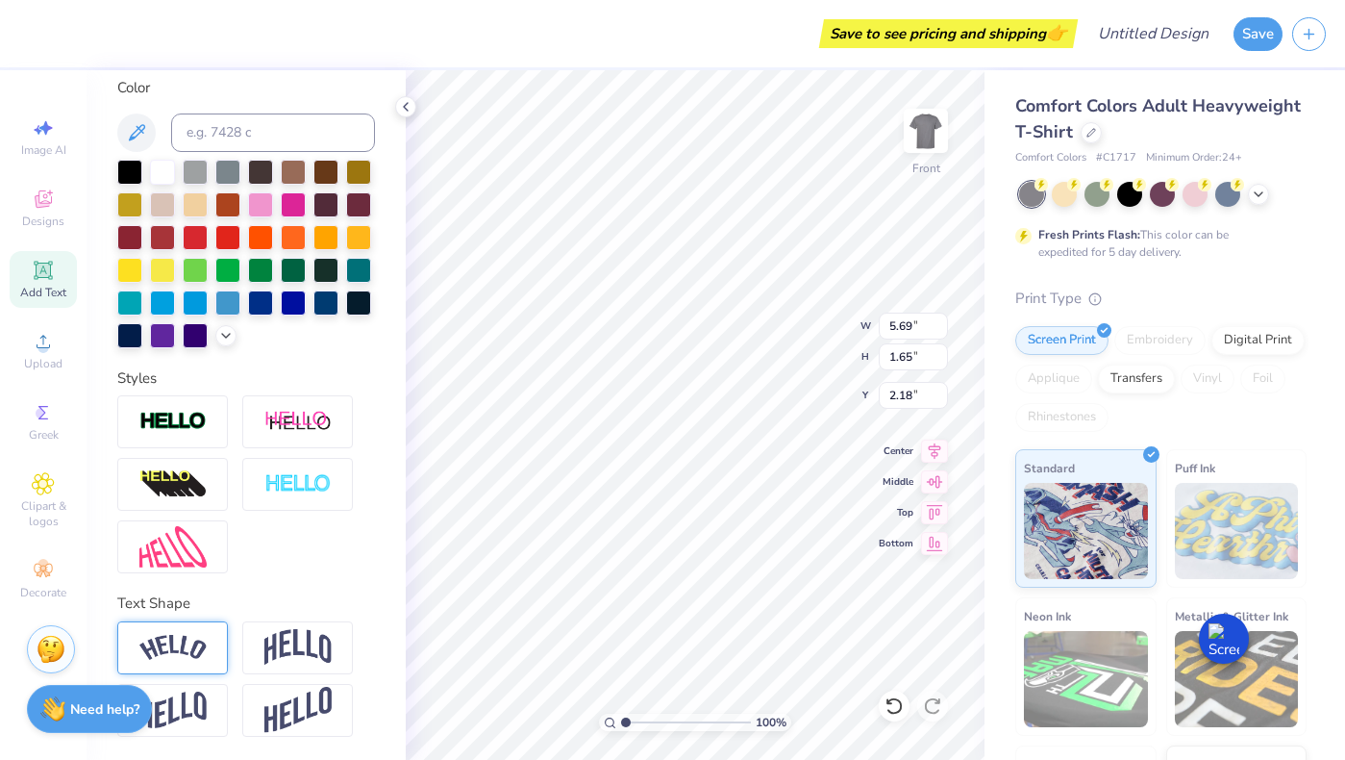
type textarea "Sigma Alpha Epsilon"
click at [190, 645] on img at bounding box center [172, 648] width 67 height 26
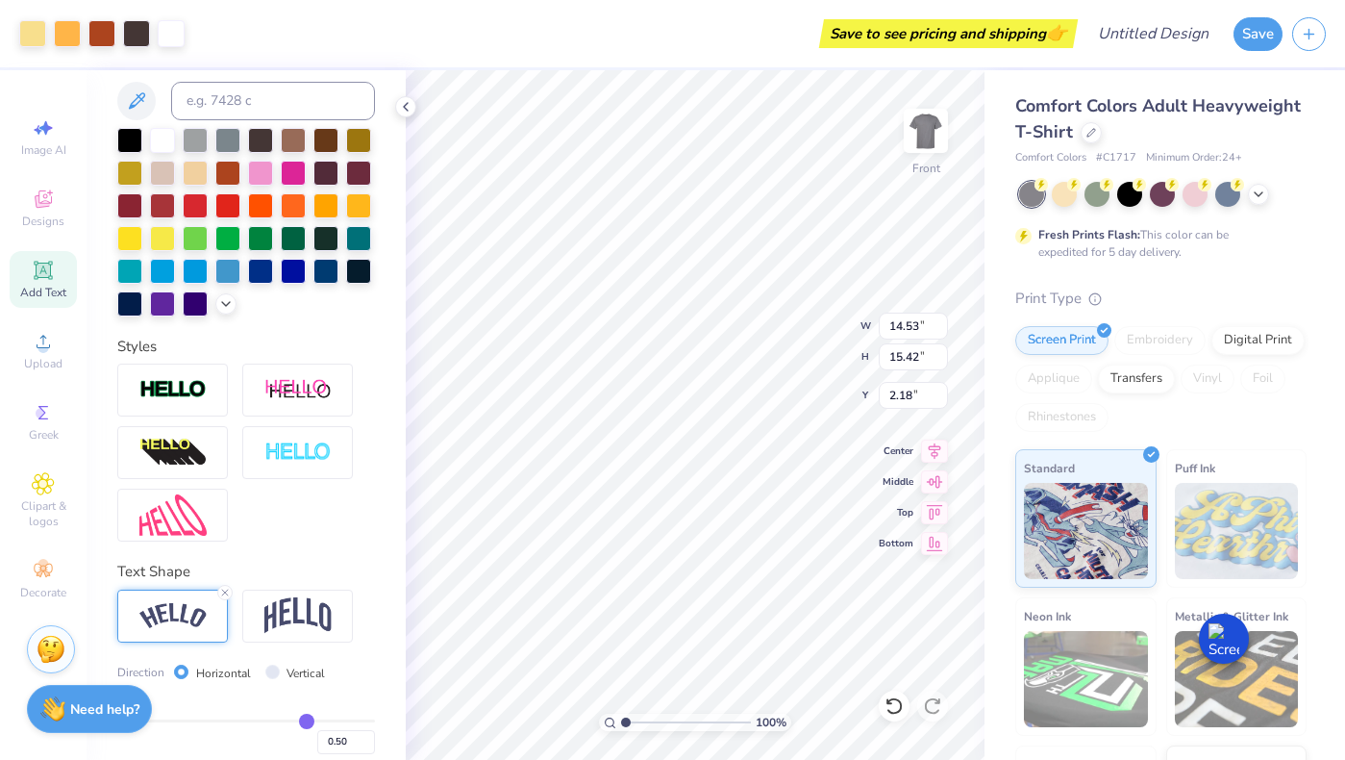
type input "14.53"
type input "15.42"
type input "1.52"
type input "2.45"
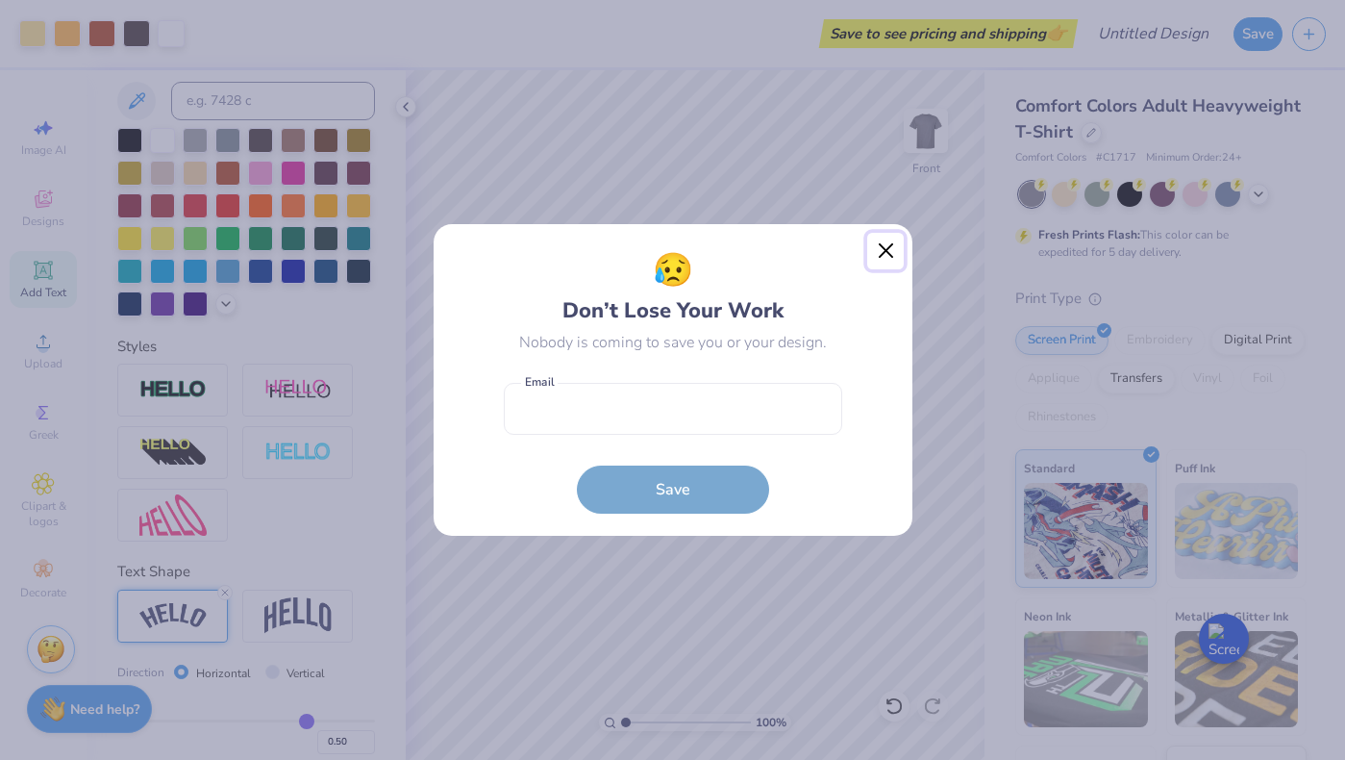
click at [875, 254] on button "Close" at bounding box center [885, 251] width 37 height 37
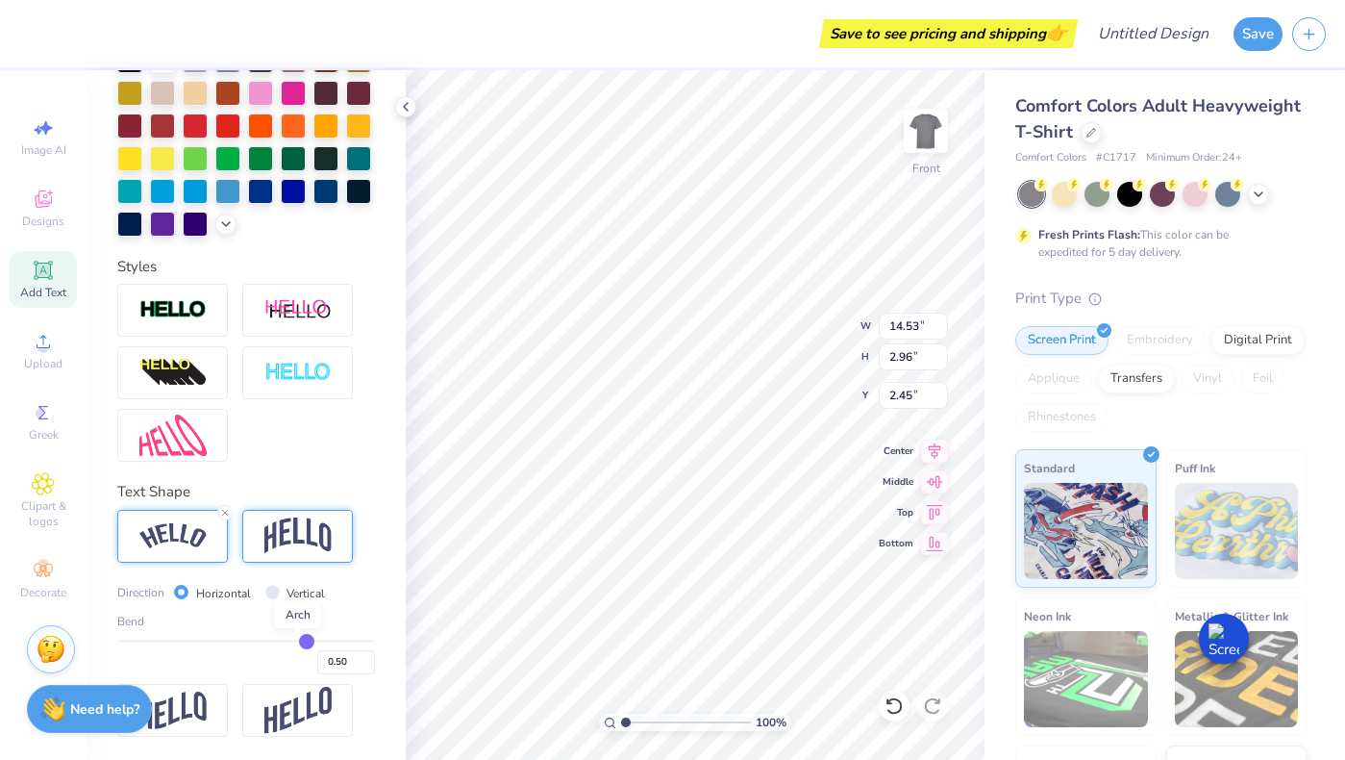
scroll to position [364, 0]
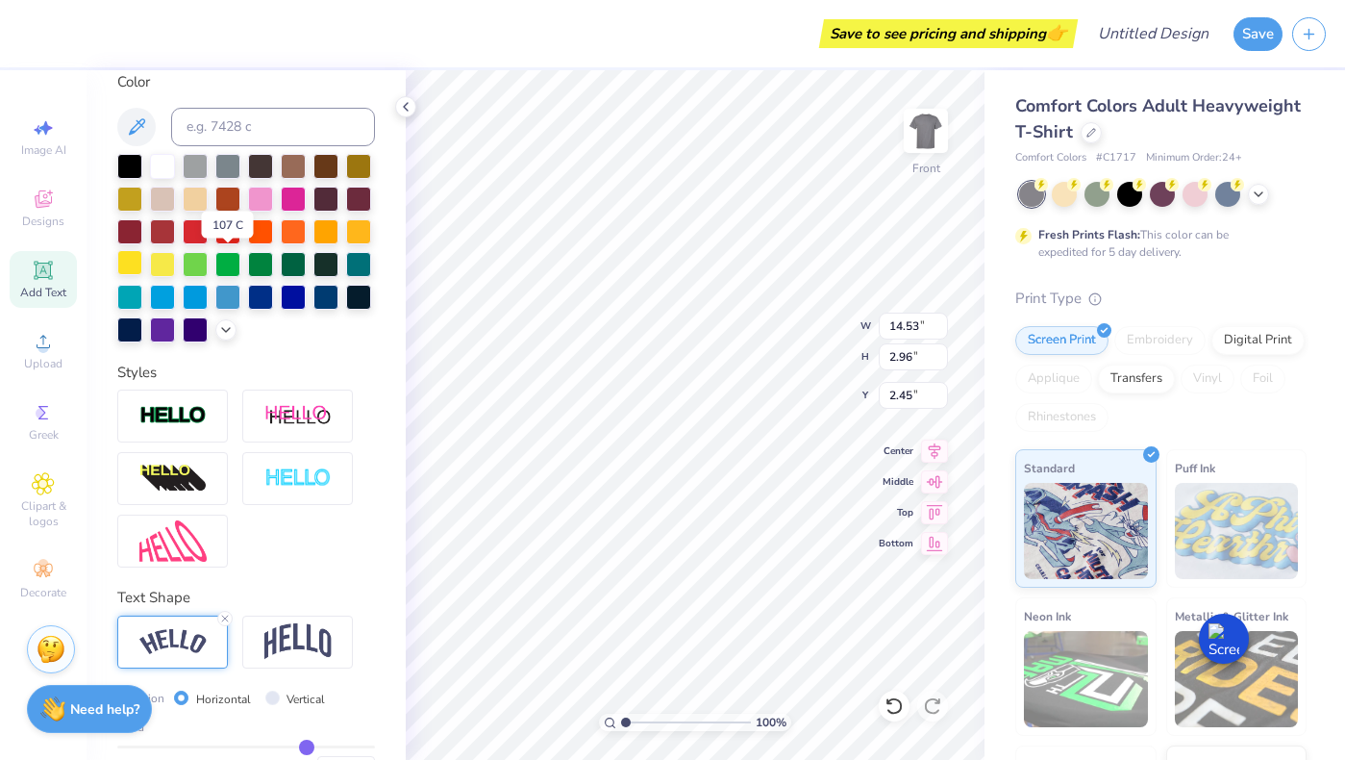
click at [142, 264] on div at bounding box center [129, 262] width 25 height 25
click at [346, 242] on div at bounding box center [358, 229] width 25 height 25
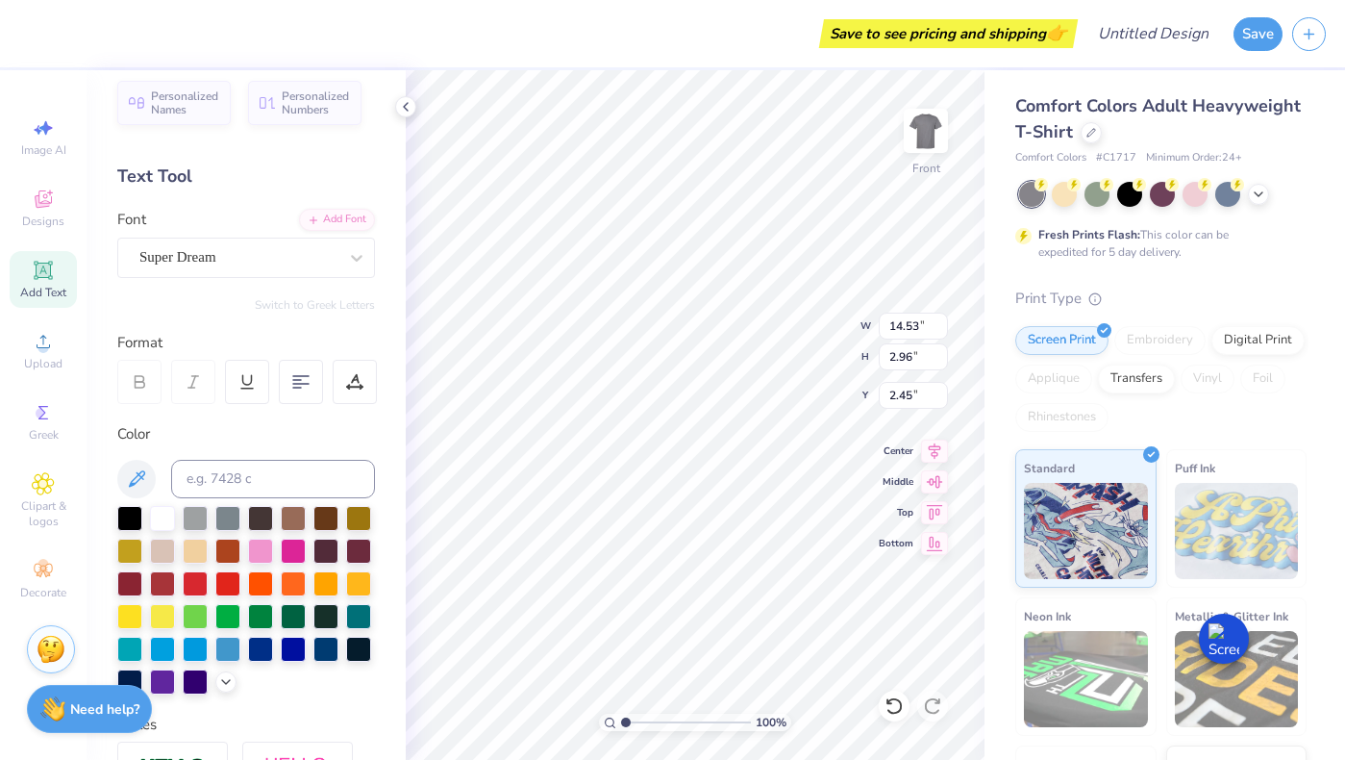
scroll to position [13, 0]
click at [299, 274] on div "Super Dream" at bounding box center [246, 258] width 258 height 40
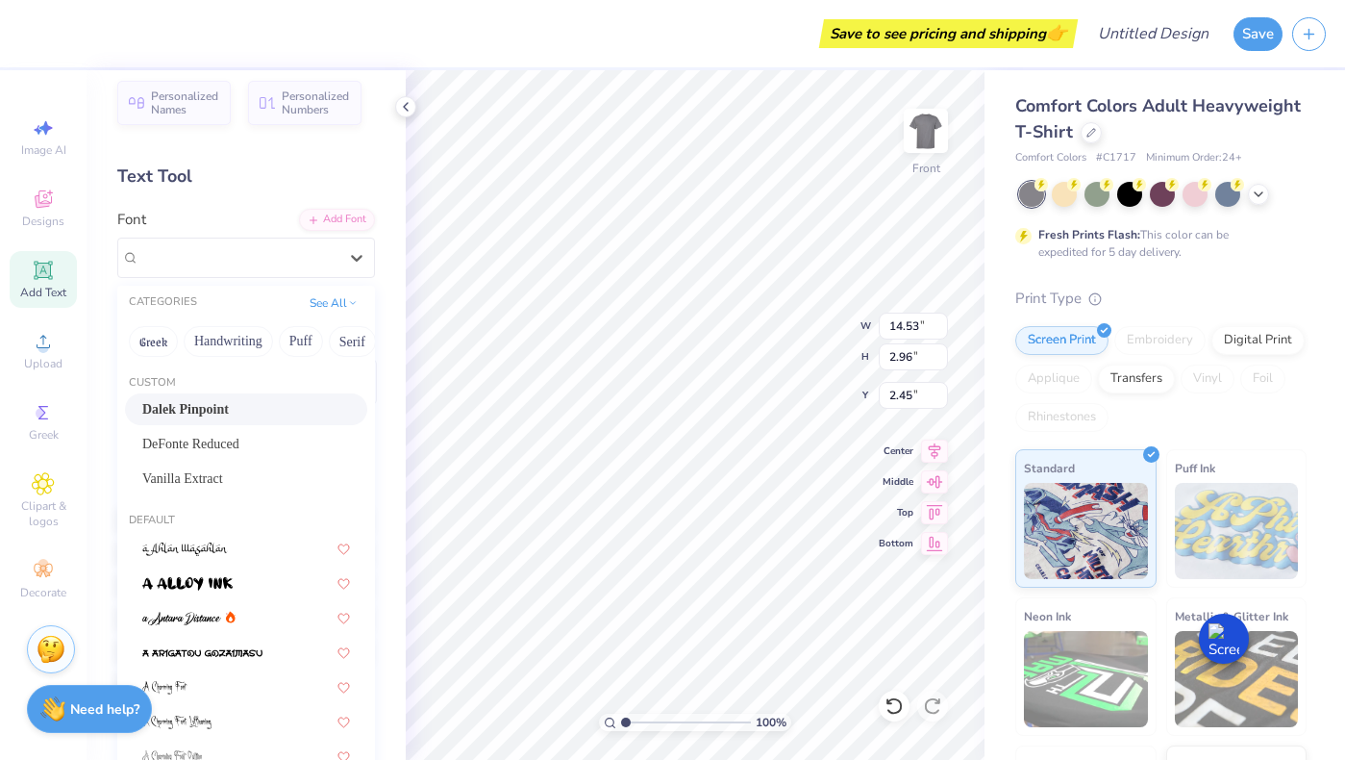
click at [240, 412] on div "Dalek Pinpoint" at bounding box center [246, 409] width 208 height 20
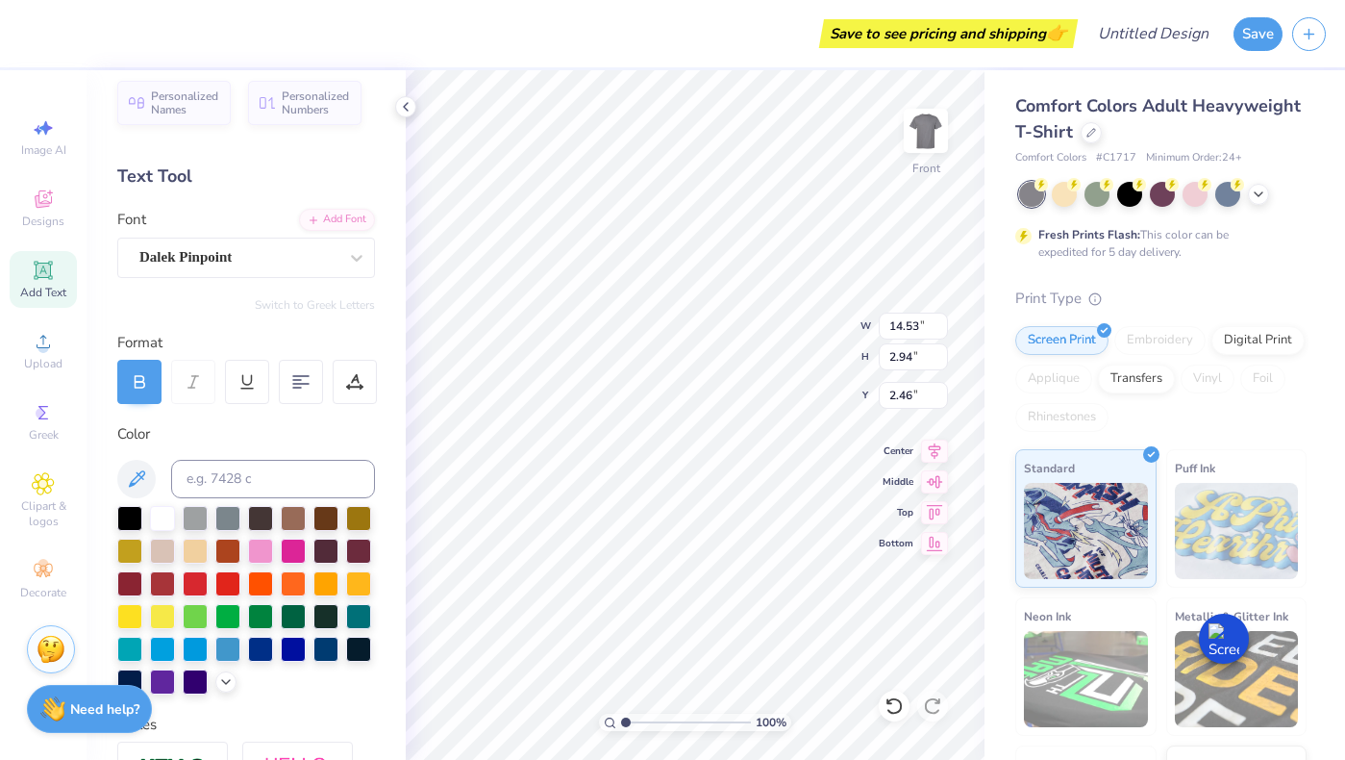
type input "2.94"
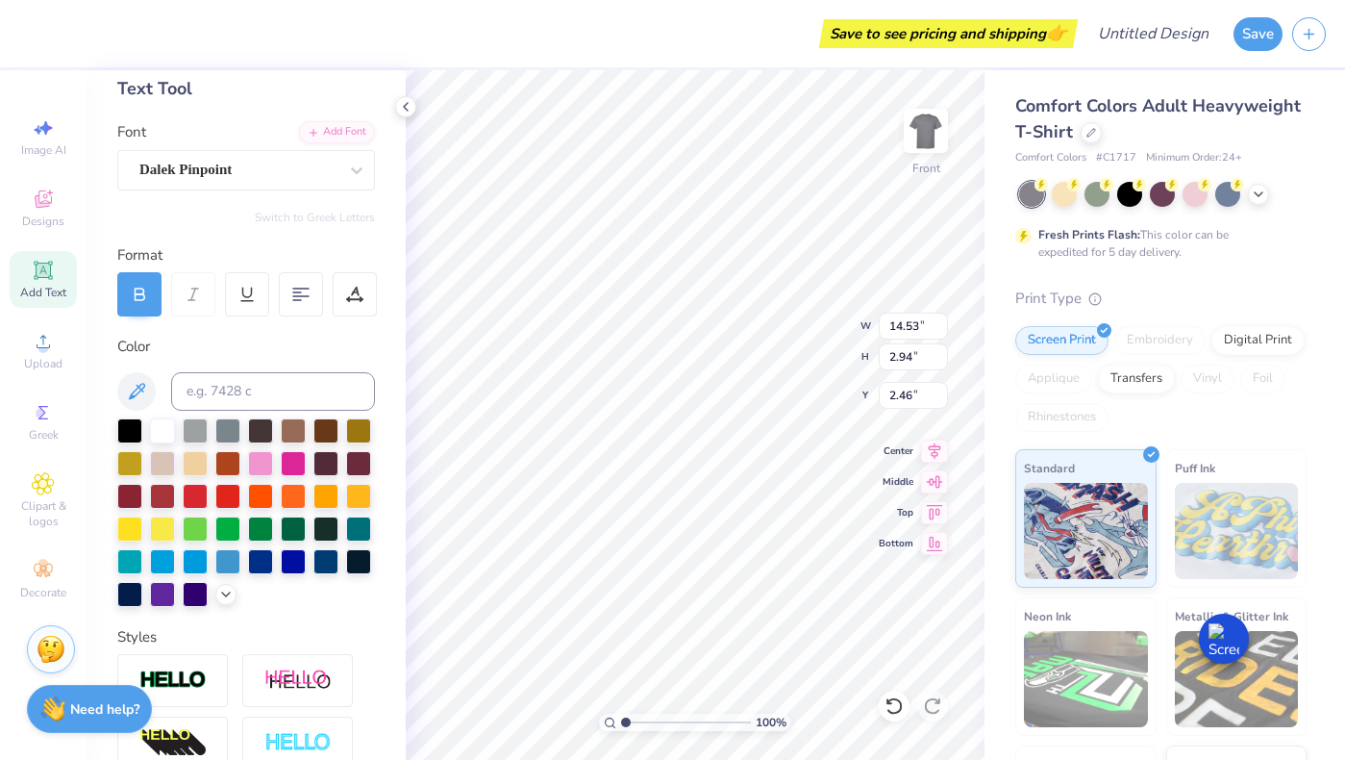
scroll to position [99, 0]
type input "2.63"
type input "16.93"
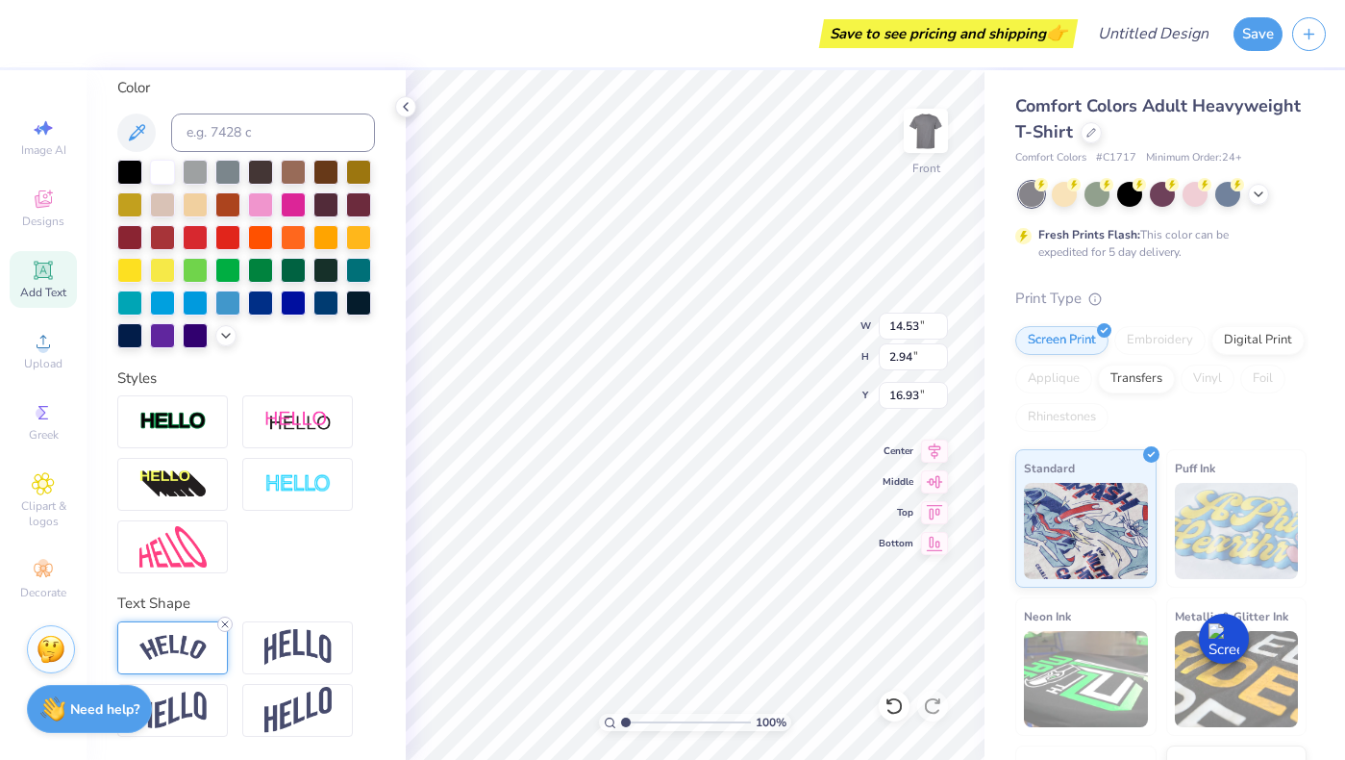
click at [226, 621] on icon at bounding box center [225, 624] width 12 height 12
type textarea "S"
type textarea "Penn Psi-Eta"
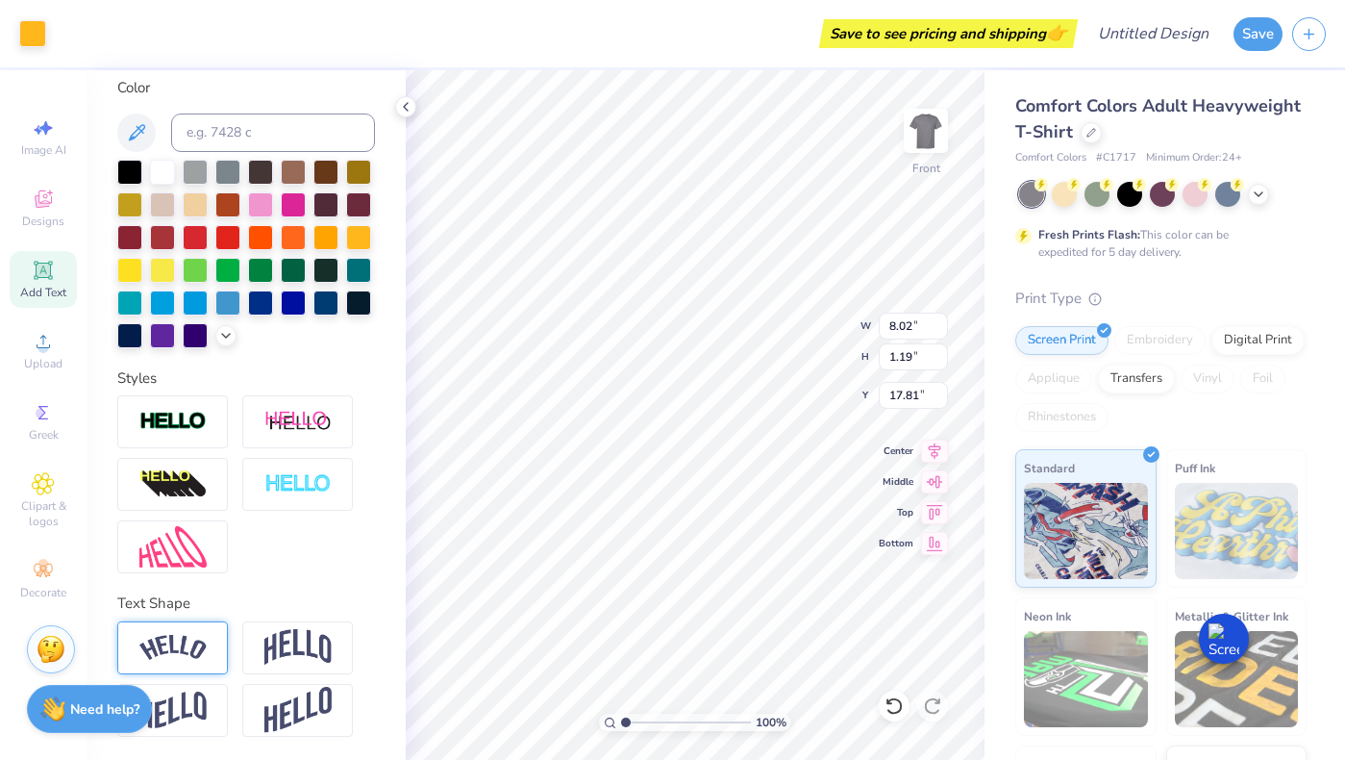
type input "8.02"
type input "1.19"
type input "16.90"
type input "17.25"
click at [38, 201] on icon at bounding box center [43, 201] width 15 height 13
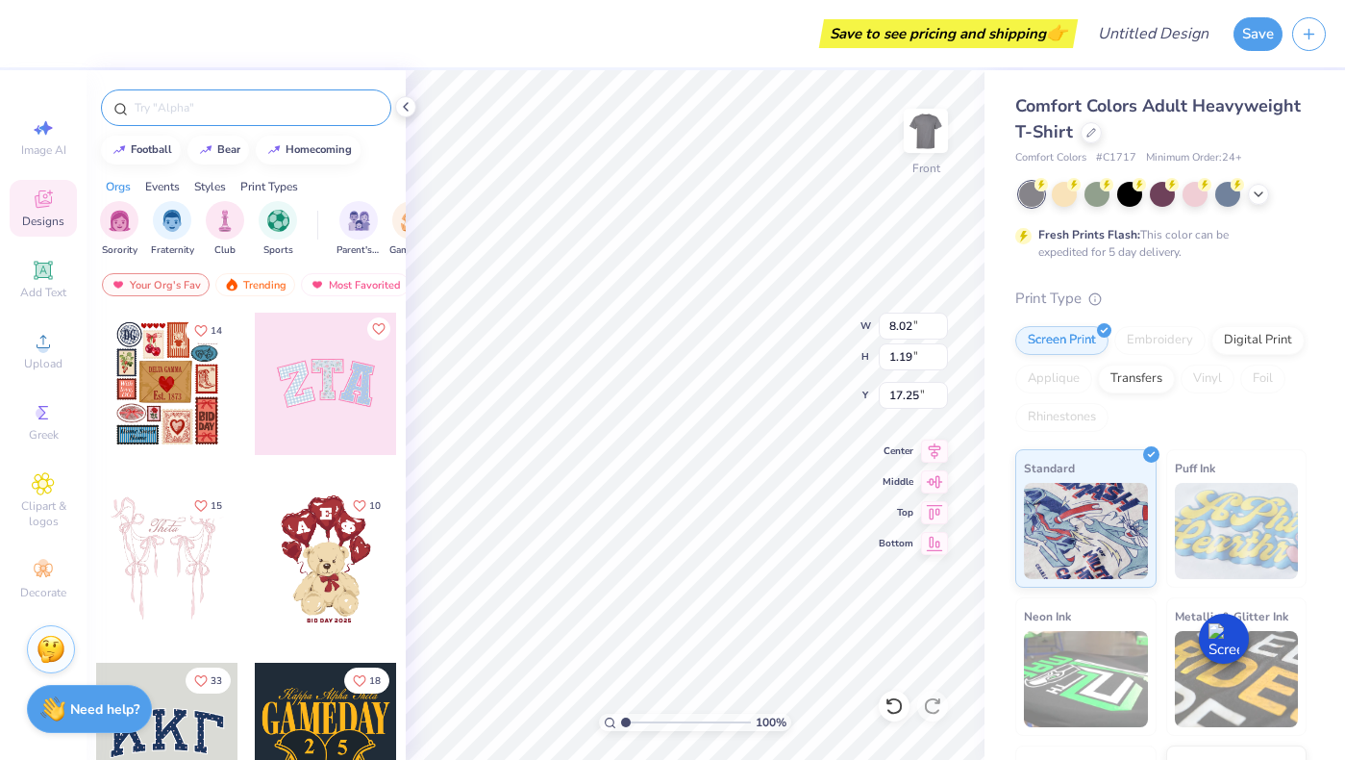
click at [275, 104] on input "text" at bounding box center [256, 107] width 246 height 19
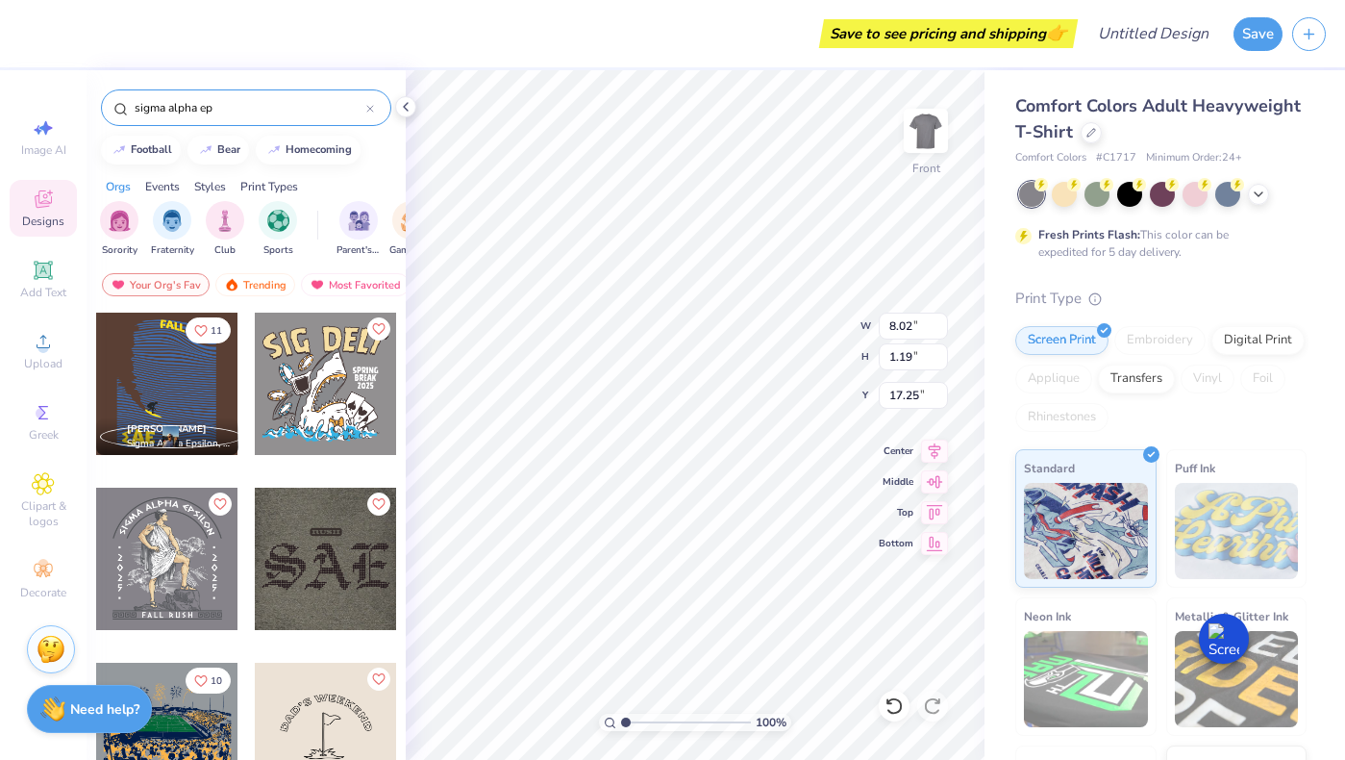
type input "sigma alpha ep"
type input "17.33"
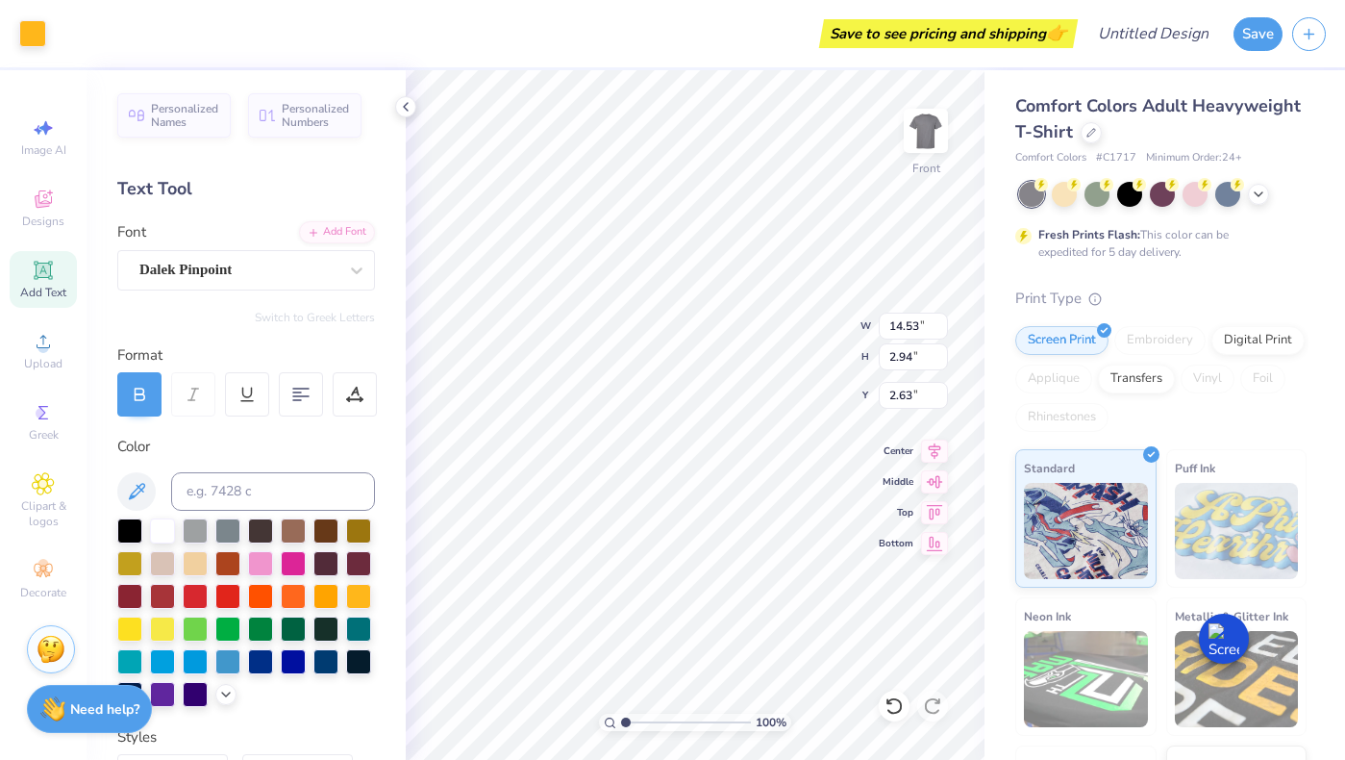
scroll to position [15, 2]
click at [230, 285] on div "Dalek Pinpoint" at bounding box center [246, 270] width 258 height 40
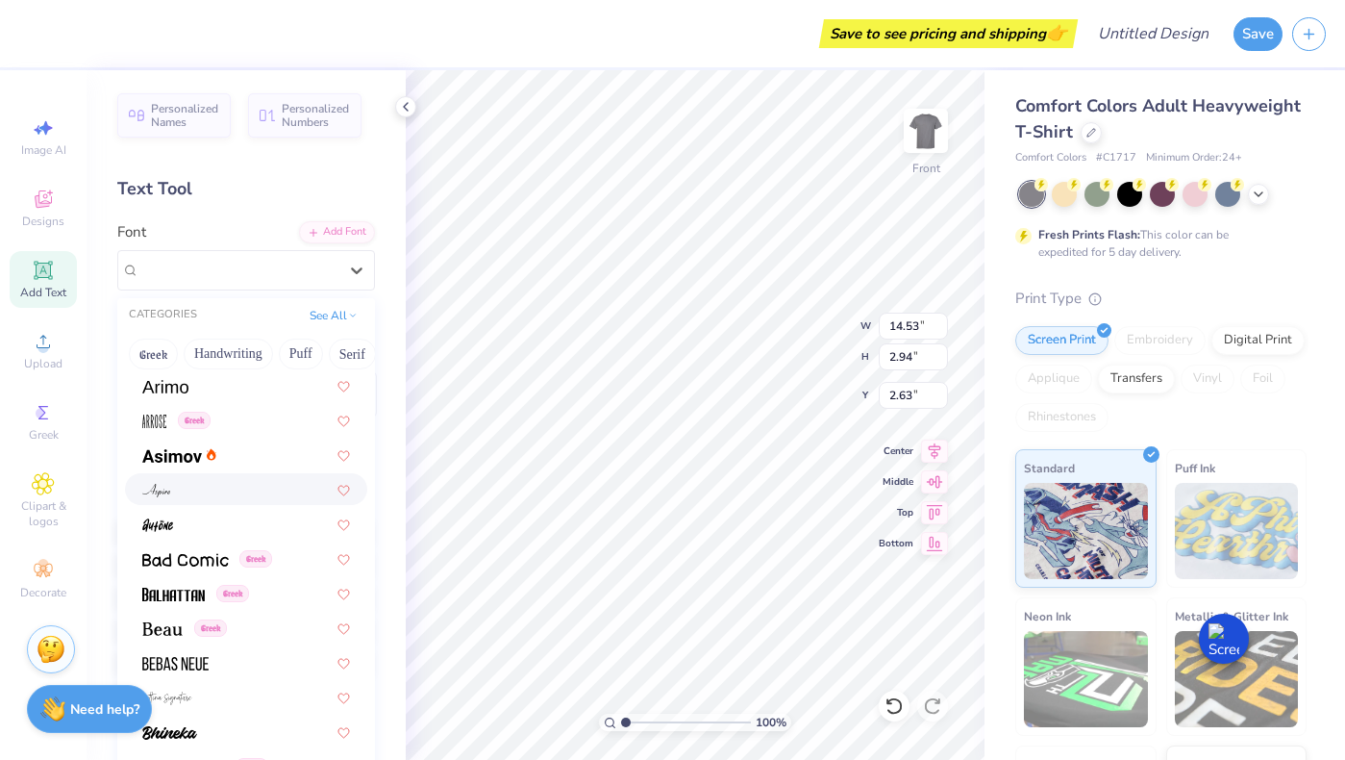
scroll to position [797, 0]
click at [260, 622] on div "Greek" at bounding box center [246, 628] width 208 height 20
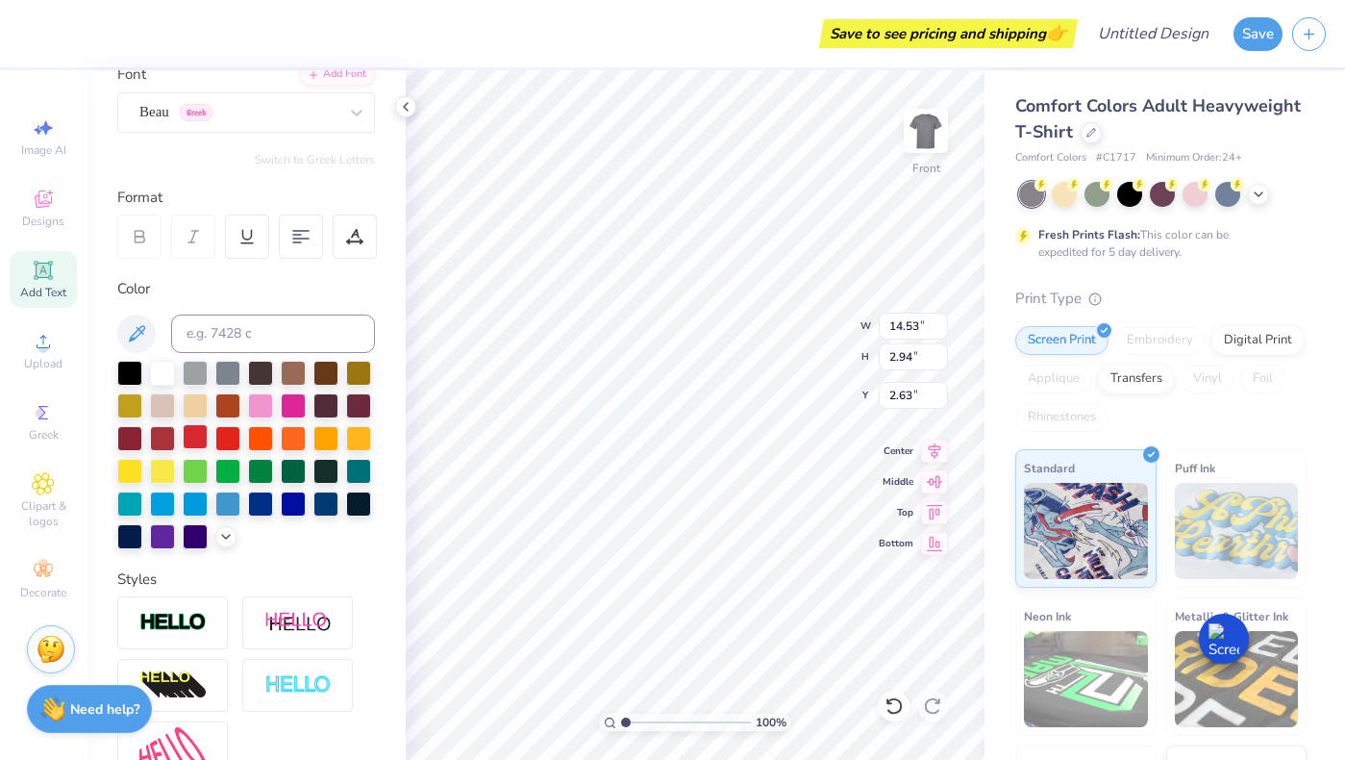
scroll to position [160, 0]
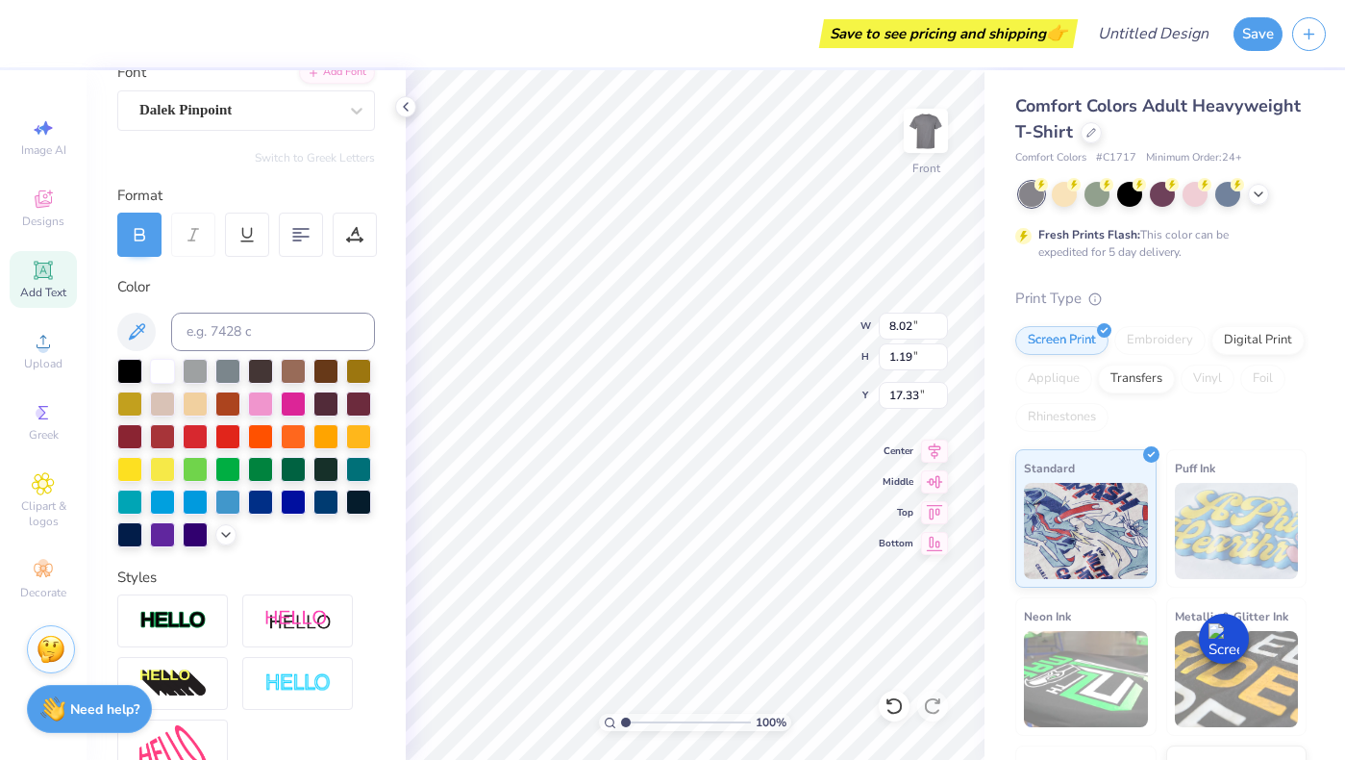
type input "8.02"
type input "1.19"
type input "17.33"
click at [284, 111] on div "Dalek Pinpoint" at bounding box center [239, 110] width 202 height 30
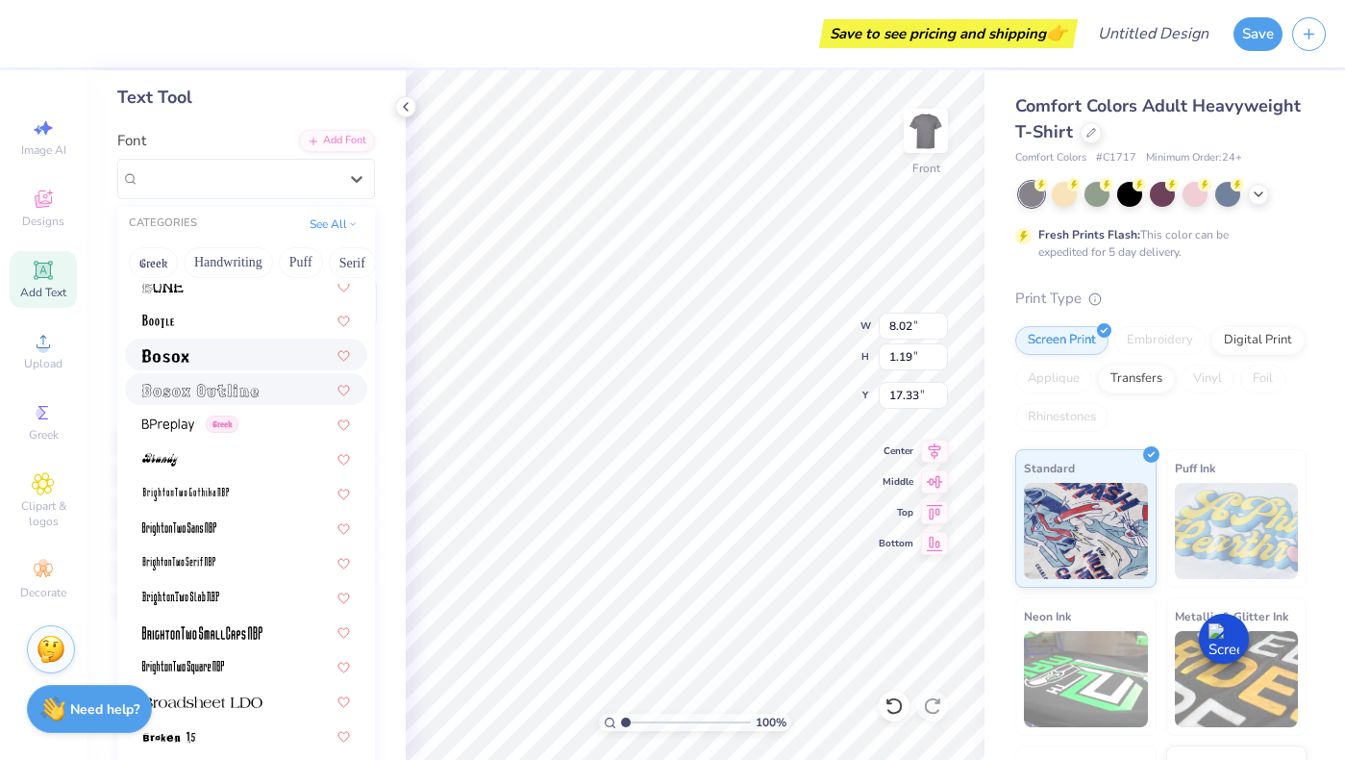
scroll to position [1393, 0]
click at [220, 362] on div at bounding box center [246, 356] width 208 height 20
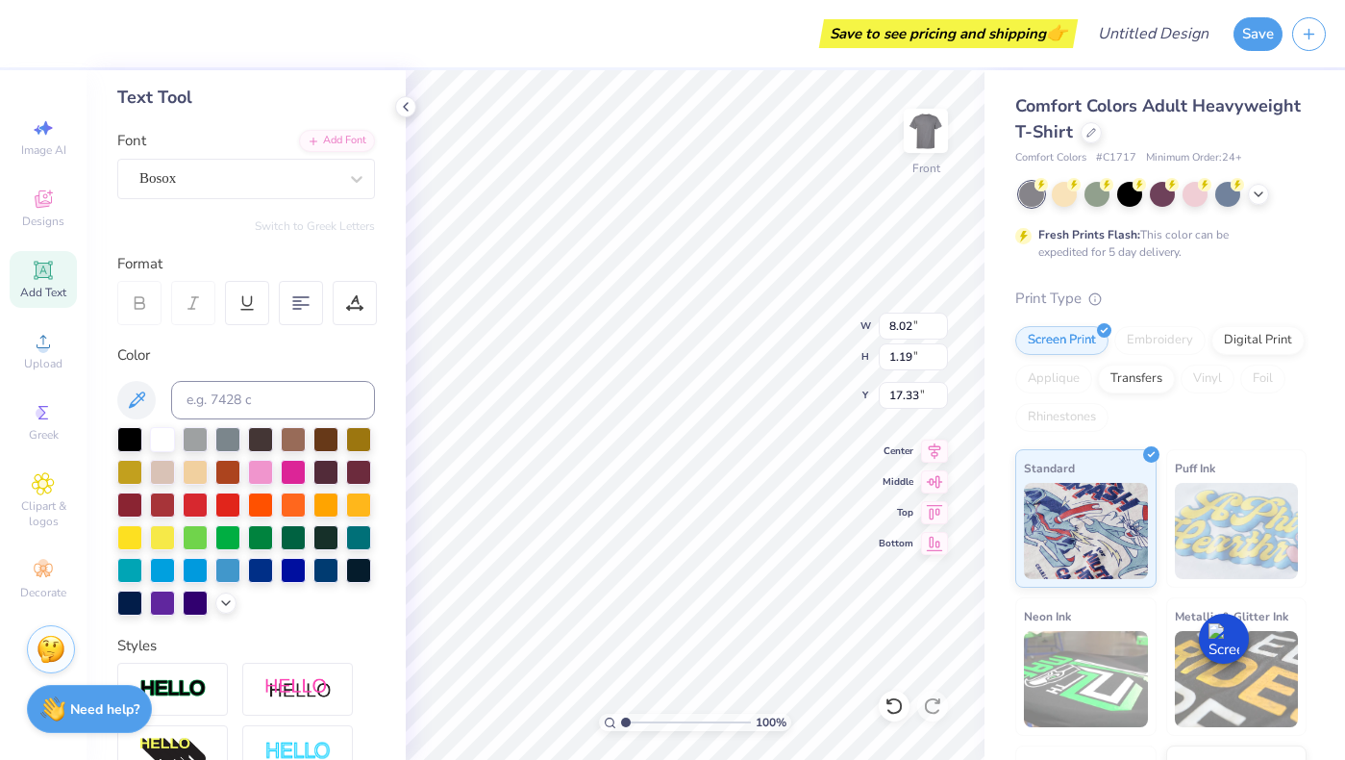
type input "5.76"
type input "0.77"
type input "17.54"
type textarea "Penn Psi Eta"
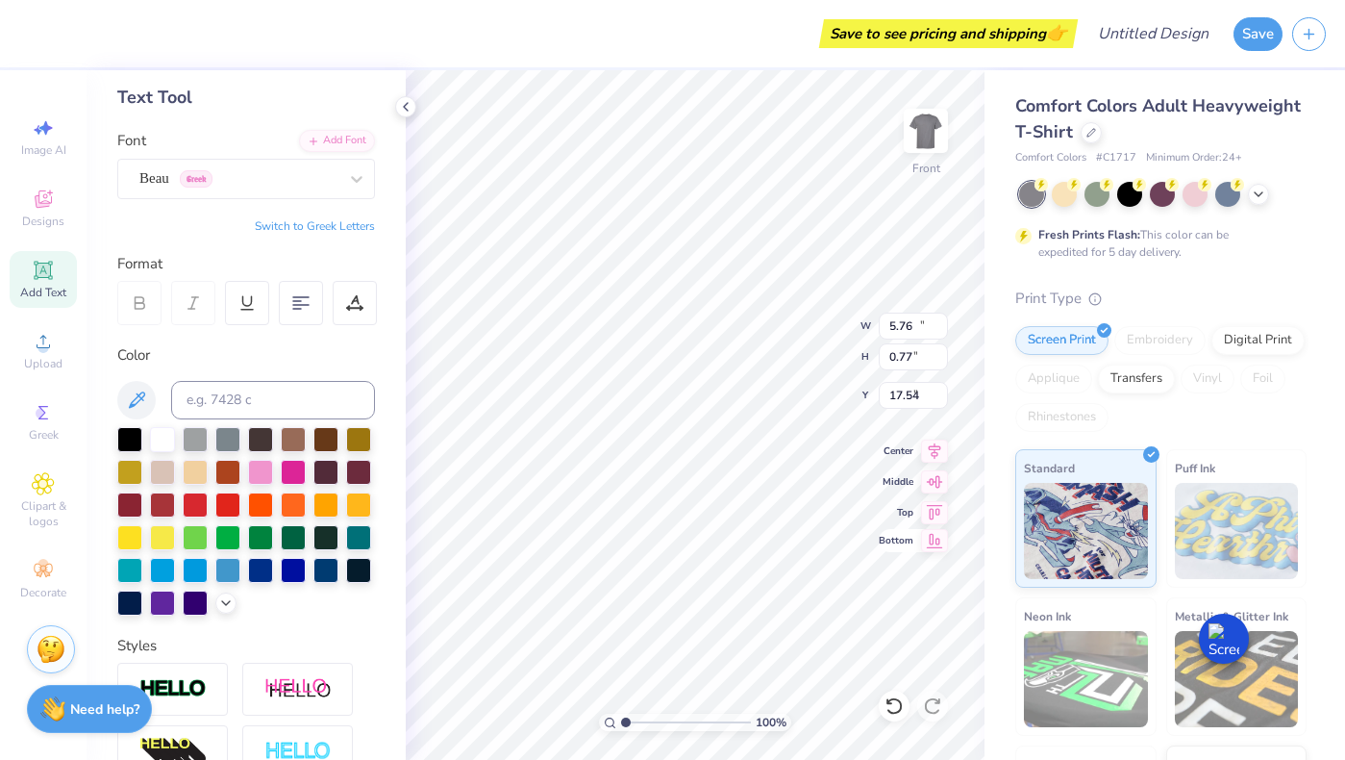
type input "13.29"
type input "2.82"
type input "2.69"
click at [258, 188] on div "Beau Greek" at bounding box center [239, 178] width 202 height 30
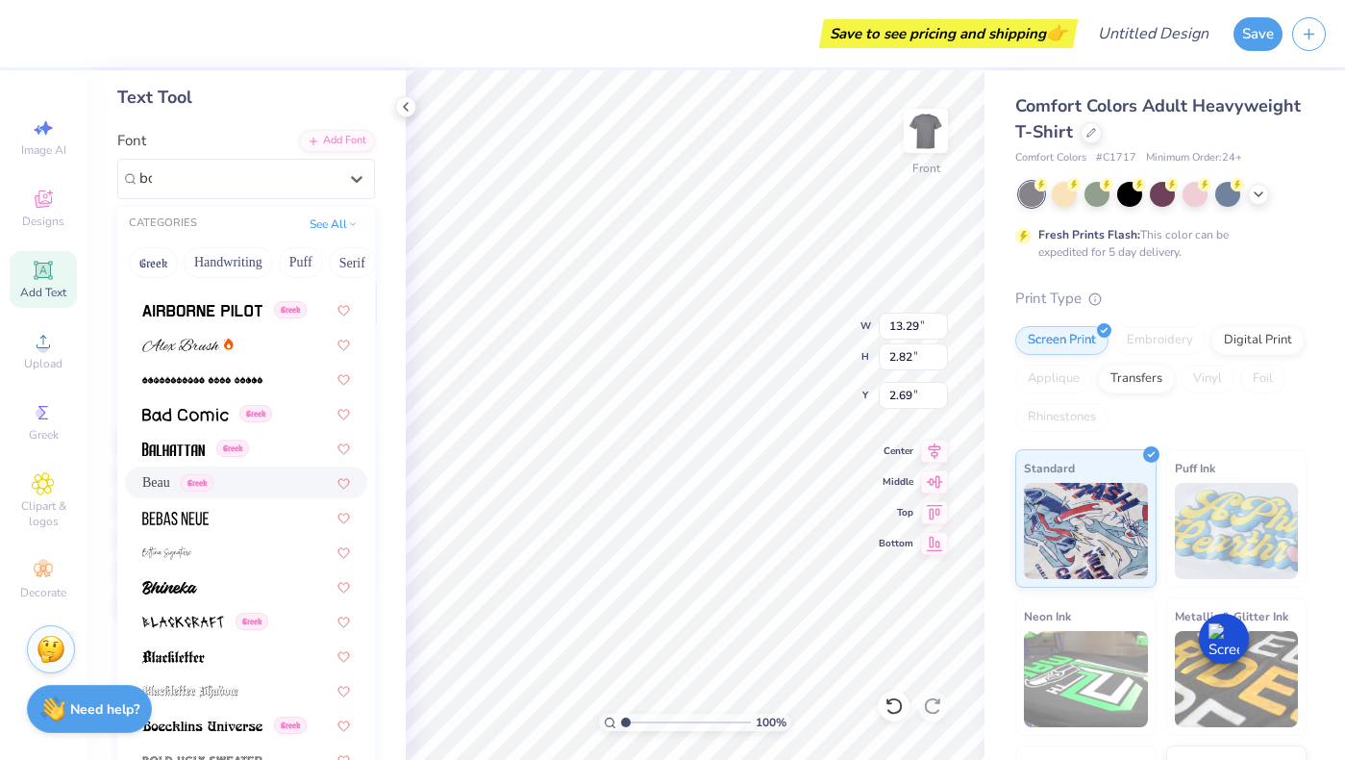
scroll to position [0, 0]
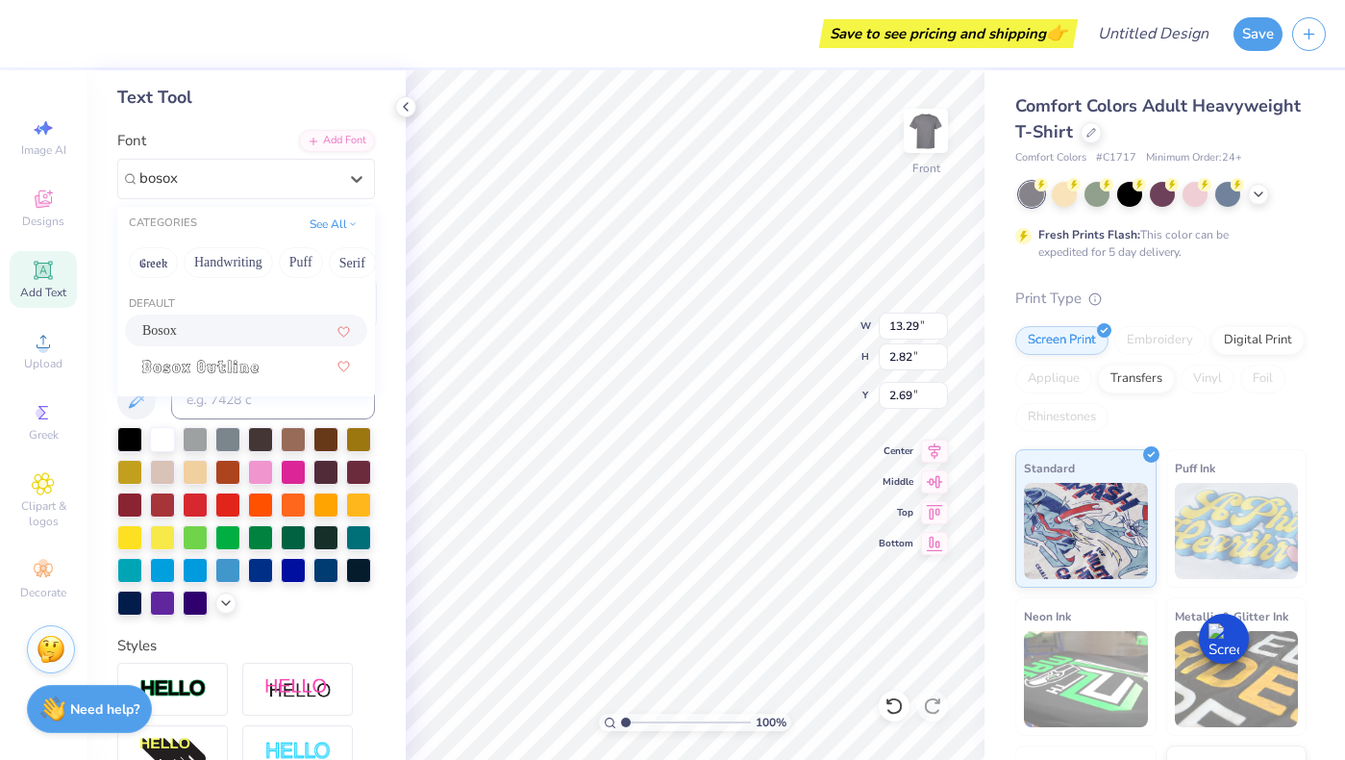
click at [165, 328] on span "Bosox" at bounding box center [159, 330] width 35 height 20
type input "bosox"
type input "2.37"
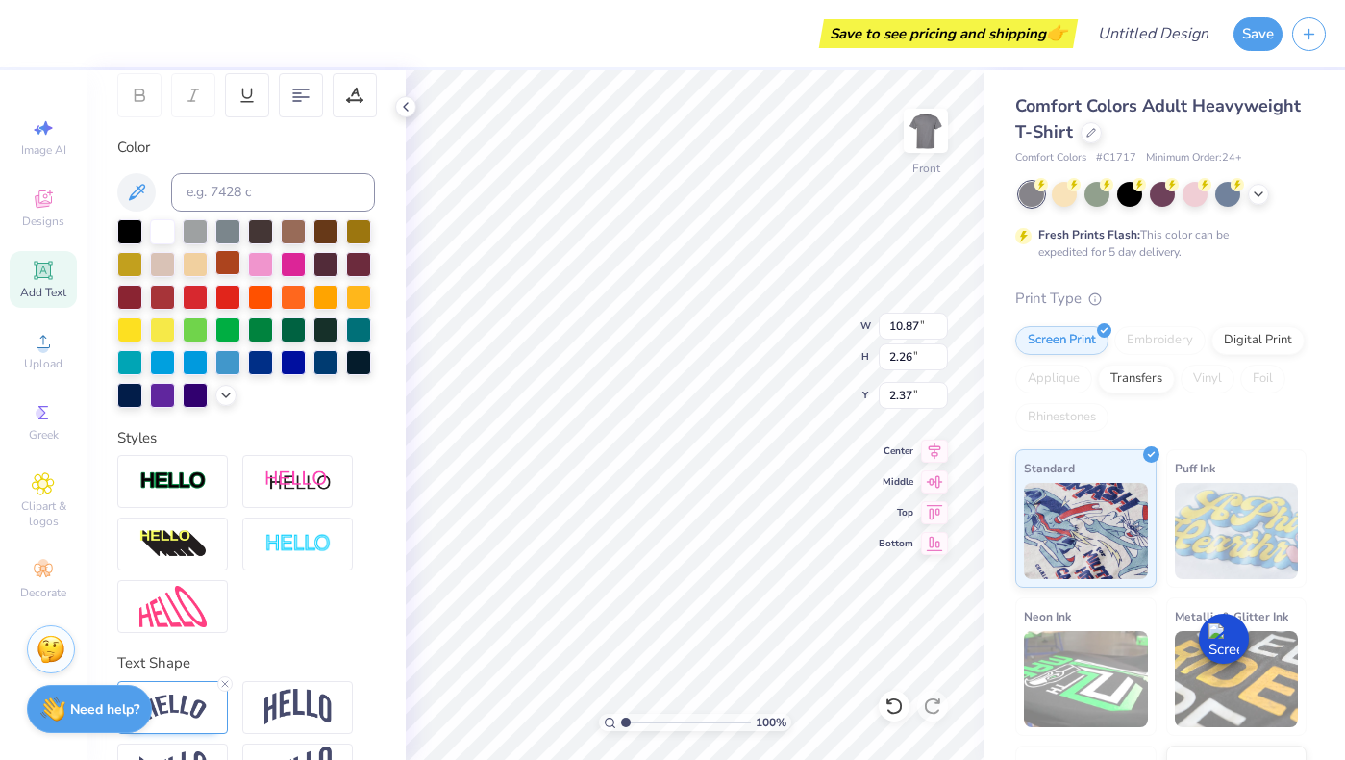
scroll to position [300, 0]
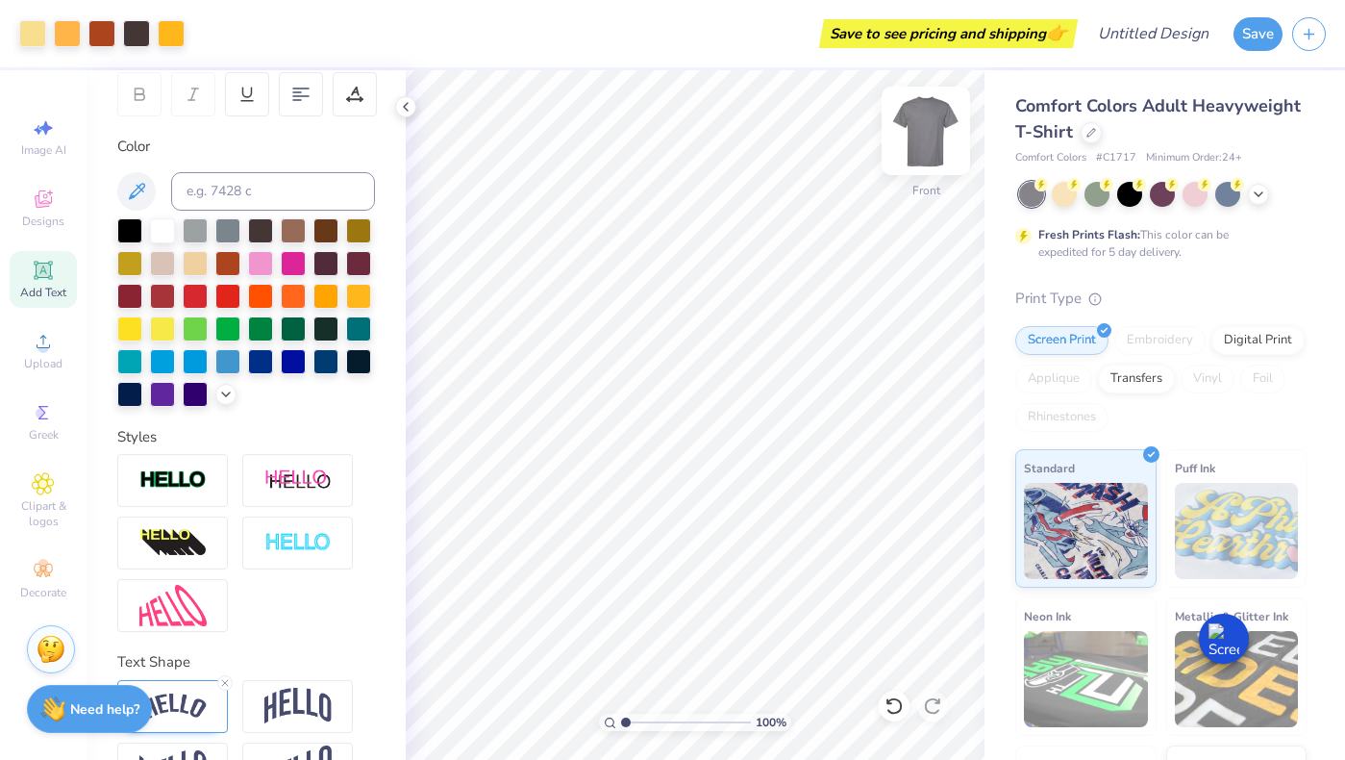
click at [936, 143] on img at bounding box center [926, 130] width 77 height 77
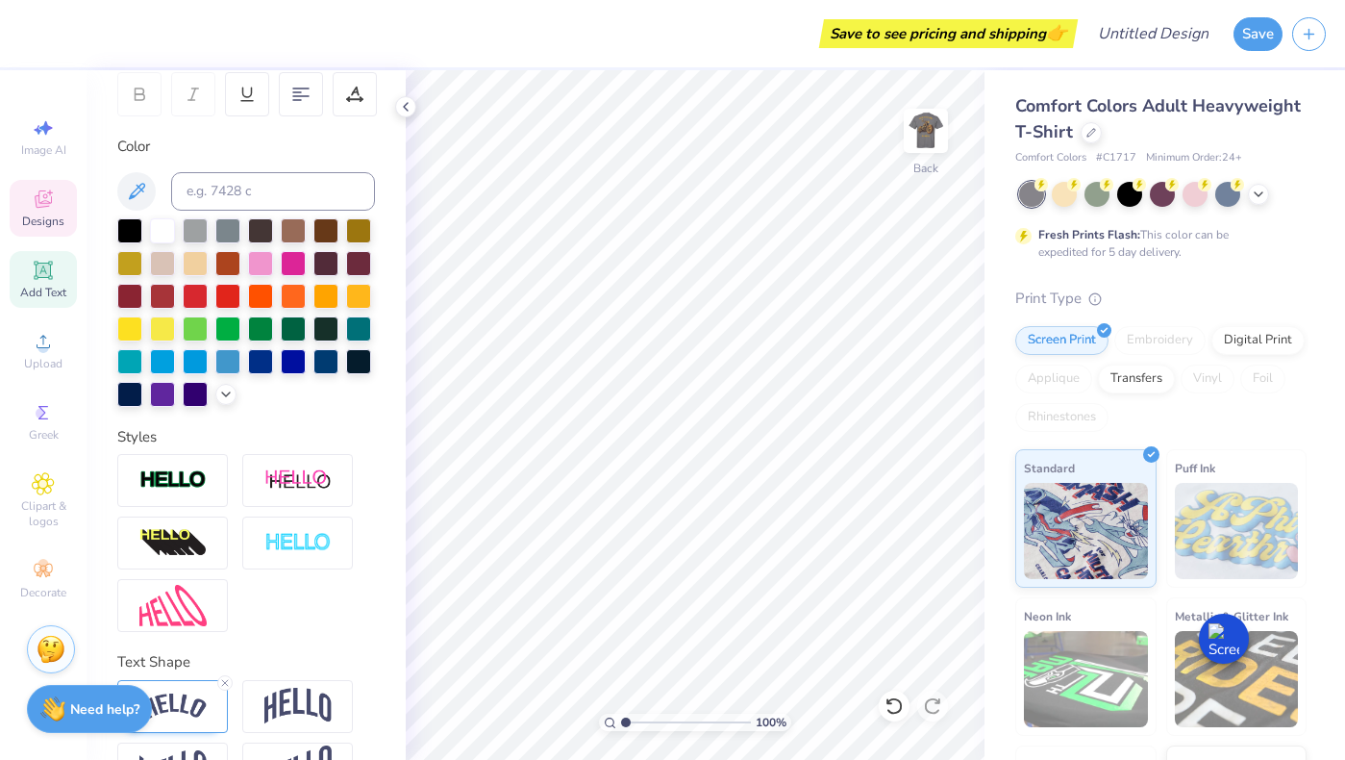
click at [34, 214] on span "Designs" at bounding box center [43, 220] width 42 height 15
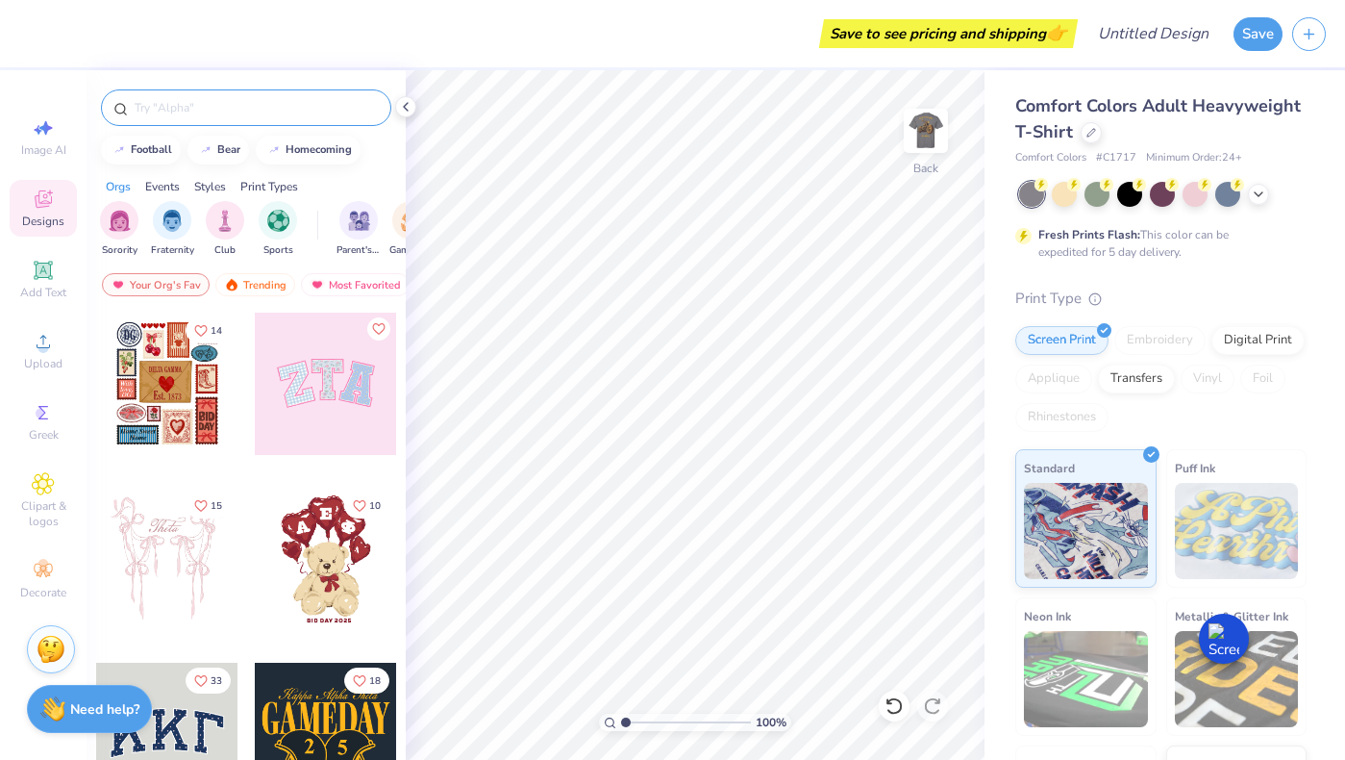
click at [265, 106] on input "text" at bounding box center [256, 107] width 246 height 19
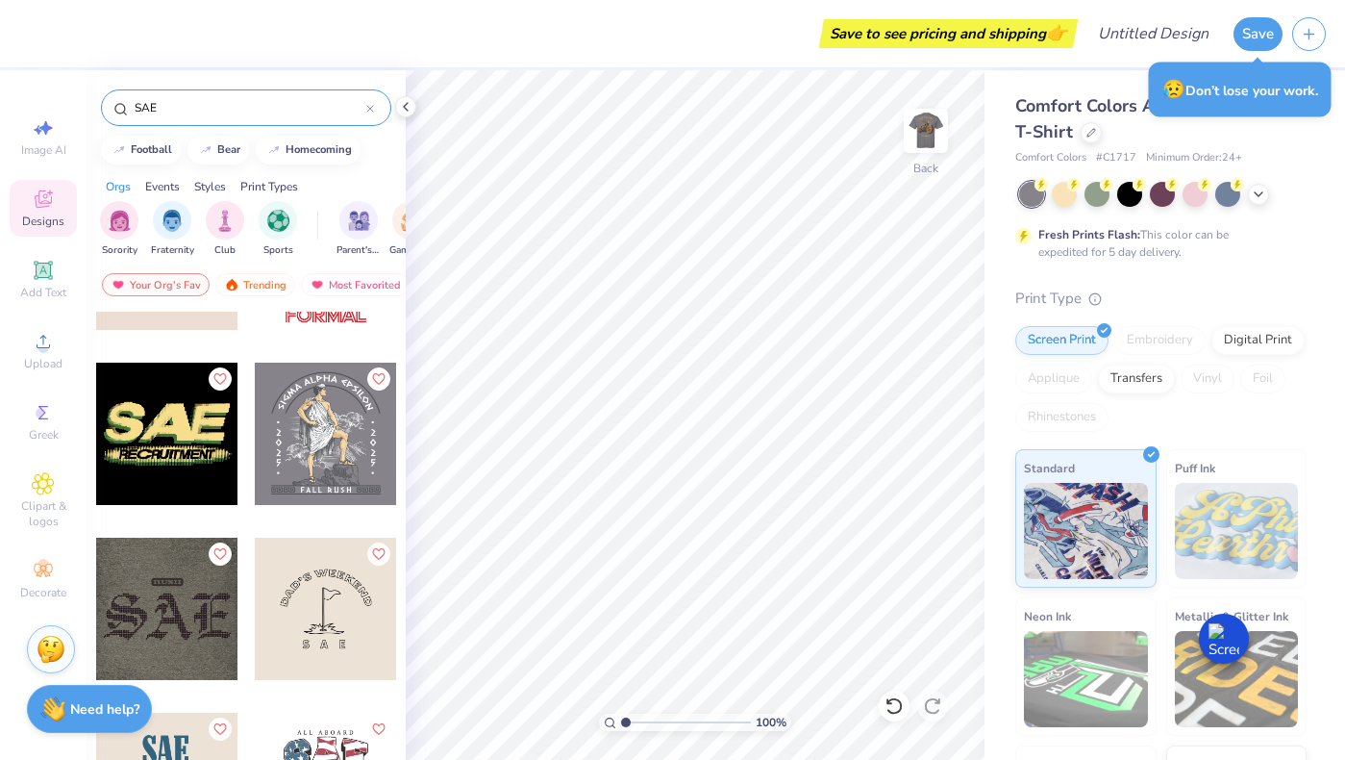
scroll to position [365, 0]
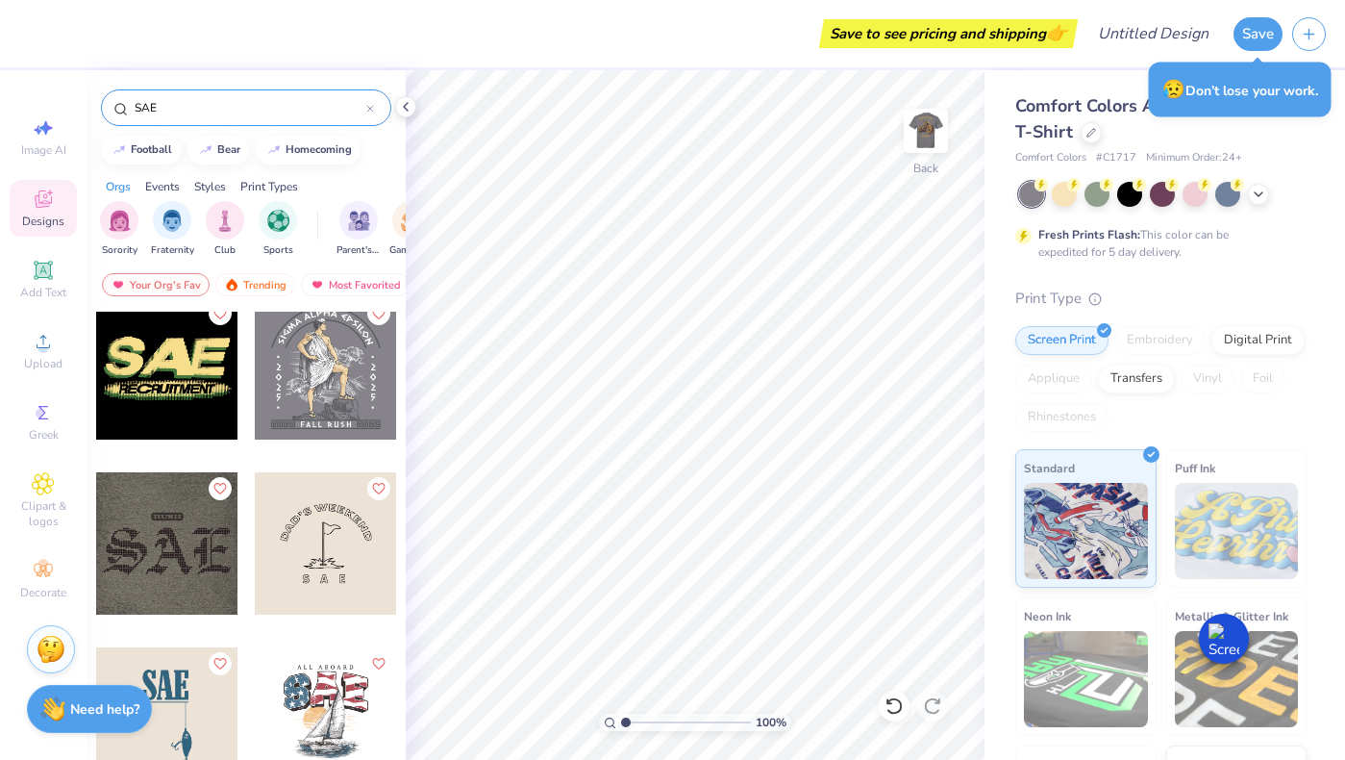
type input "SAE"
click at [175, 539] on div at bounding box center [167, 543] width 142 height 142
type input "2.53"
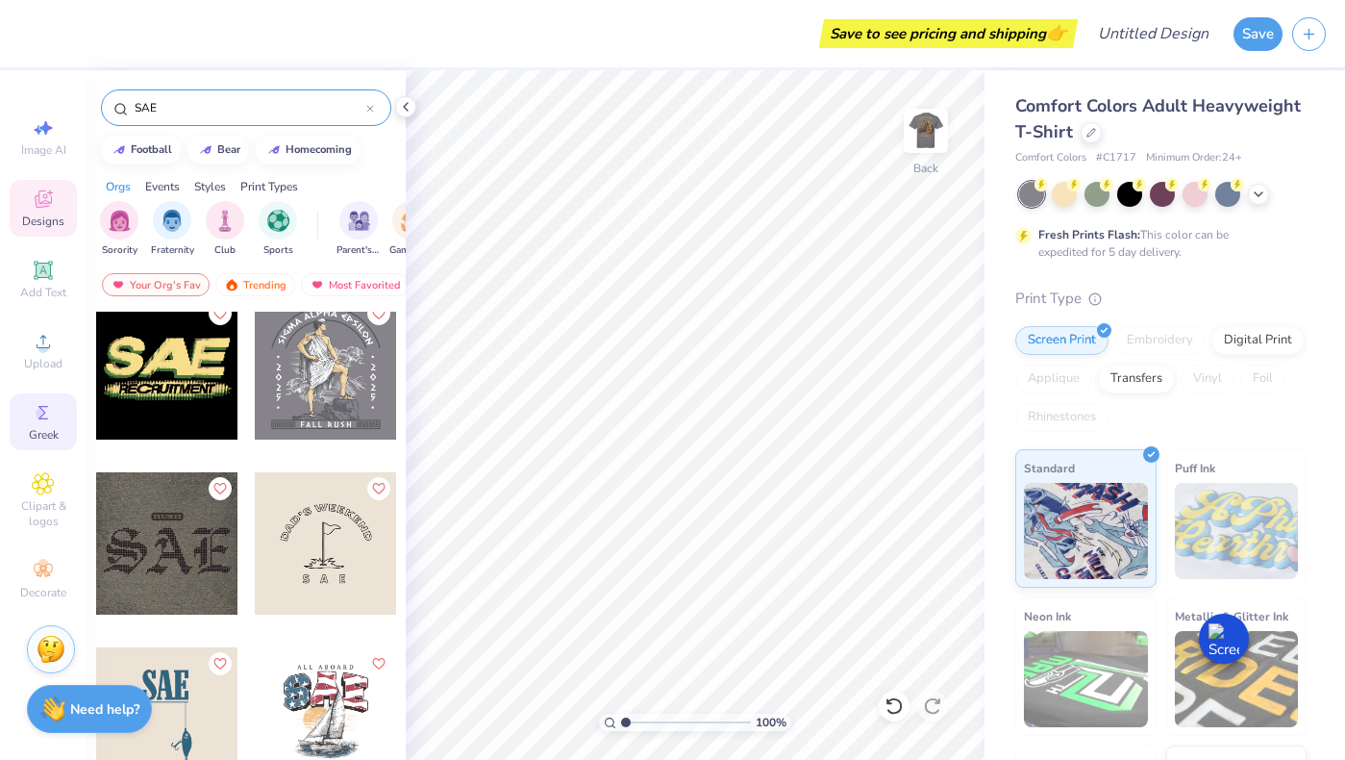
click at [46, 411] on icon at bounding box center [43, 412] width 23 height 23
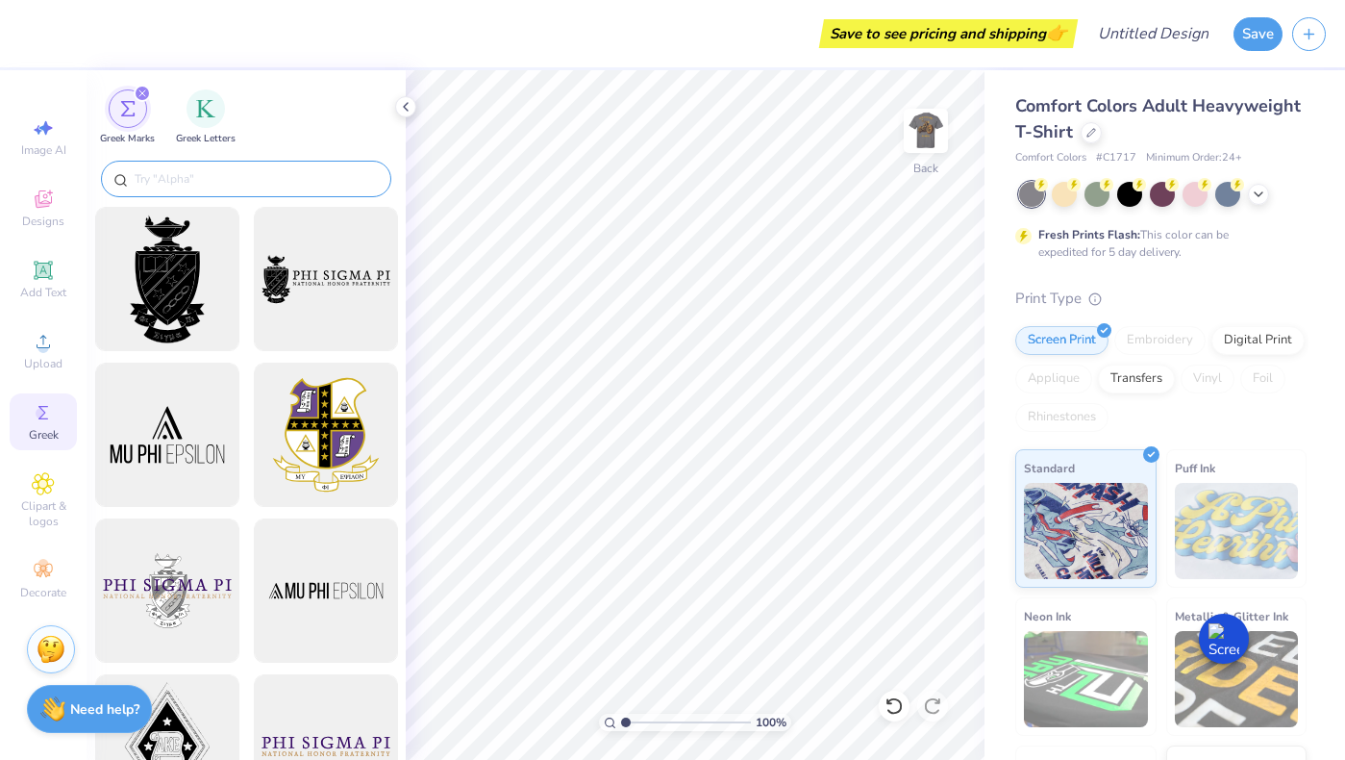
click at [153, 185] on input "text" at bounding box center [256, 178] width 246 height 19
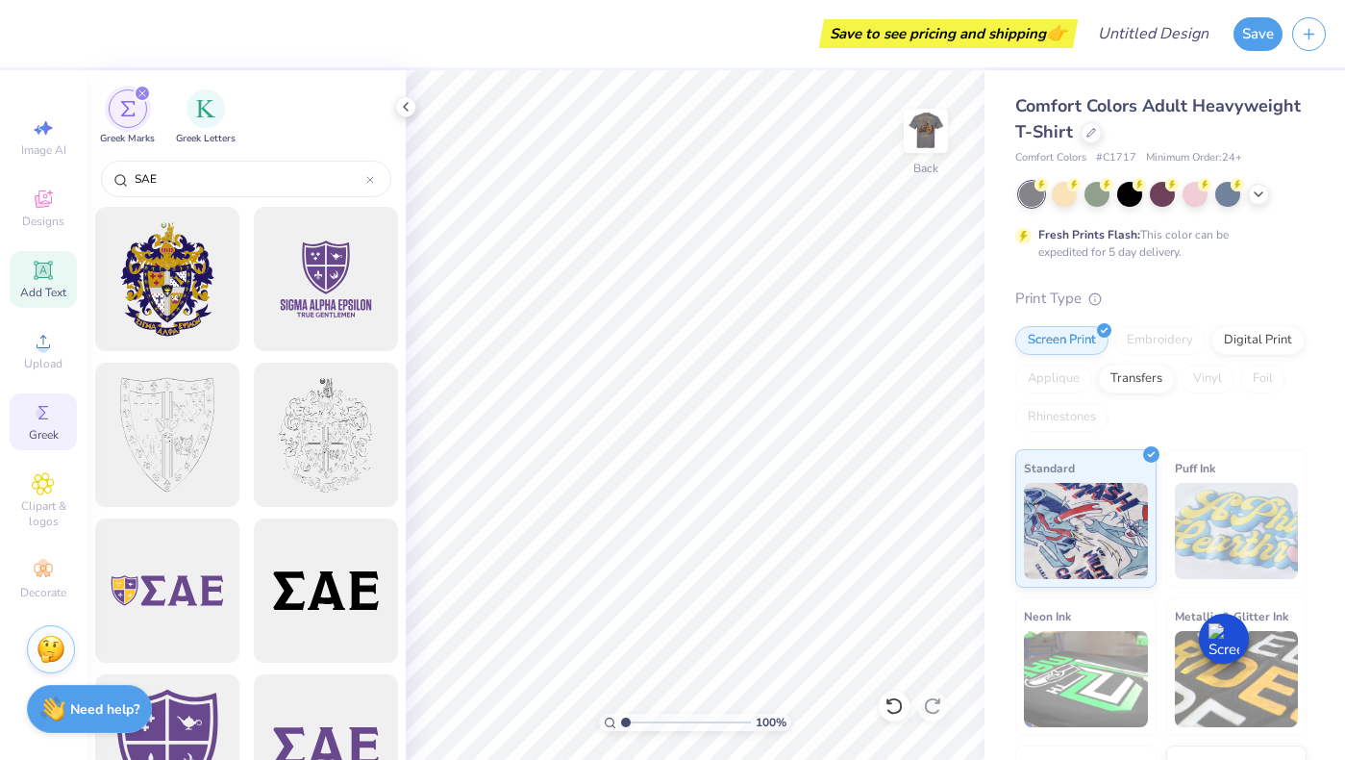
type input "SAE"
click at [50, 267] on icon at bounding box center [43, 270] width 18 height 18
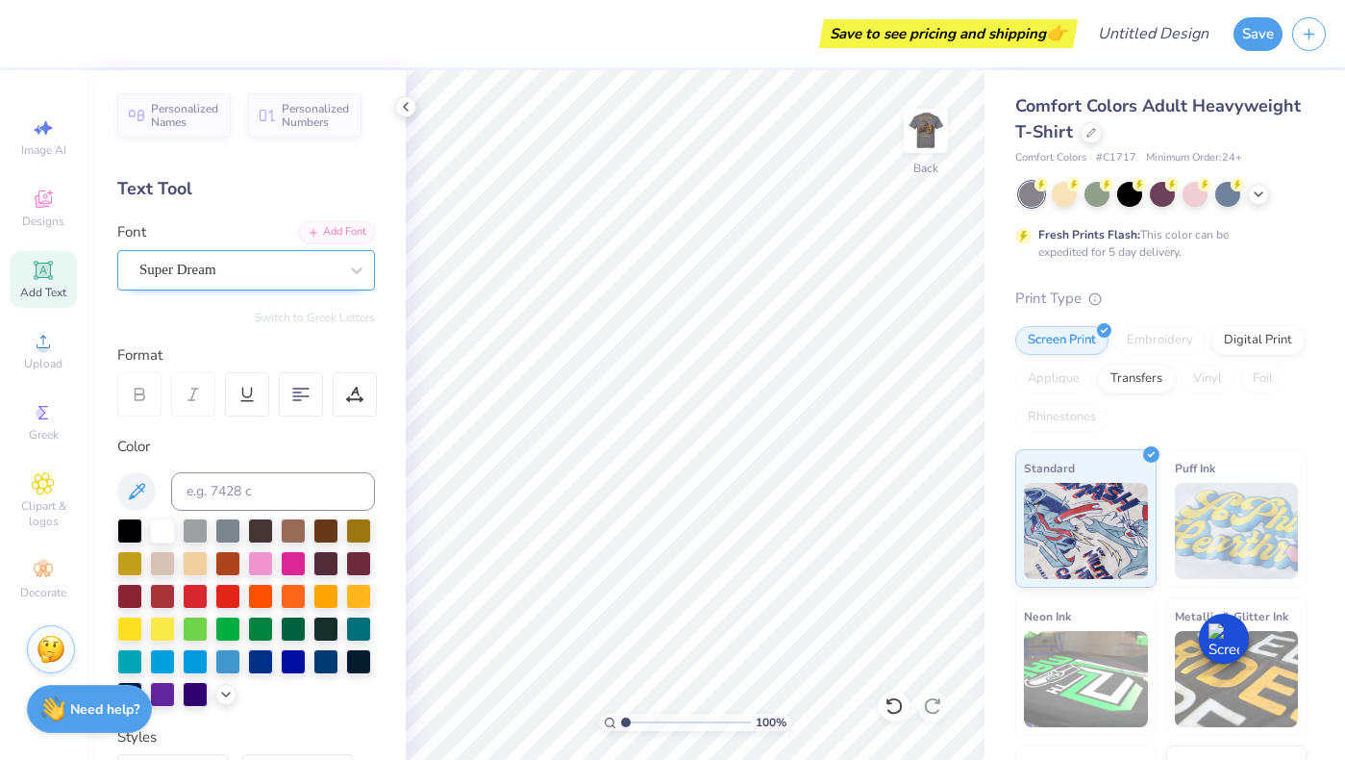
click at [278, 266] on div "Super Dream" at bounding box center [239, 270] width 202 height 30
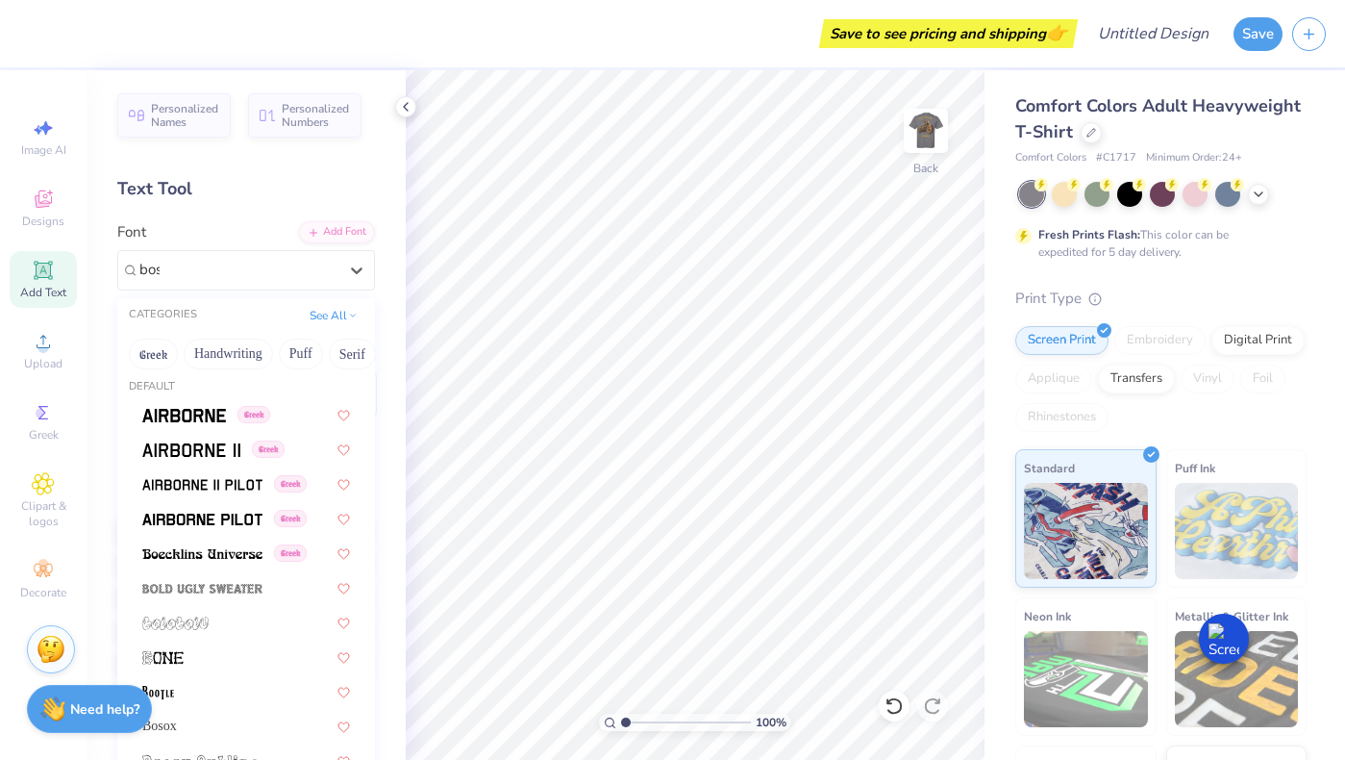
scroll to position [0, 0]
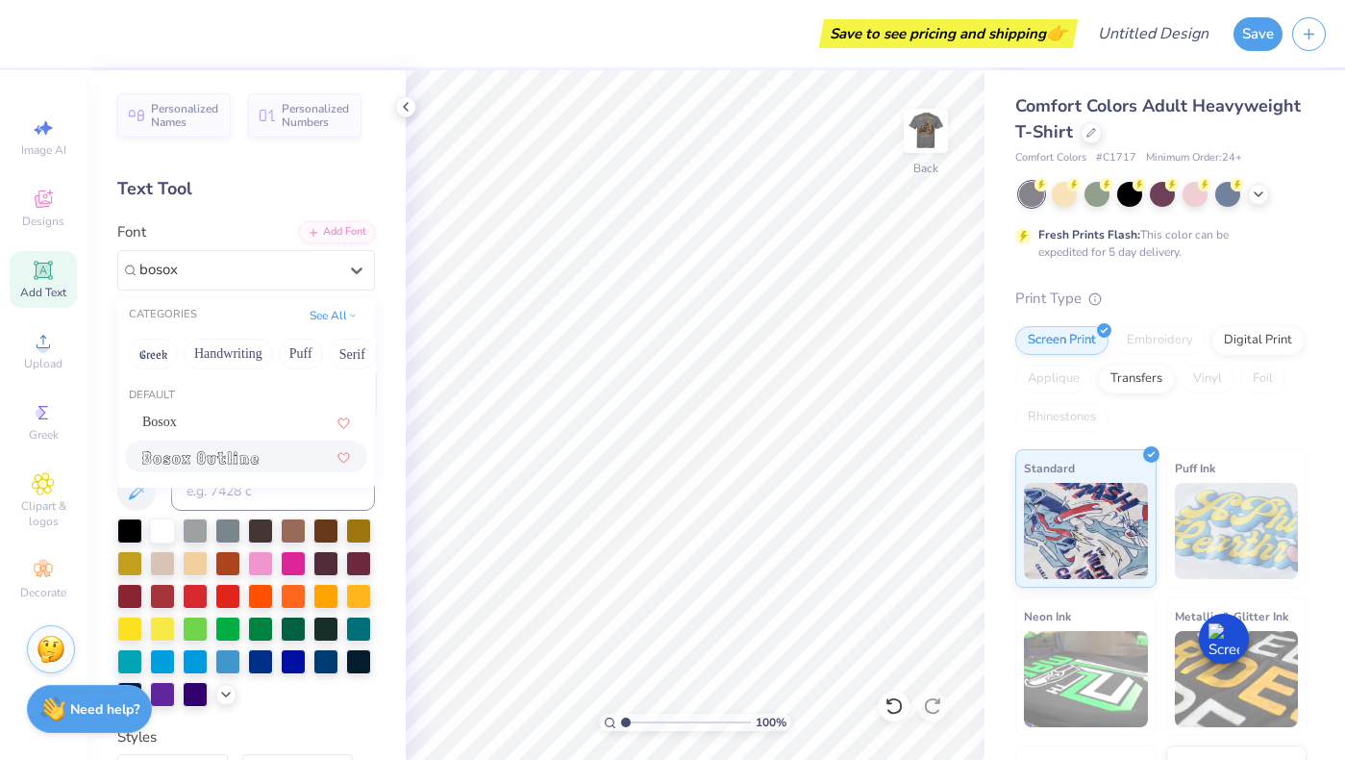
click at [179, 461] on img at bounding box center [200, 457] width 116 height 13
type input "bosox"
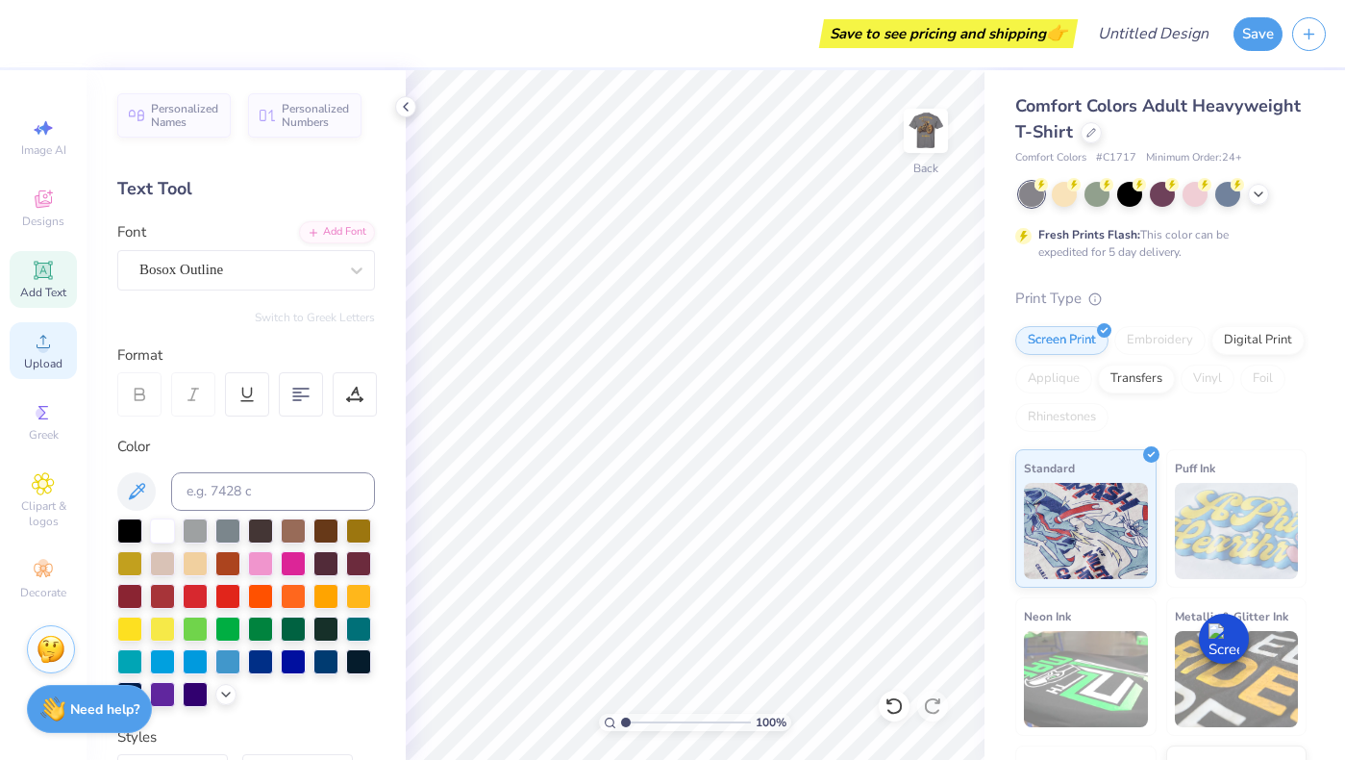
click at [29, 266] on div "Add Text" at bounding box center [43, 279] width 67 height 57
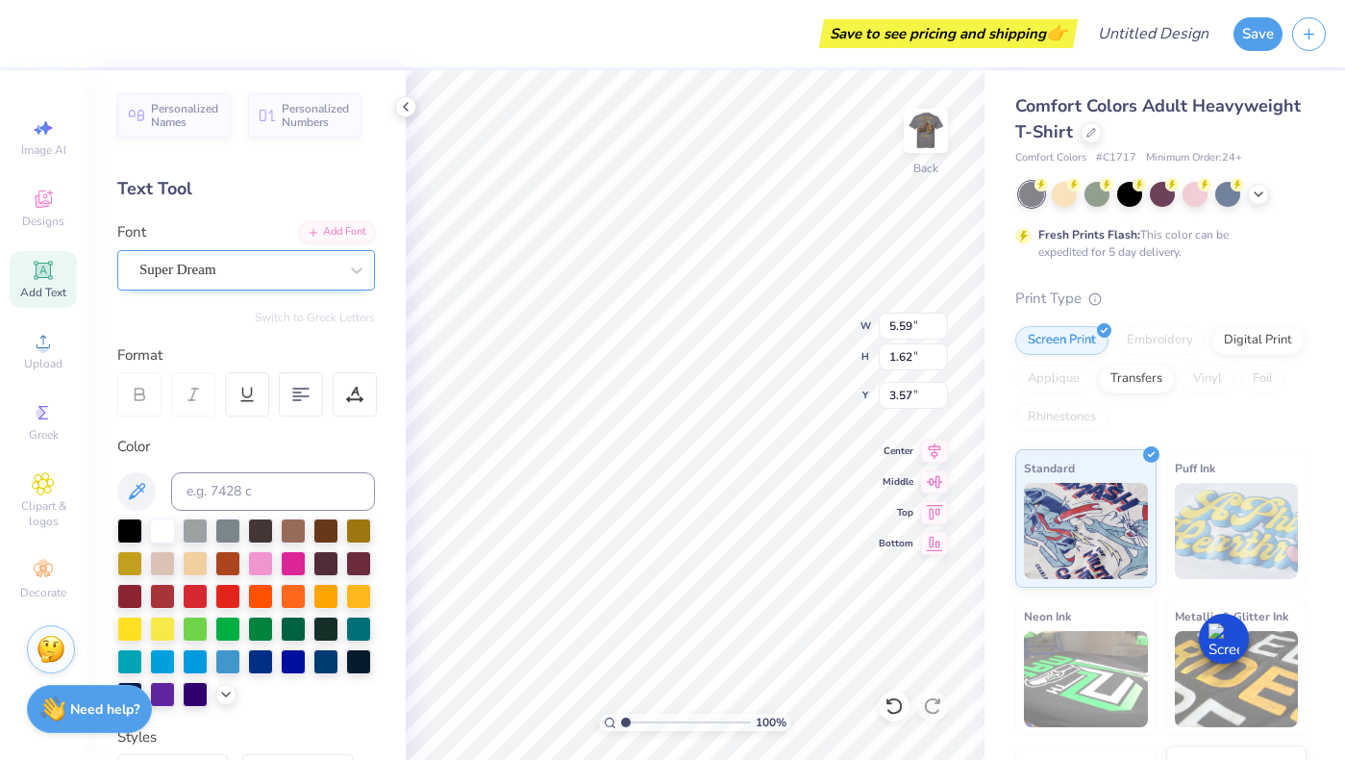
click at [212, 276] on div "Super Dream" at bounding box center [239, 270] width 202 height 30
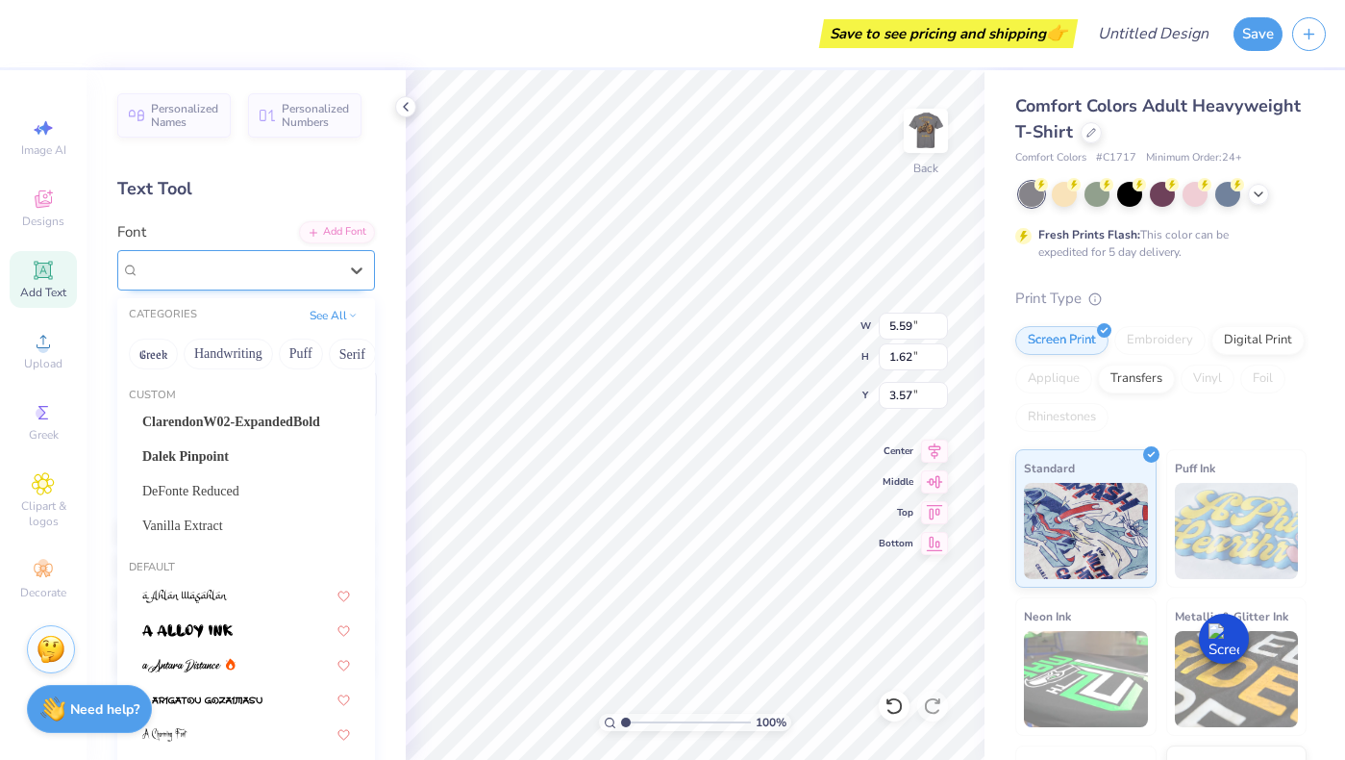
type input "3.25"
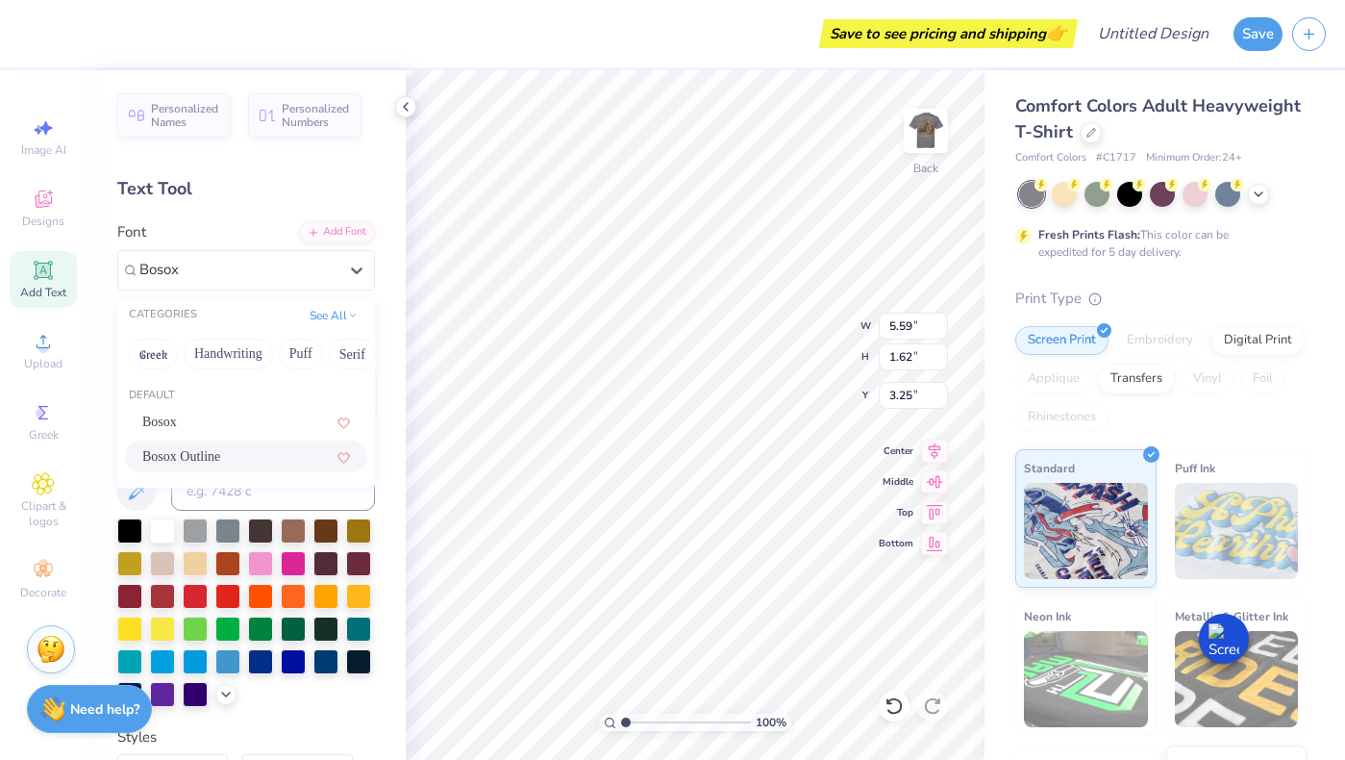
click at [185, 453] on span "Bosox Outline" at bounding box center [181, 456] width 78 height 20
type input "Bosox"
type input "4.53"
type input "1.40"
type input "3.36"
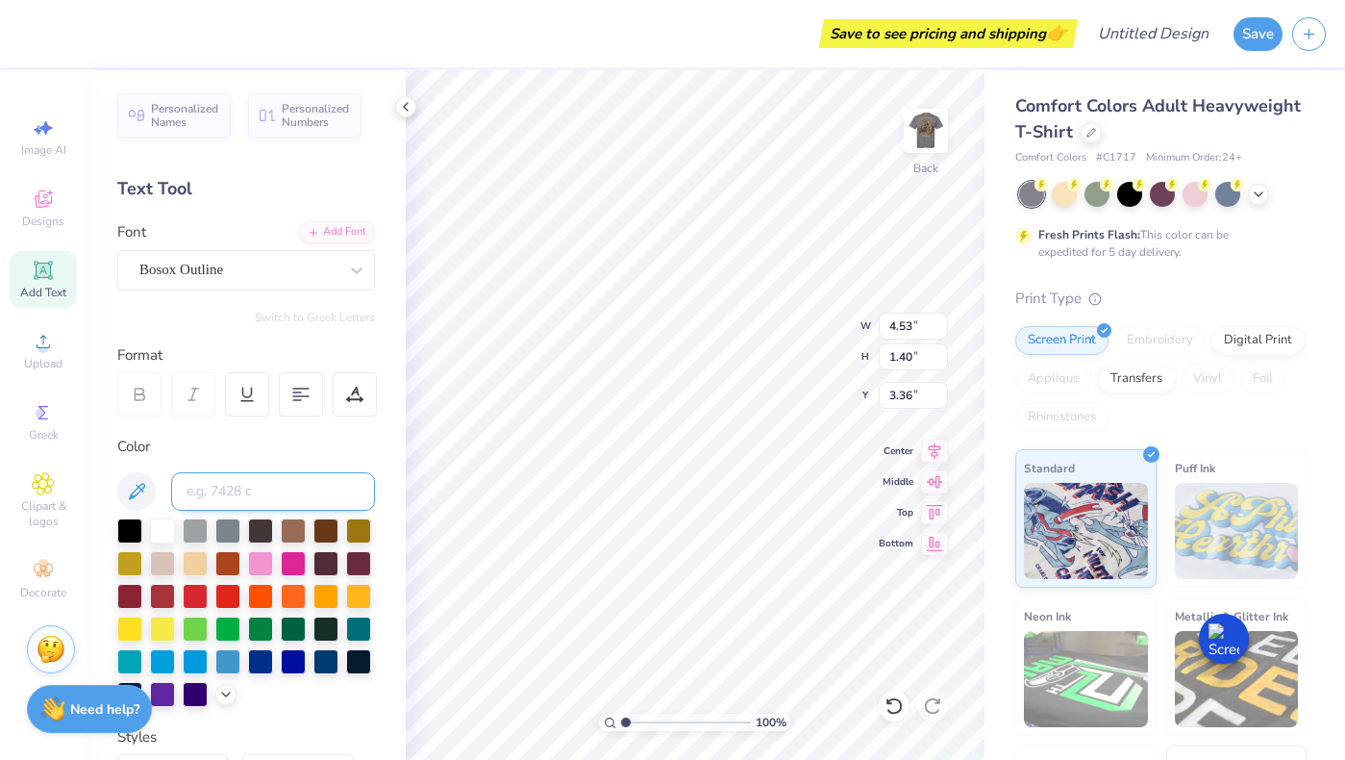
click at [213, 487] on input at bounding box center [273, 491] width 204 height 38
type input "S"
click at [133, 532] on div at bounding box center [129, 528] width 25 height 25
type textarea "S"
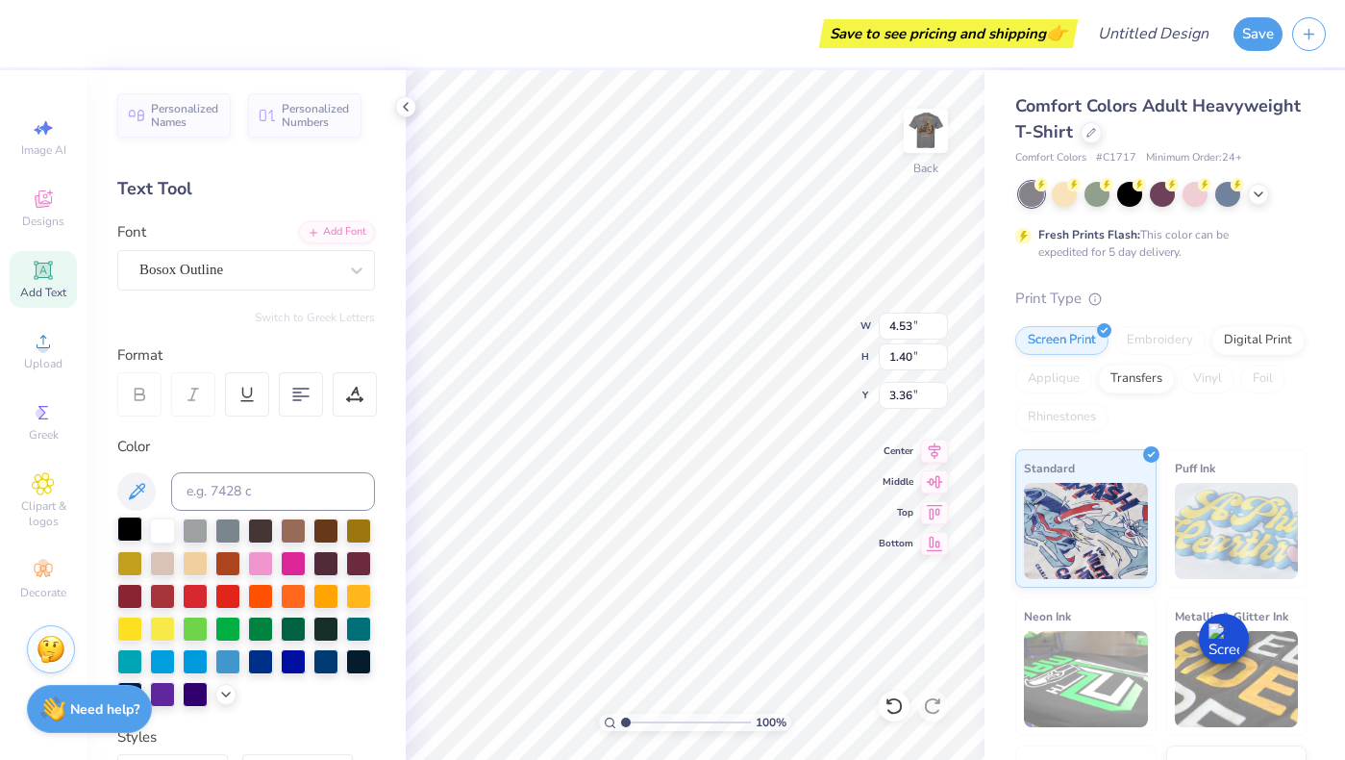
type textarea "AE"
click at [36, 424] on div "Greek" at bounding box center [43, 421] width 67 height 57
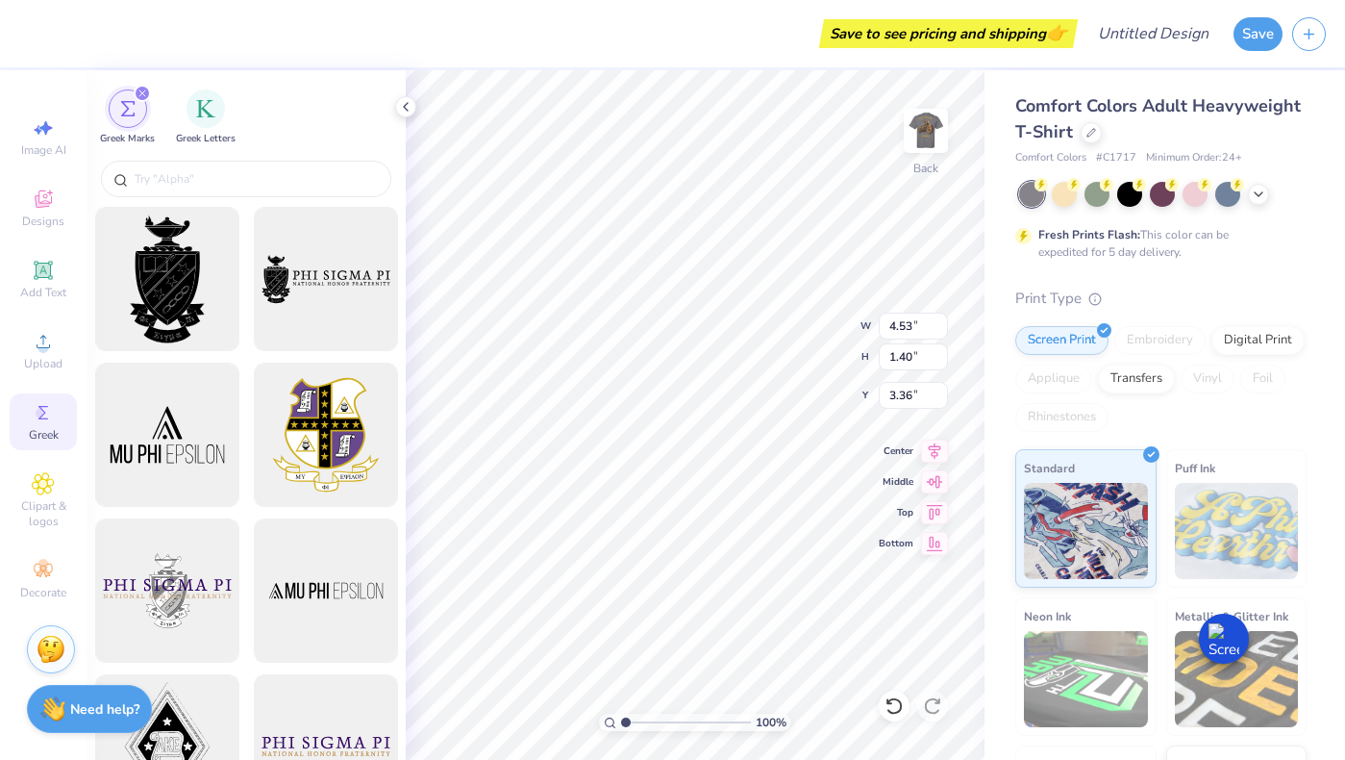
type input "2.27"
click at [37, 346] on icon at bounding box center [43, 341] width 13 height 13
paste textarea
type textarea "AE"
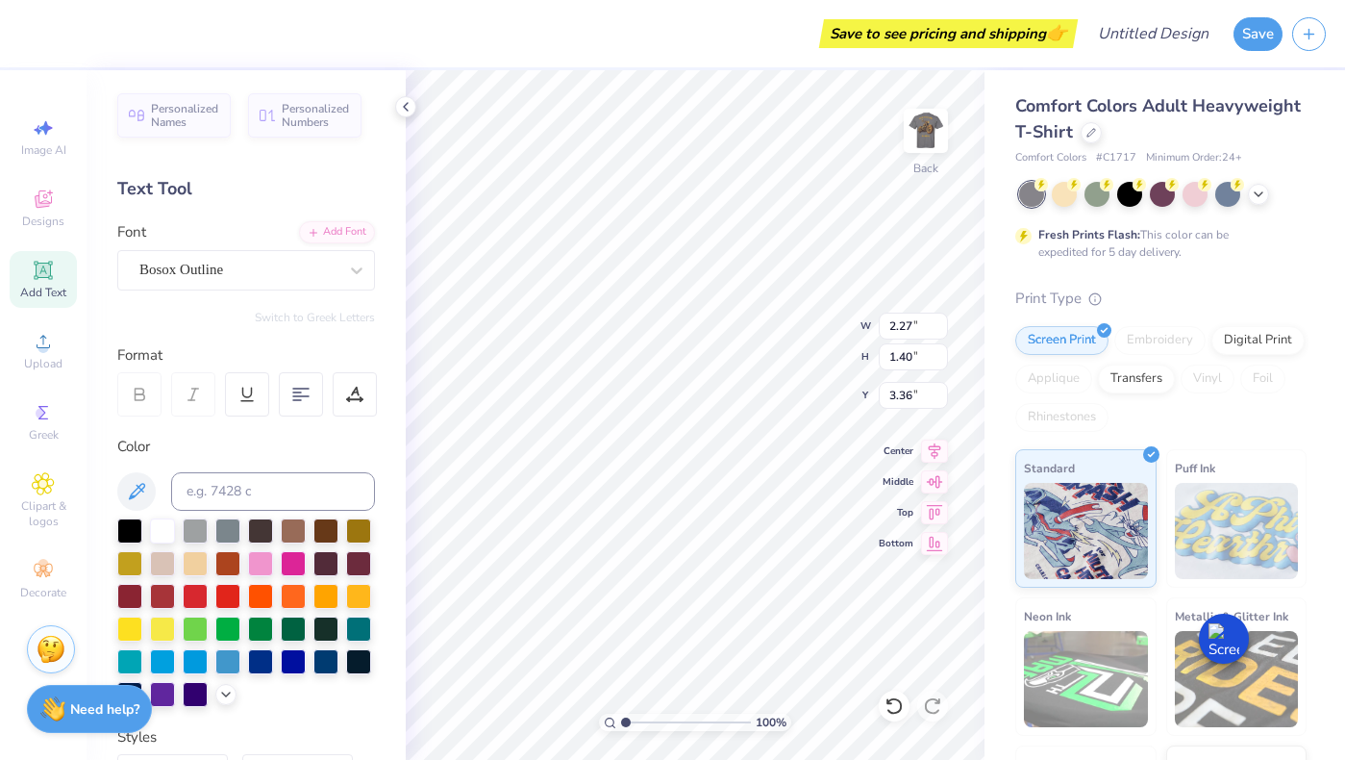
type textarea "A"
click at [254, 273] on div "Bosox Outline" at bounding box center [239, 270] width 202 height 30
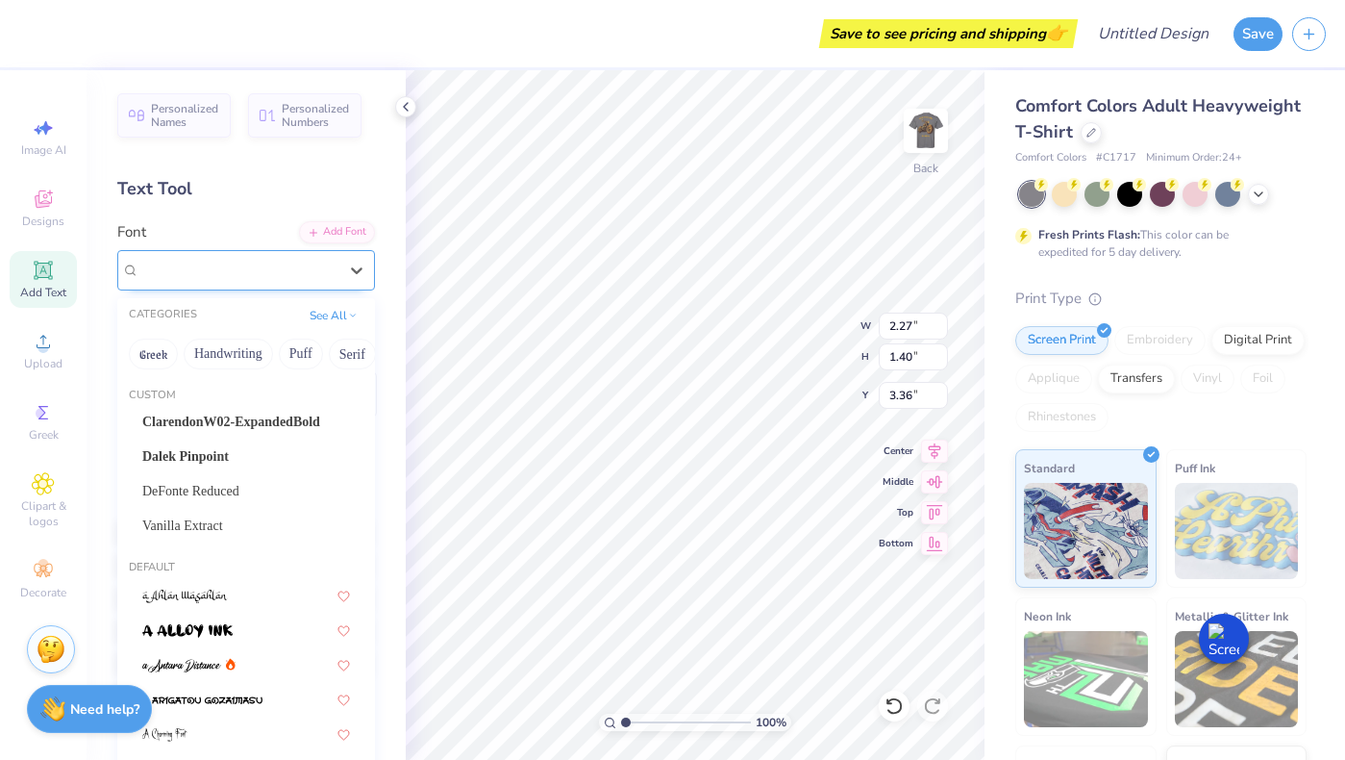
click at [218, 256] on div "Bosox Outline" at bounding box center [239, 270] width 202 height 30
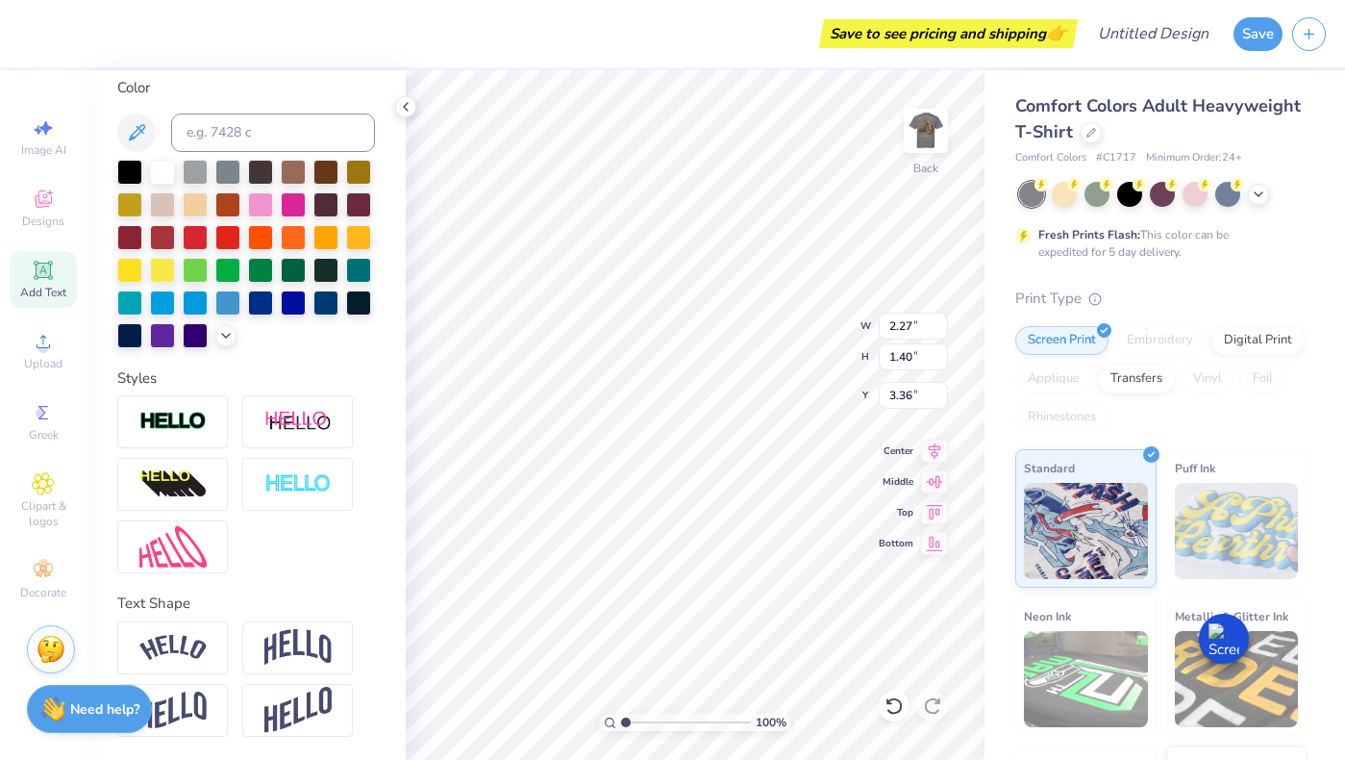
scroll to position [0, 0]
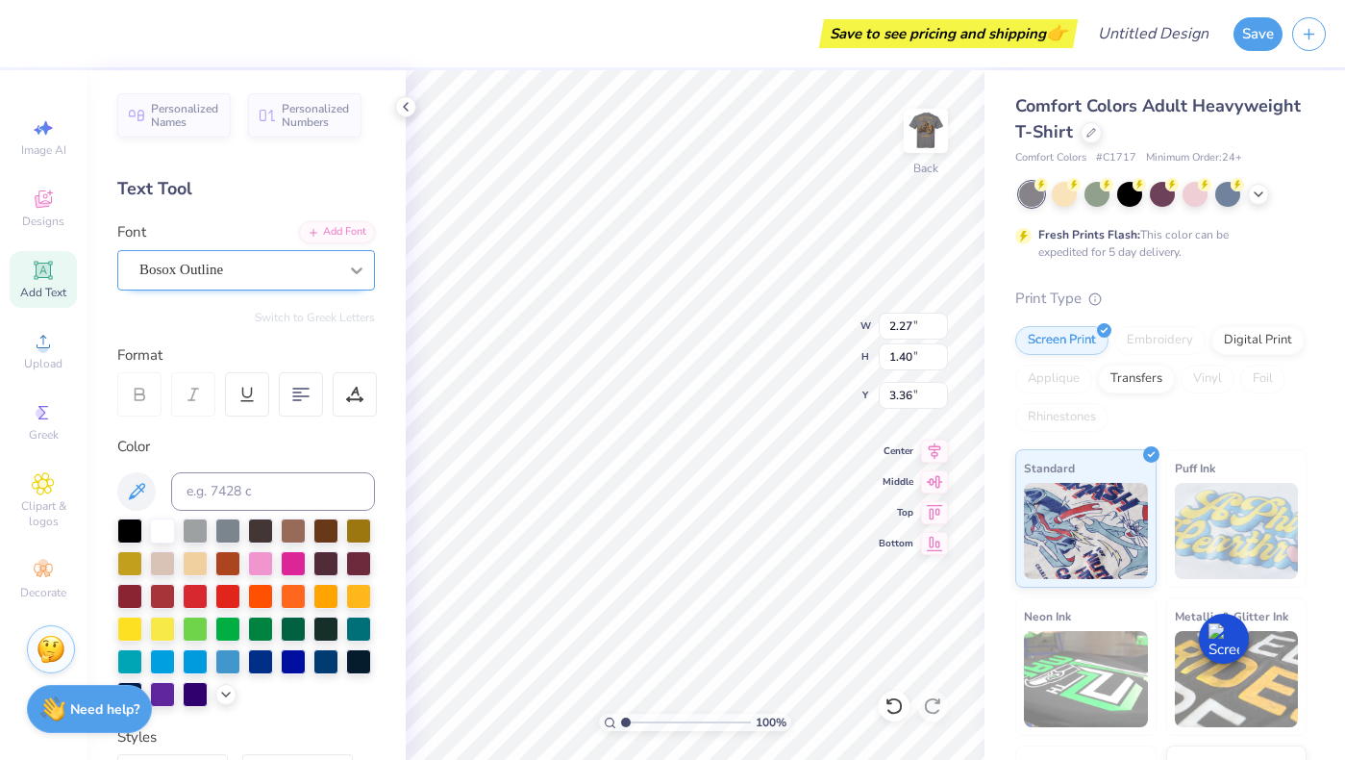
click at [339, 271] on div at bounding box center [356, 270] width 35 height 35
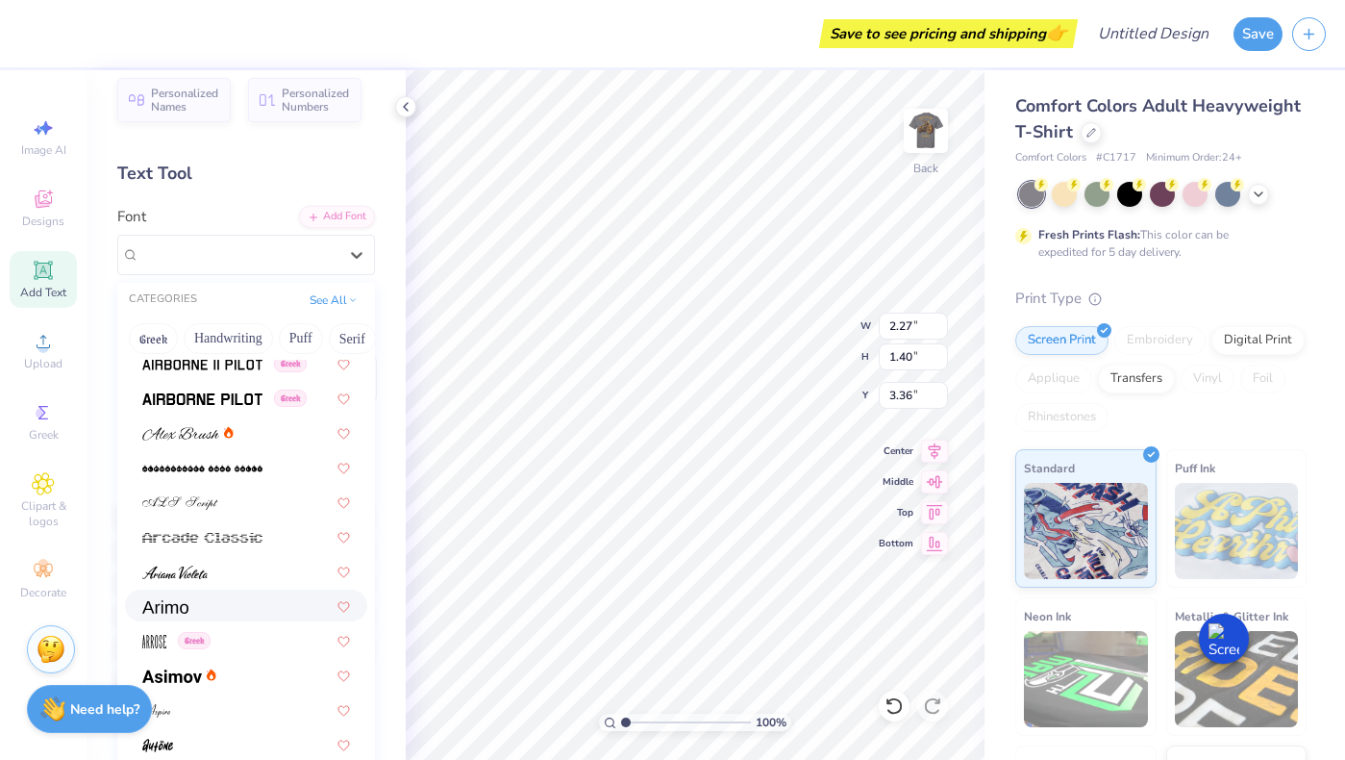
scroll to position [598, 0]
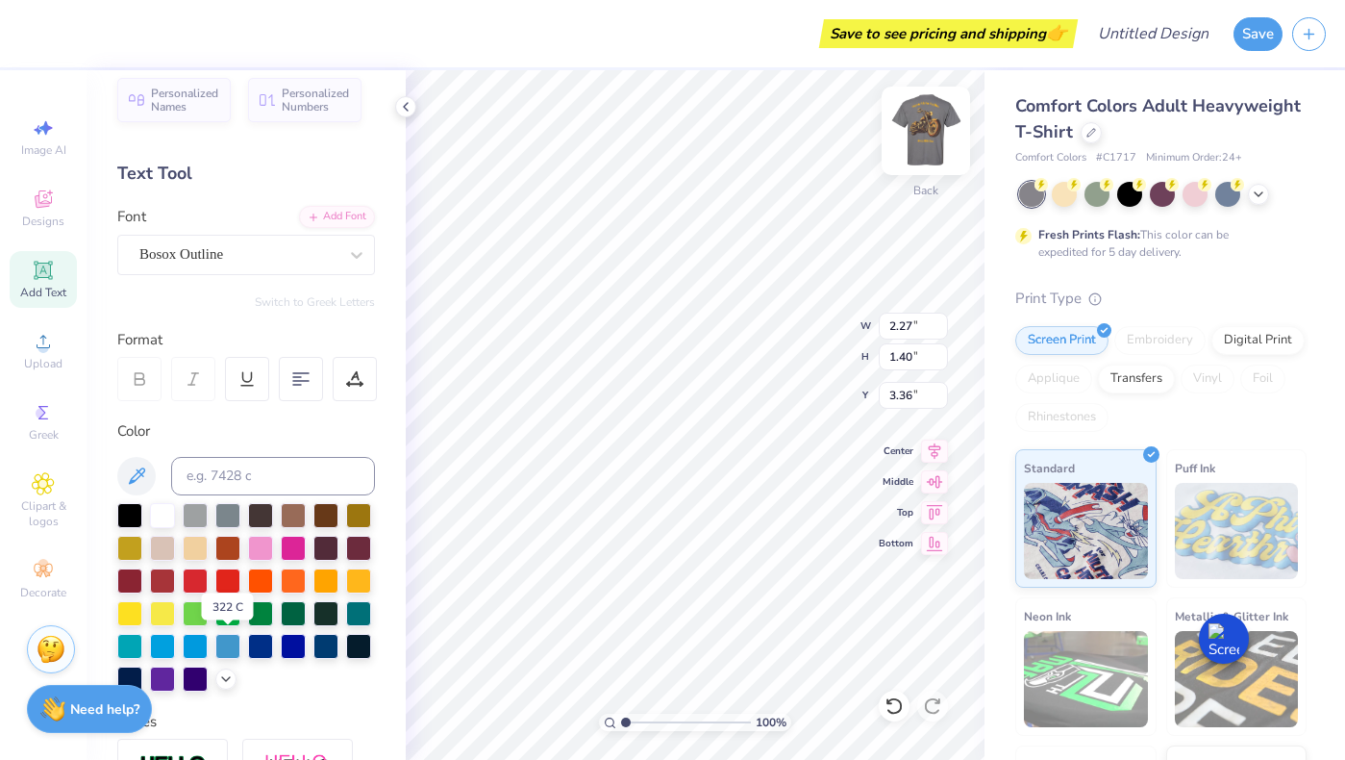
drag, startPoint x: 238, startPoint y: 642, endPoint x: 933, endPoint y: 136, distance: 859.6
click at [933, 136] on img at bounding box center [926, 130] width 77 height 77
click at [923, 135] on img at bounding box center [926, 130] width 77 height 77
